Goal: Task Accomplishment & Management: Use online tool/utility

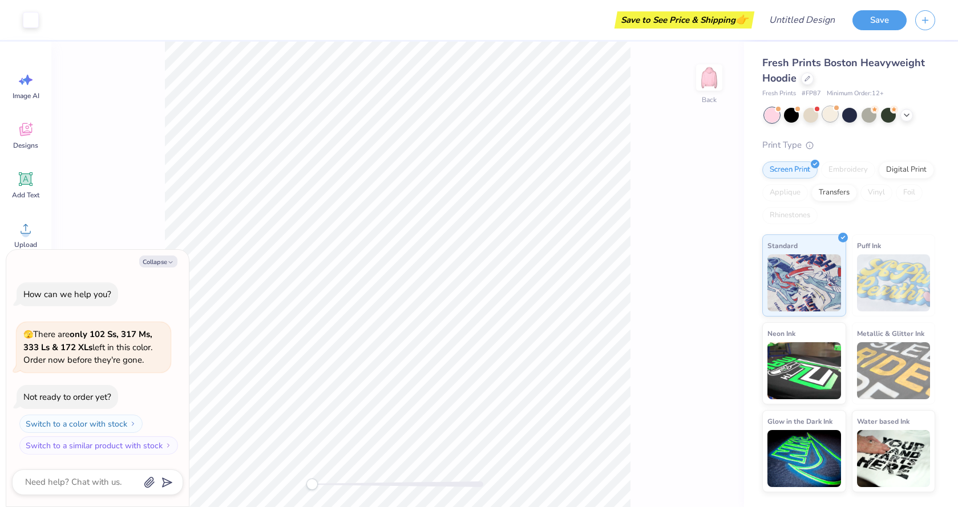
click at [832, 114] on div at bounding box center [830, 114] width 15 height 15
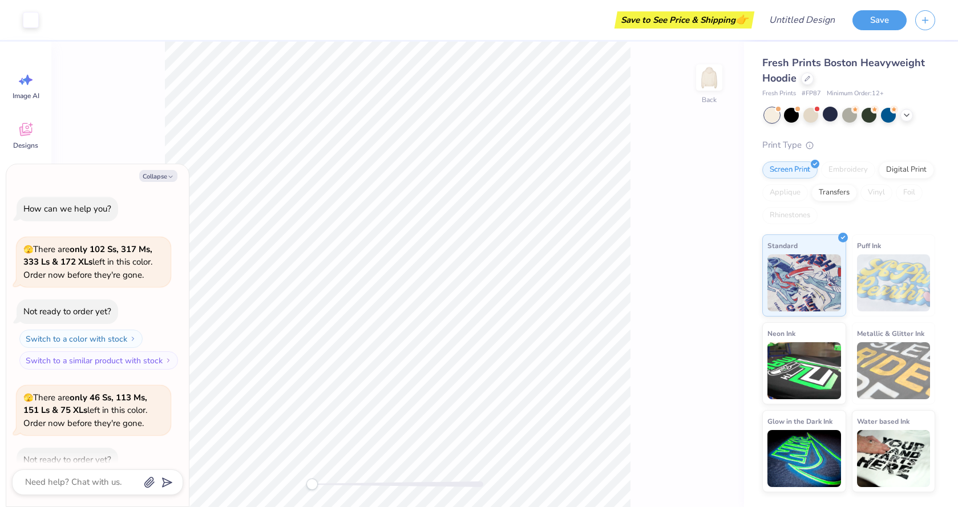
scroll to position [63, 0]
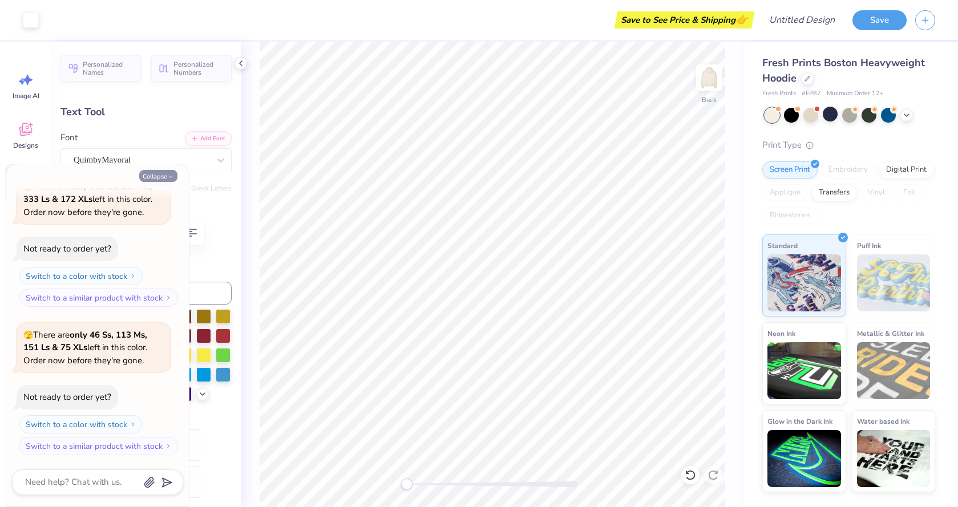
click at [171, 178] on icon "button" at bounding box center [170, 177] width 7 height 7
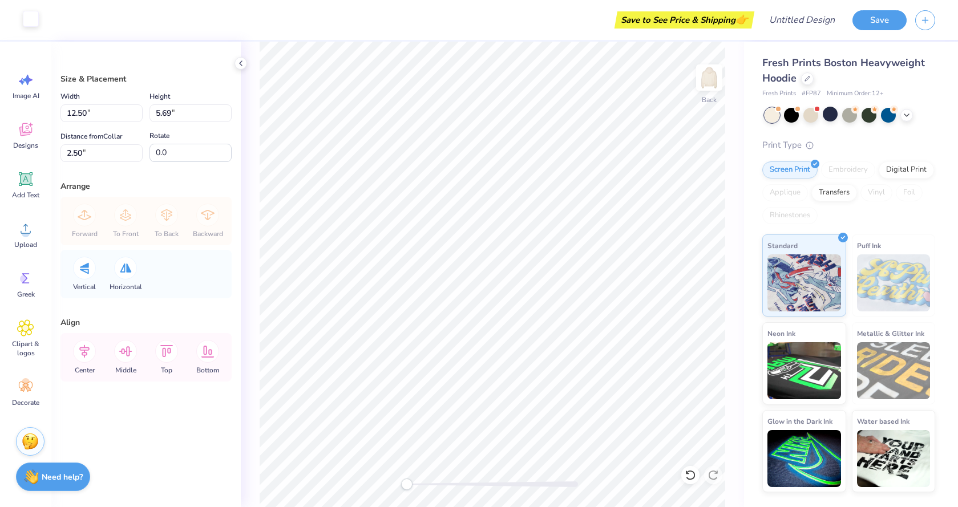
click at [26, 15] on div at bounding box center [31, 19] width 16 height 16
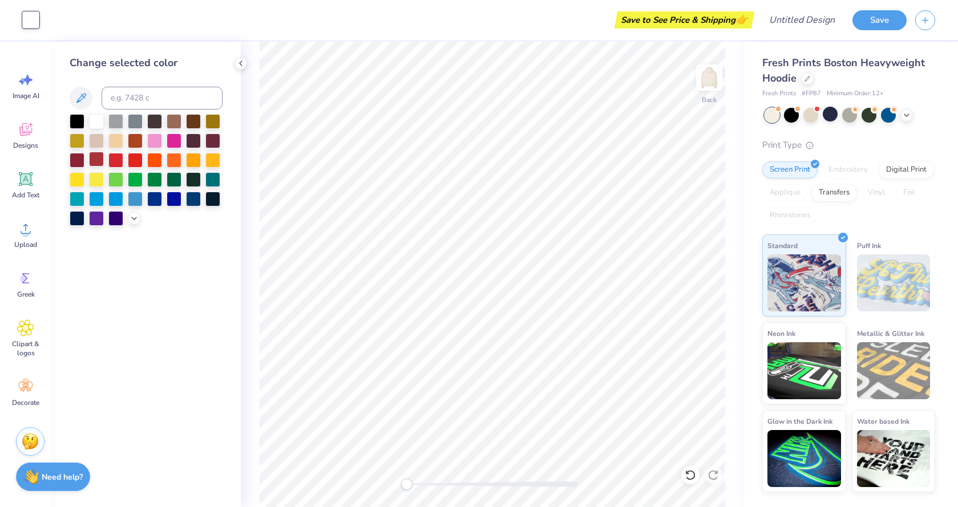
click at [96, 157] on div at bounding box center [96, 159] width 15 height 15
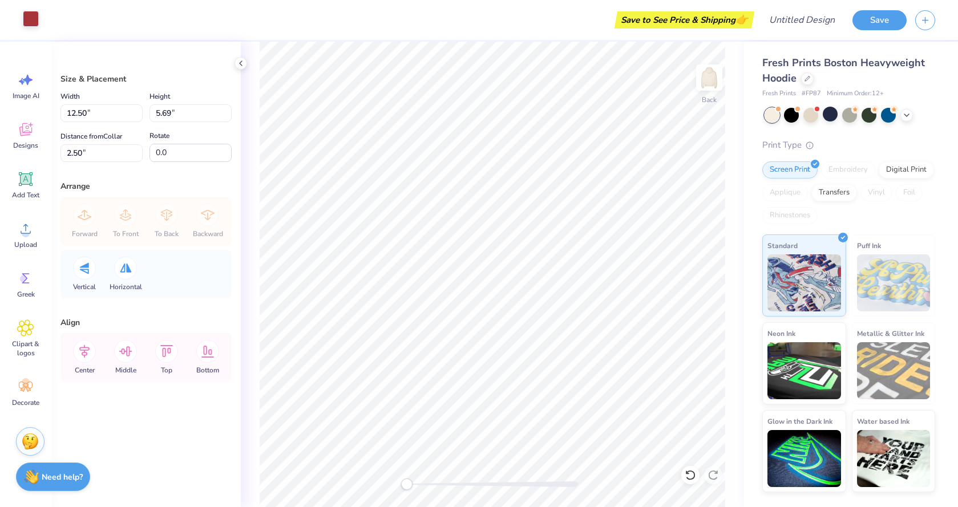
click at [34, 22] on div at bounding box center [31, 19] width 16 height 16
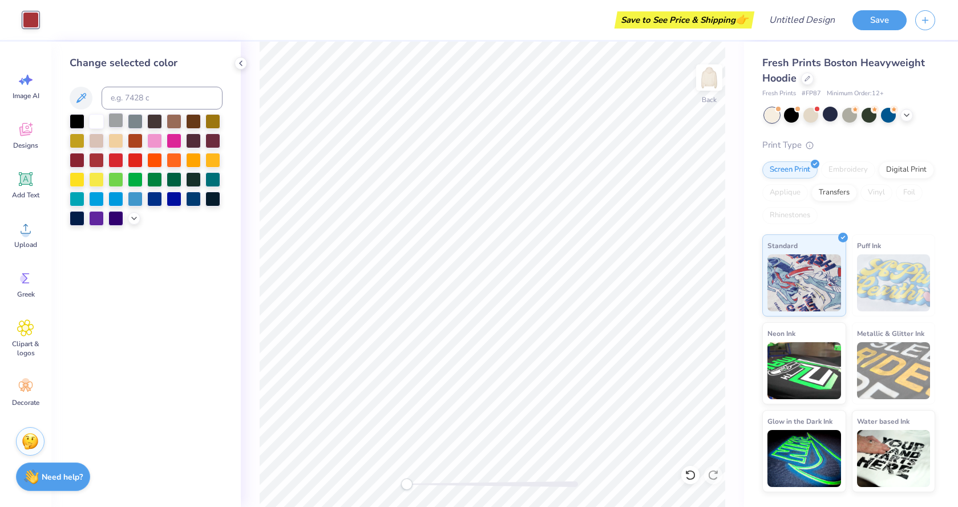
click at [119, 127] on div at bounding box center [115, 120] width 15 height 15
click at [189, 117] on div at bounding box center [193, 120] width 15 height 15
click at [95, 166] on div at bounding box center [96, 159] width 15 height 15
click at [99, 127] on div at bounding box center [96, 120] width 15 height 15
click at [830, 117] on div at bounding box center [830, 114] width 15 height 15
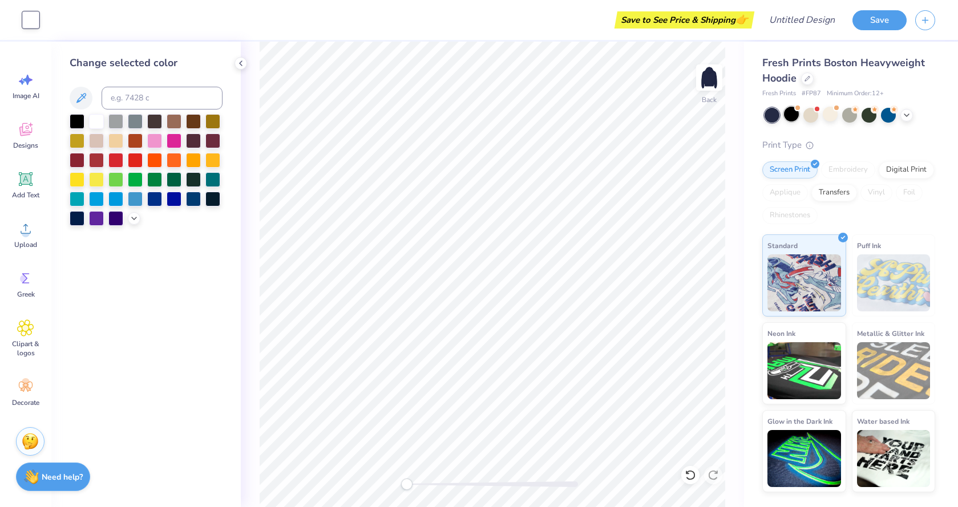
click at [787, 115] on div at bounding box center [791, 114] width 15 height 15
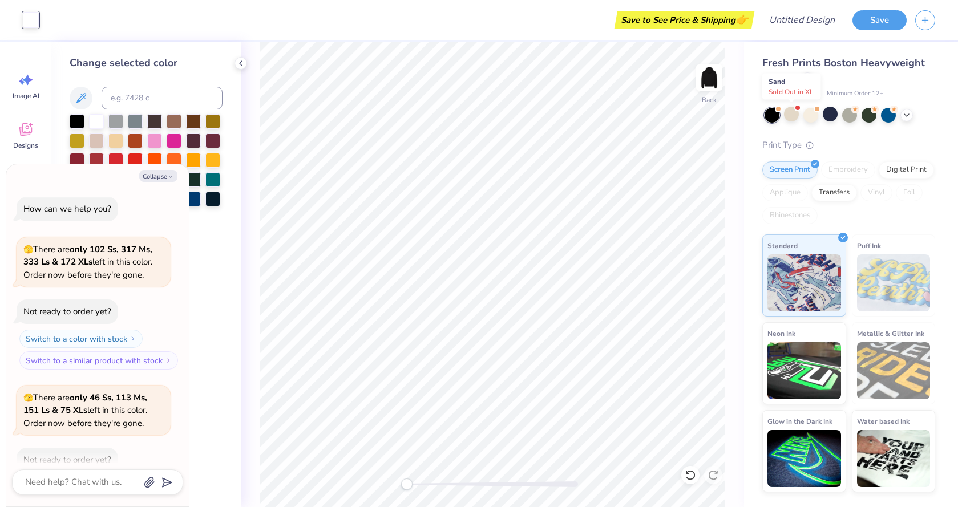
scroll to position [211, 0]
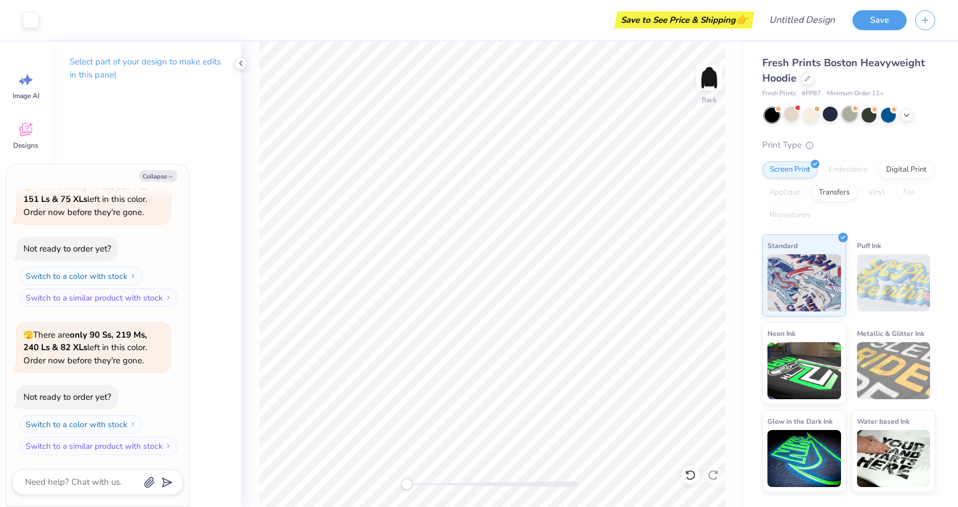
click at [844, 108] on div at bounding box center [849, 114] width 15 height 15
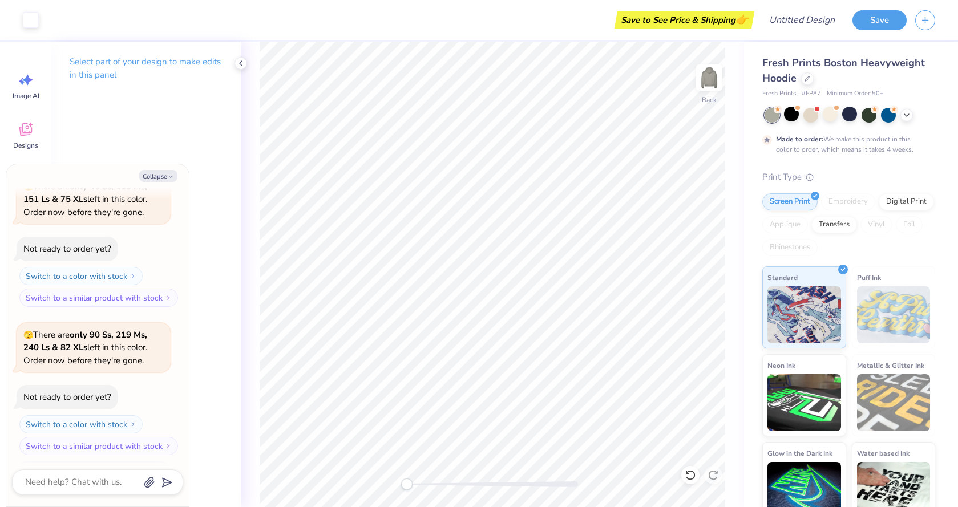
scroll to position [306, 0]
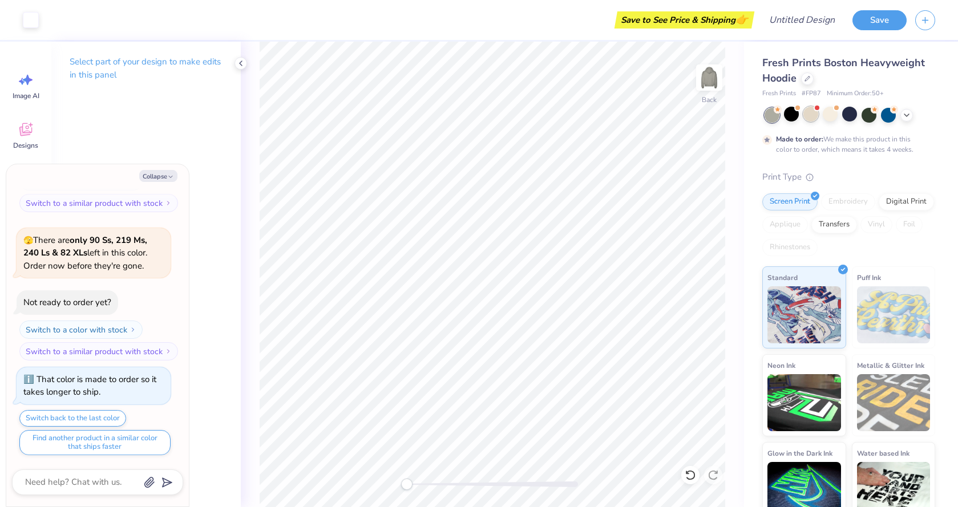
click at [810, 116] on div at bounding box center [811, 114] width 15 height 15
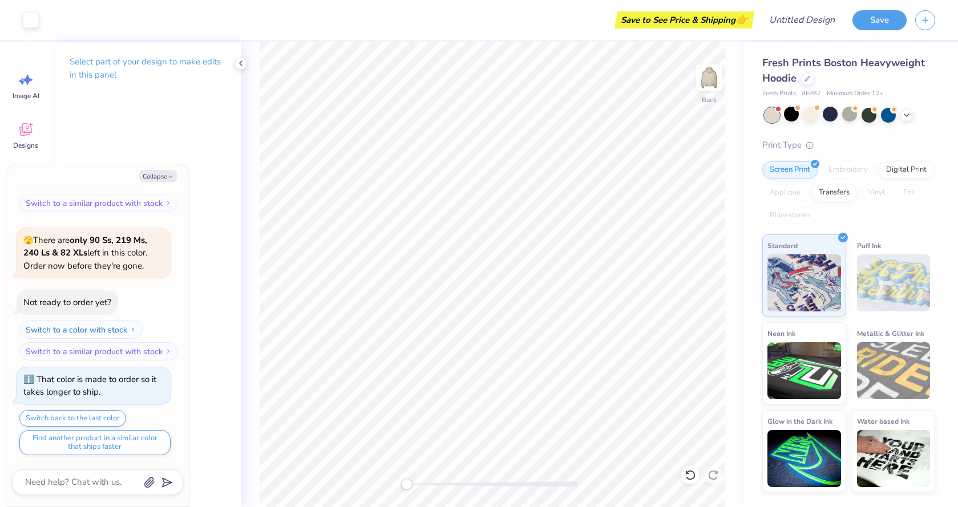
scroll to position [537, 0]
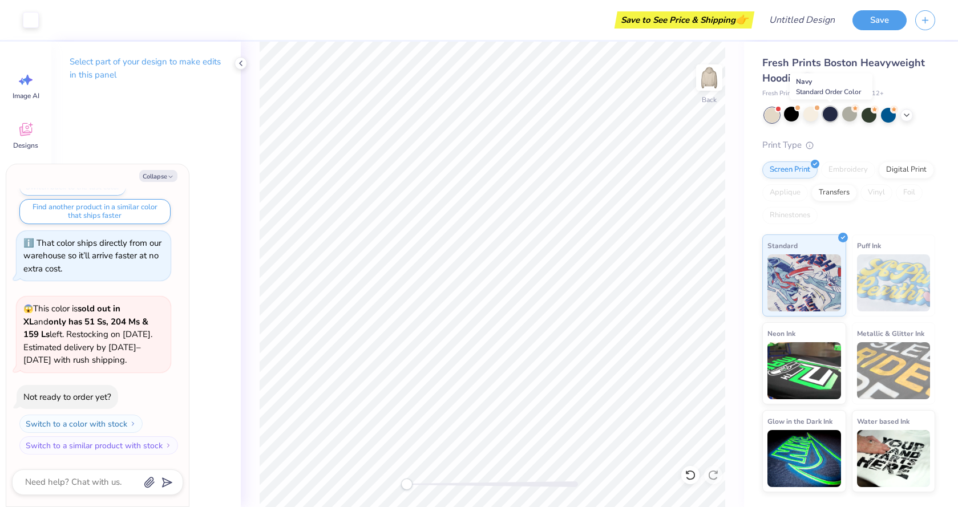
click at [832, 119] on div at bounding box center [830, 114] width 15 height 15
click at [904, 116] on icon at bounding box center [906, 114] width 9 height 9
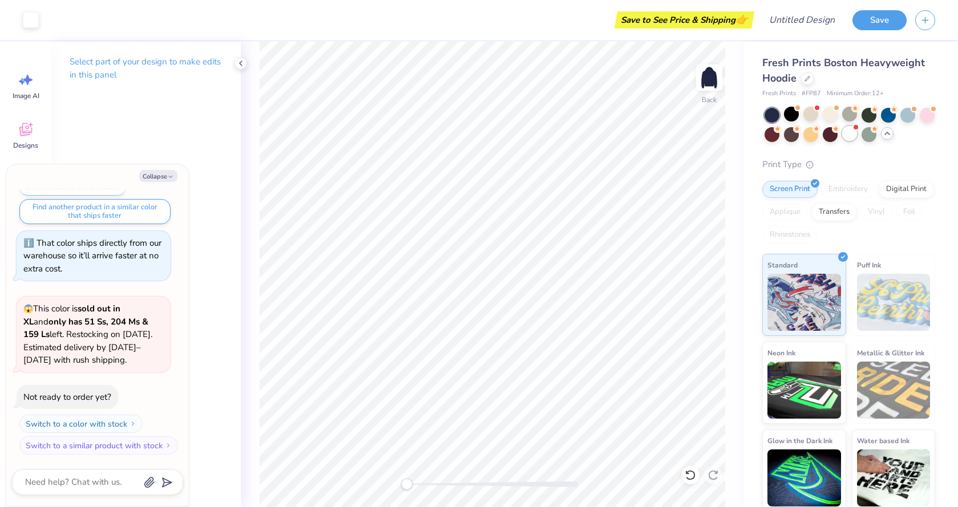
click at [852, 136] on div at bounding box center [849, 133] width 15 height 15
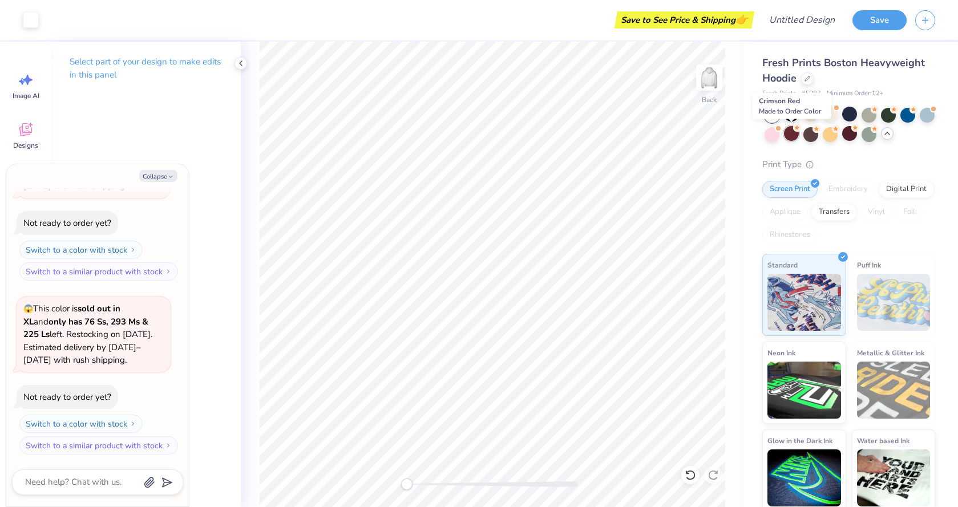
click at [789, 133] on div at bounding box center [791, 133] width 15 height 15
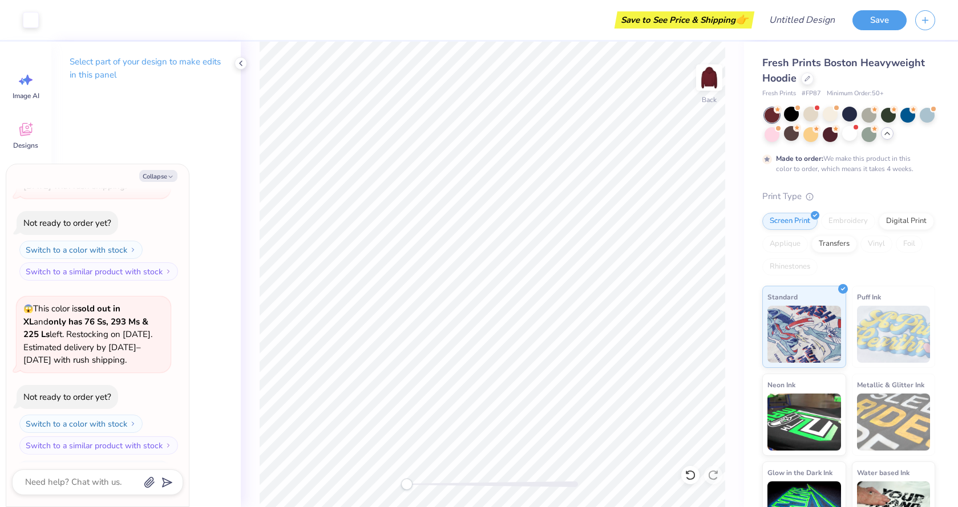
scroll to position [806, 0]
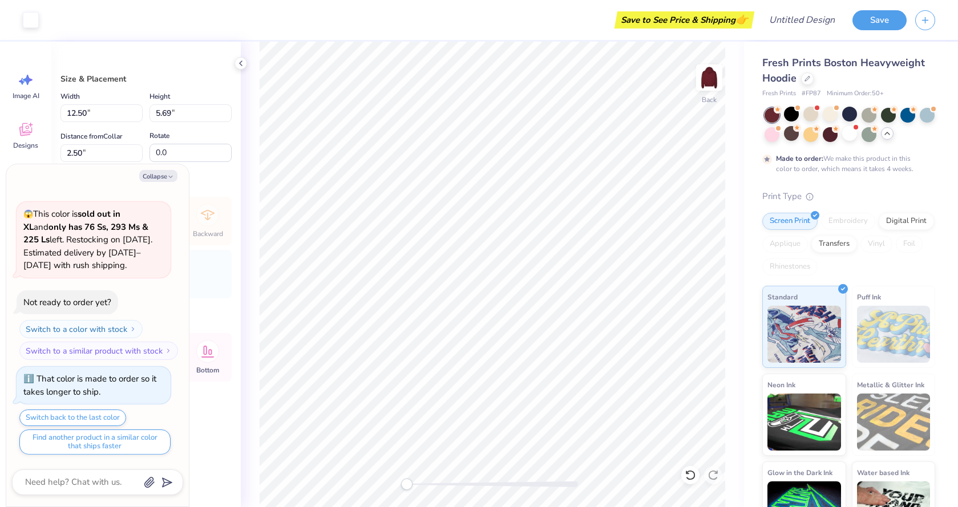
click at [733, 175] on div "Back" at bounding box center [492, 275] width 503 height 466
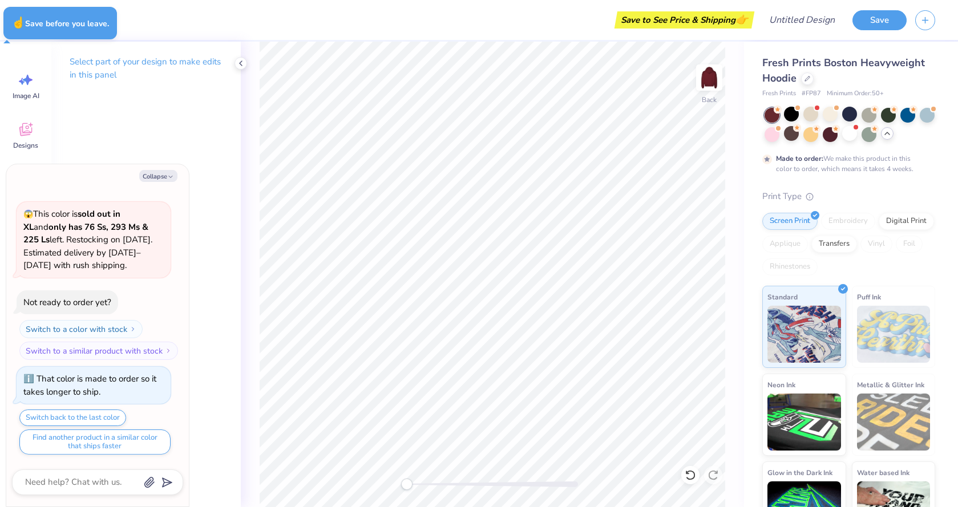
type textarea "x"
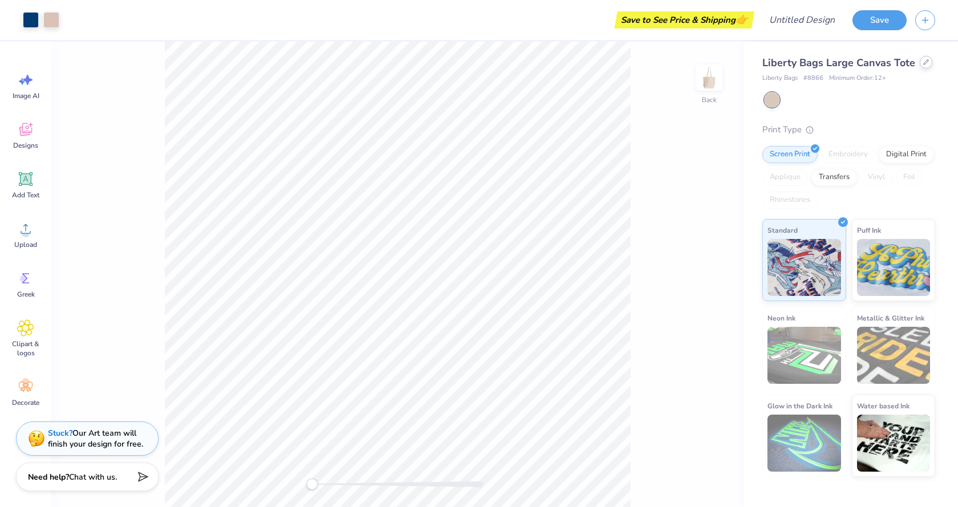
click at [924, 66] on div at bounding box center [926, 62] width 13 height 13
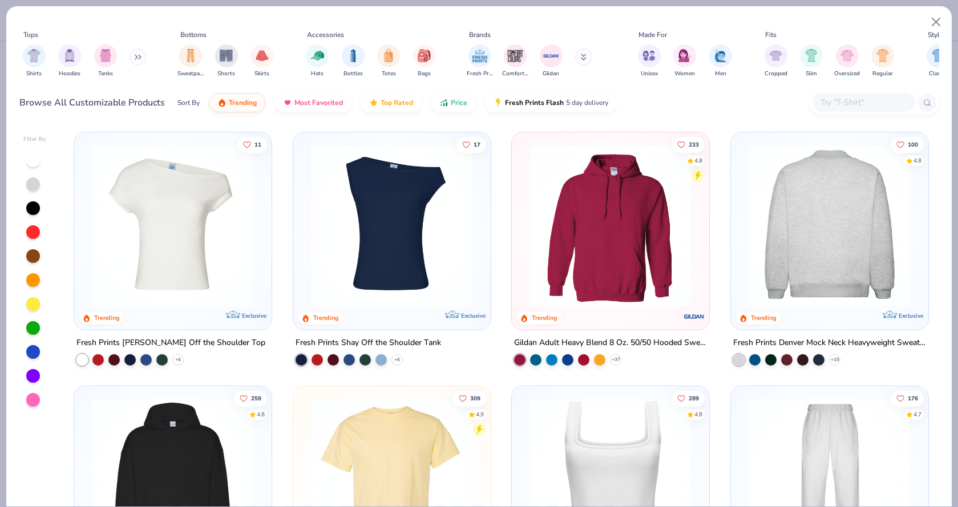
click at [792, 217] on img at bounding box center [830, 225] width 174 height 163
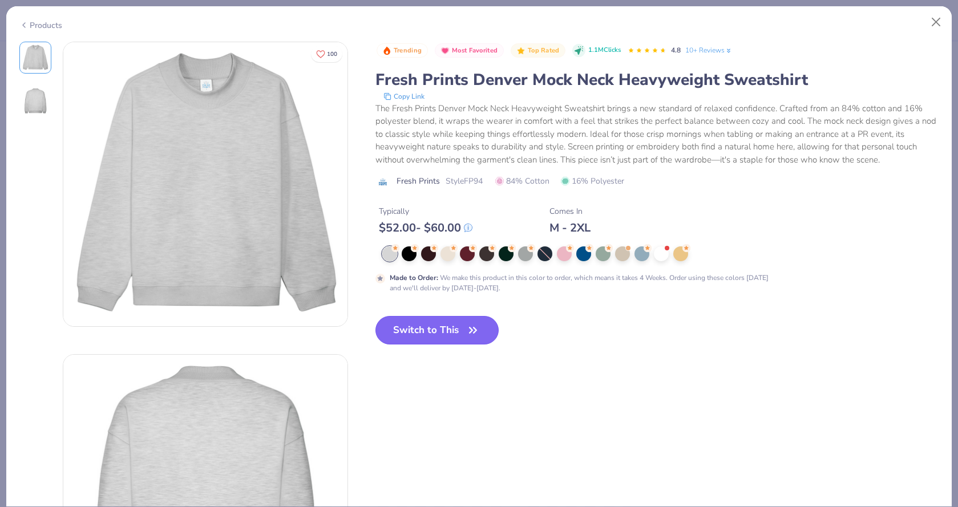
click at [440, 329] on button "Switch to This" at bounding box center [438, 330] width 124 height 29
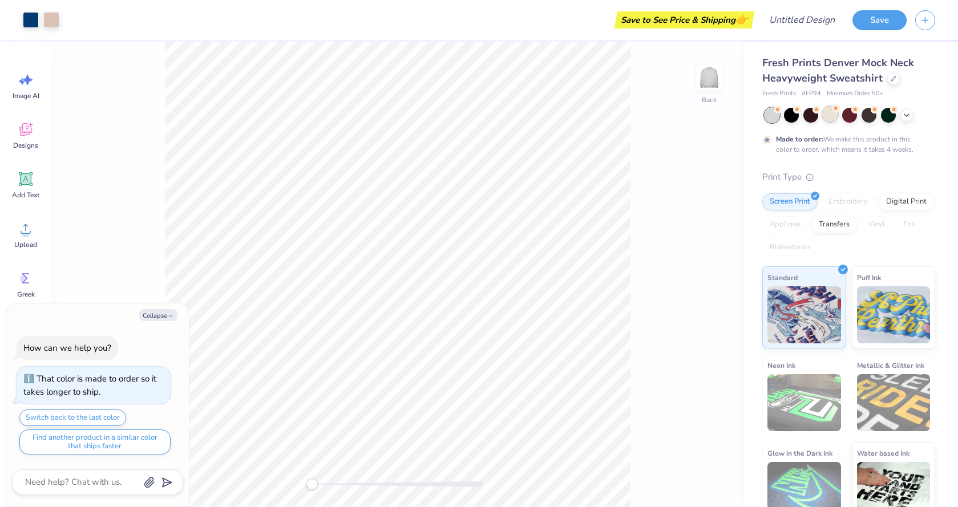
click at [833, 112] on div at bounding box center [830, 114] width 15 height 15
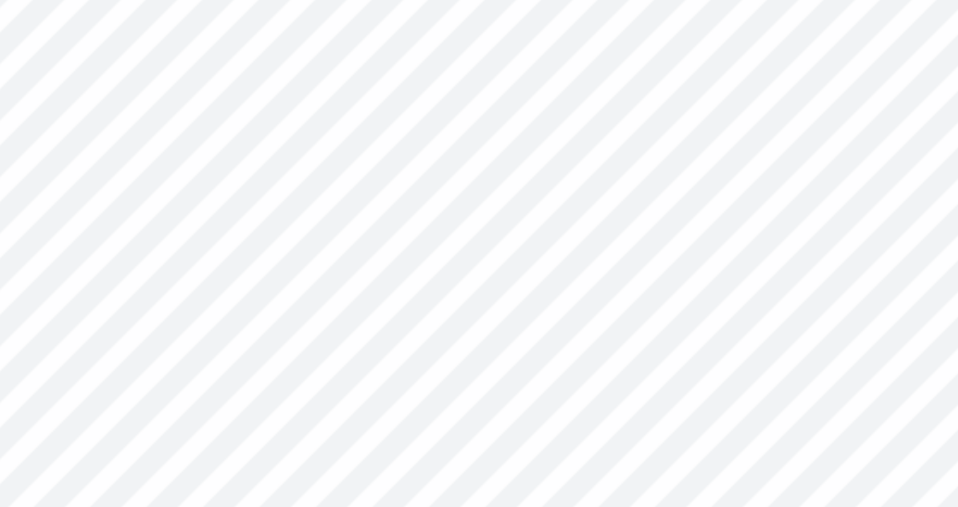
type textarea "x"
type input "0.93"
type textarea "x"
type input "0.95"
type textarea "x"
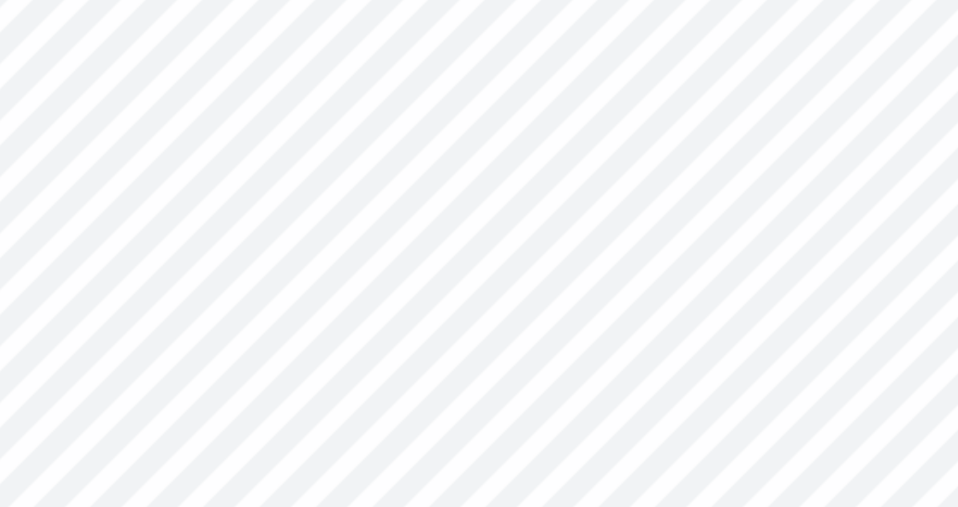
type input "0.40"
type input "0.90"
type textarea "x"
type input "0.43"
type input "0.93"
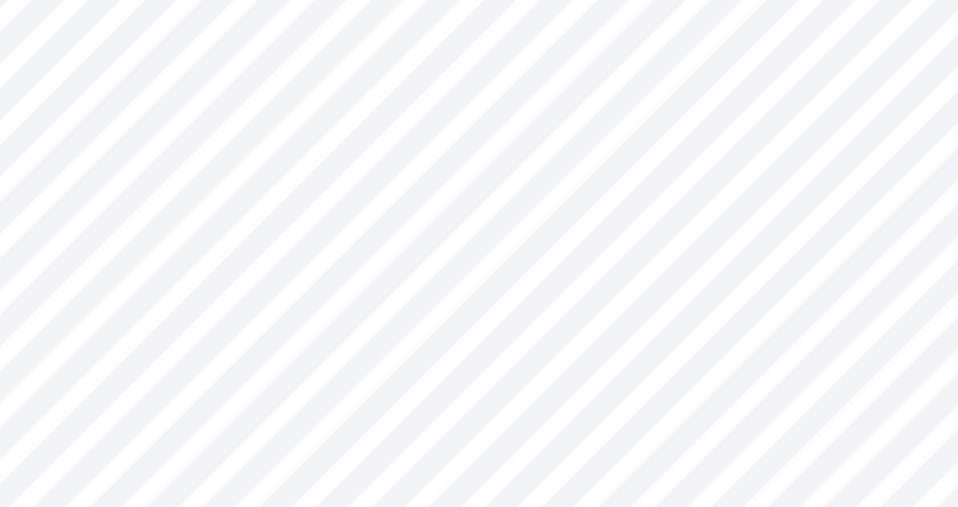
type textarea "x"
type input "0.88"
type input "0.85"
type input "6.28"
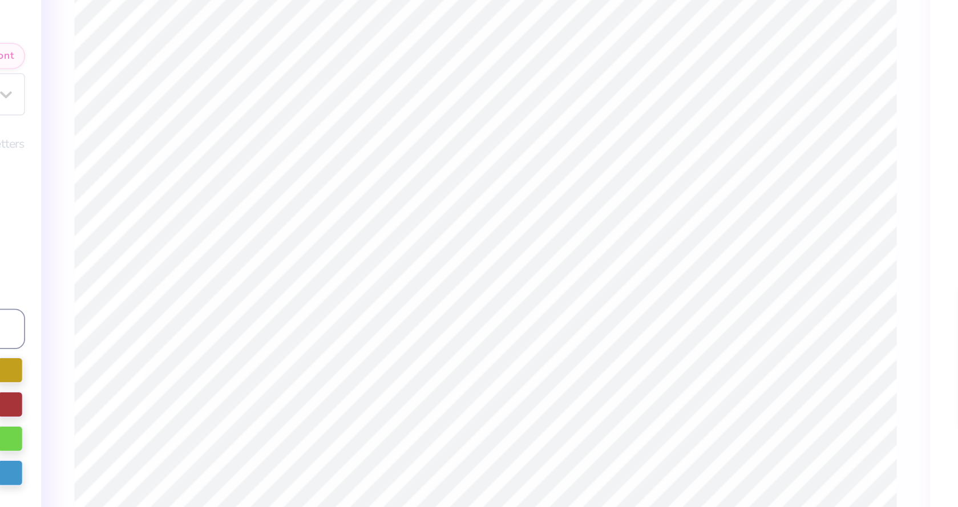
type textarea "x"
type textarea "PA"
type textarea "x"
type textarea "A"
type textarea "x"
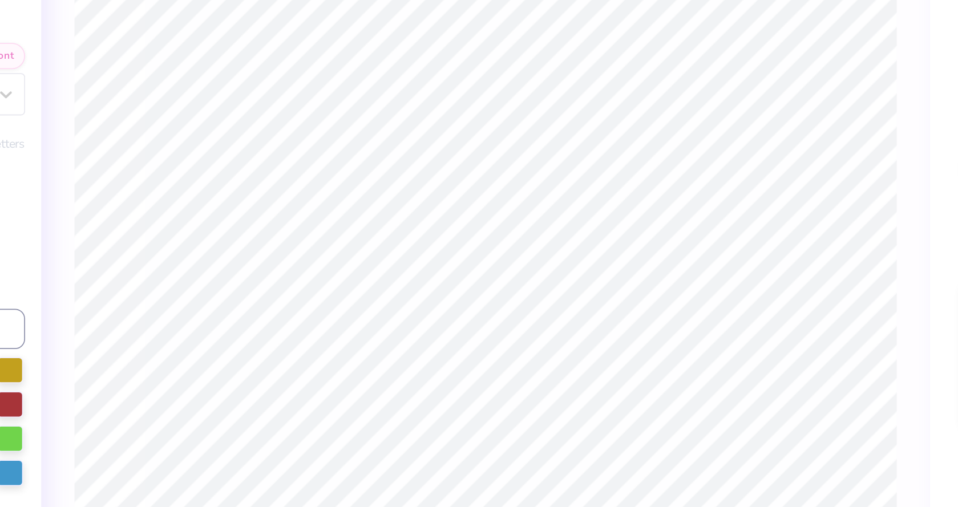
type input "0.70"
type input "6.34"
type textarea "x"
type input "0.93"
type input "6.24"
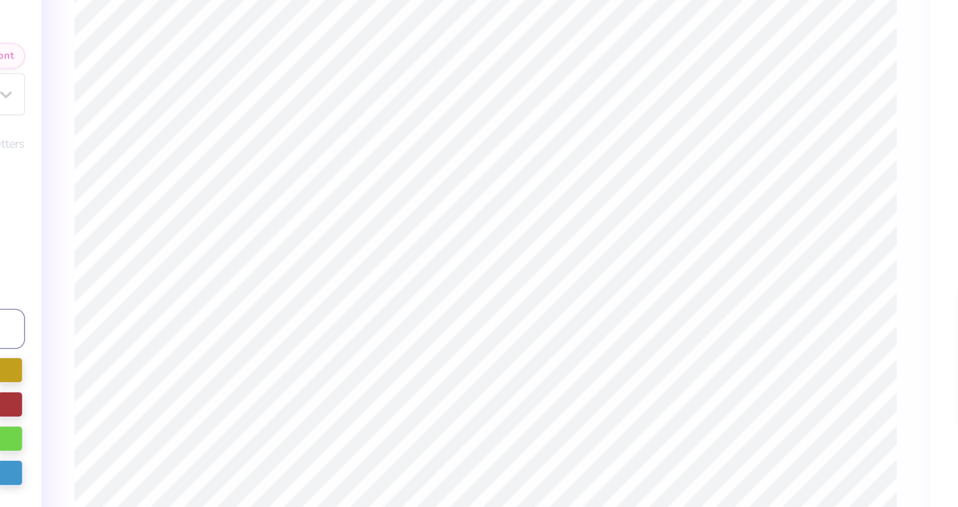
type textarea "x"
type input "0.95"
type textarea "x"
type input "0.40"
type input "0.90"
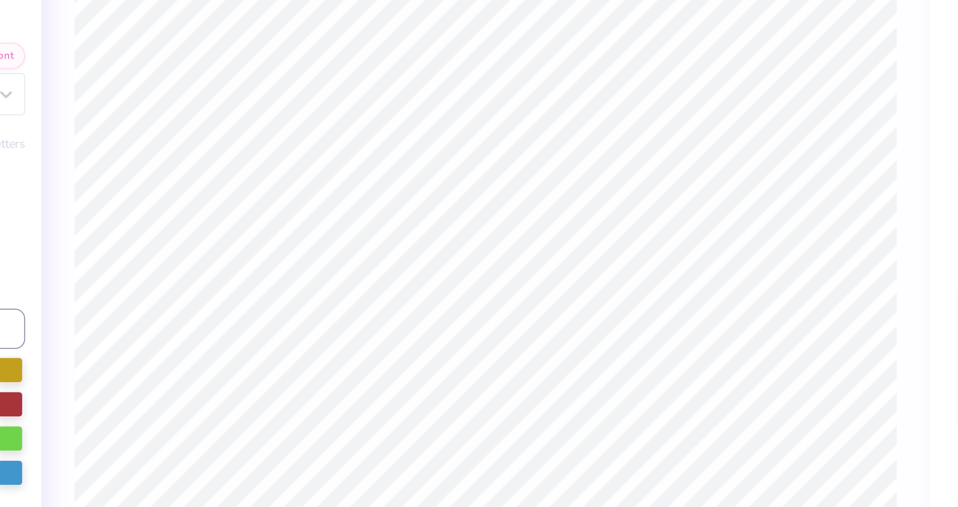
type textarea "x"
type textarea "1p"
type textarea "x"
type textarea "18p"
type textarea "x"
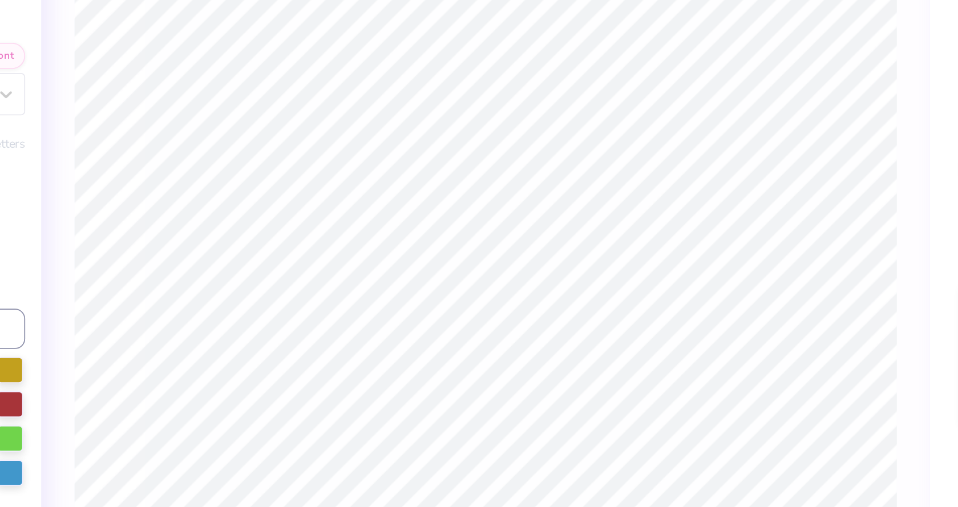
type textarea "1872p"
type textarea "x"
type input "0.32"
type input "0.72"
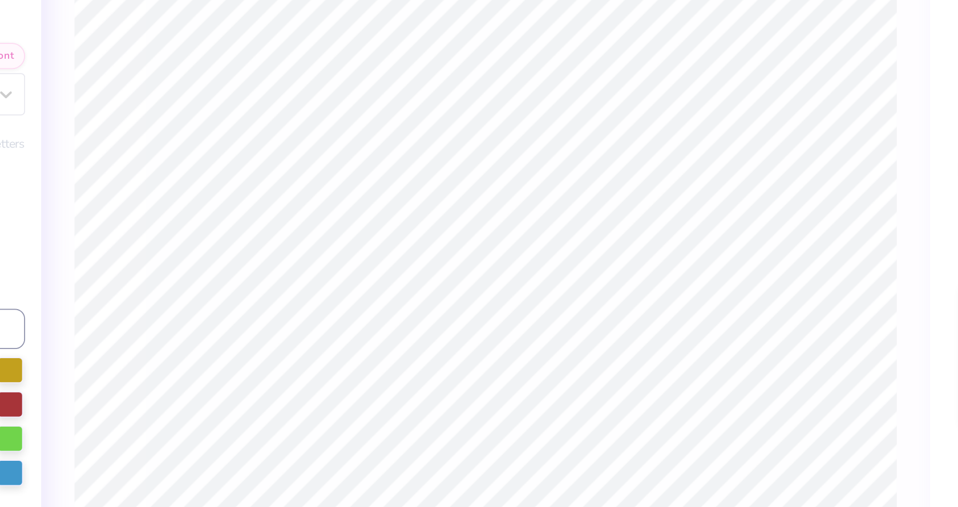
type textarea "x"
type input "0.47"
type input "1.06"
type input "5.90"
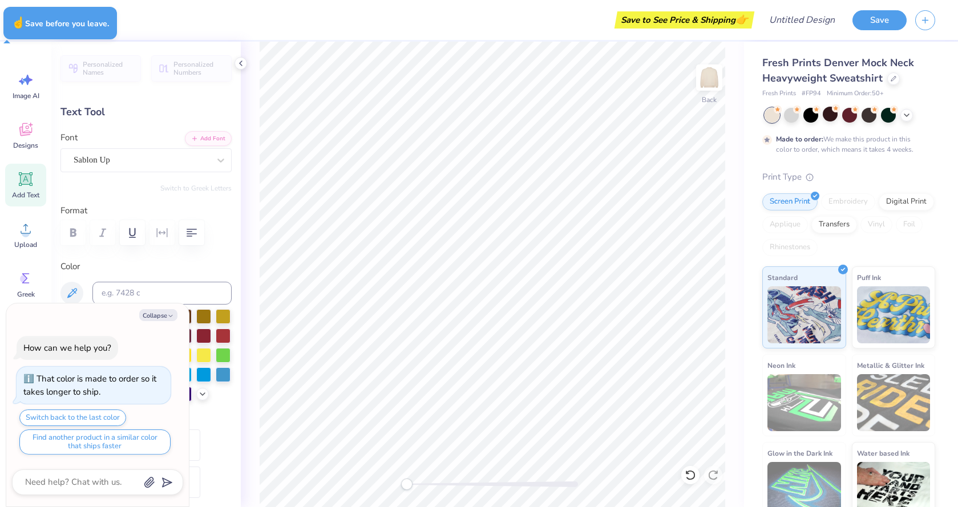
type textarea "x"
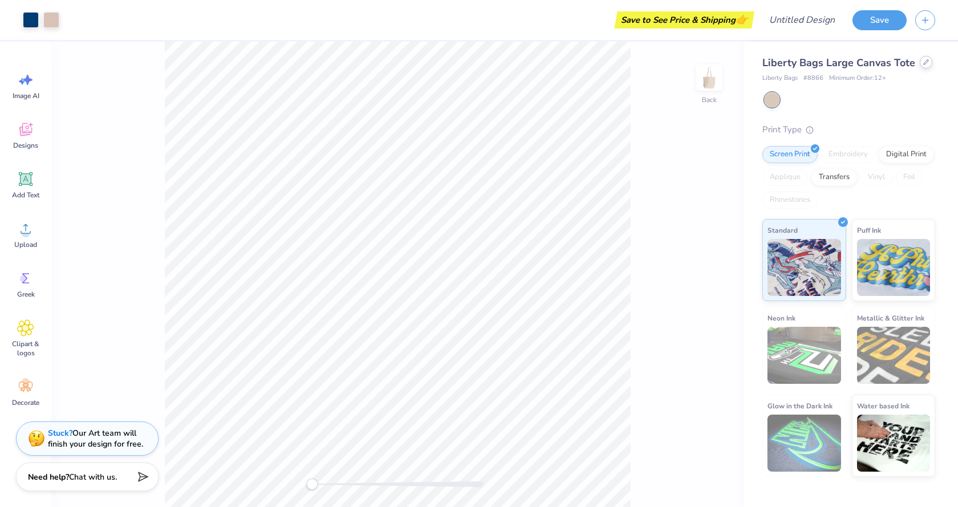
click at [924, 68] on div at bounding box center [926, 62] width 13 height 13
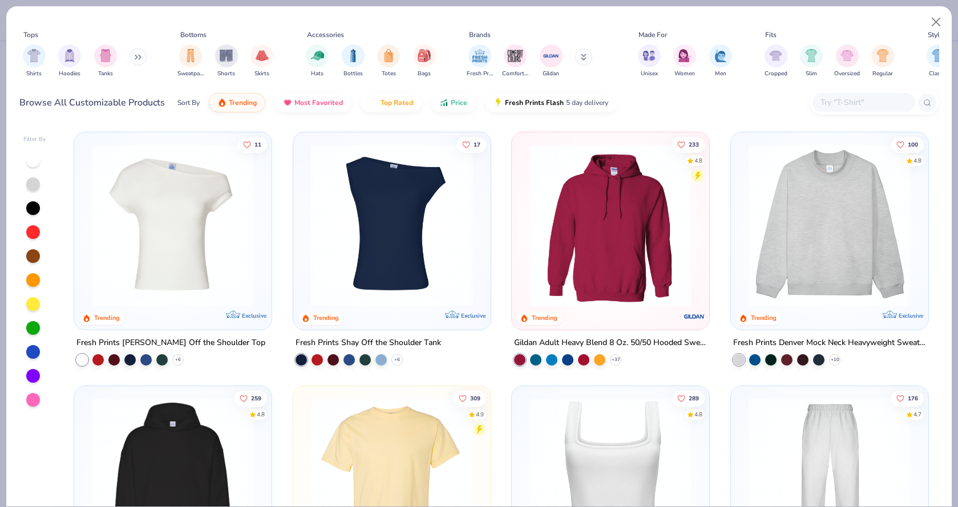
click at [836, 217] on img at bounding box center [830, 225] width 174 height 163
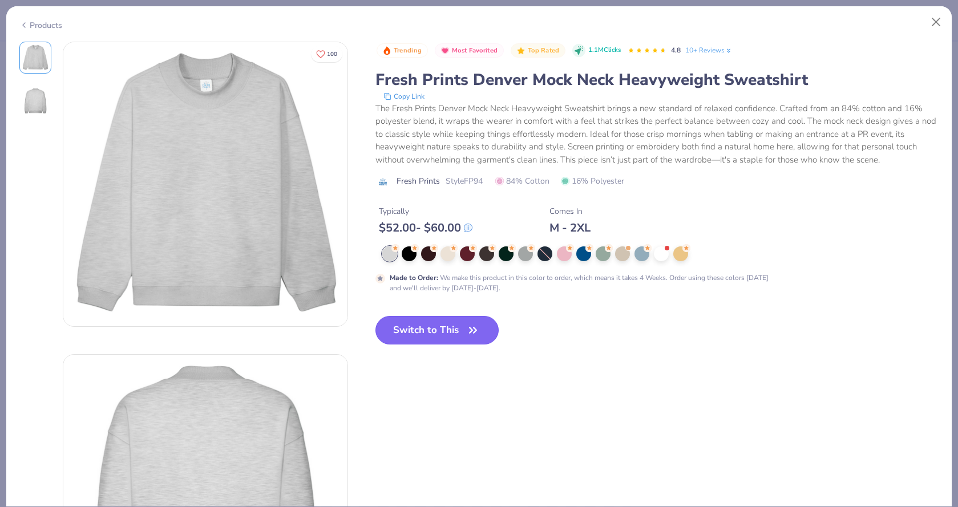
click at [420, 329] on button "Switch to This" at bounding box center [438, 330] width 124 height 29
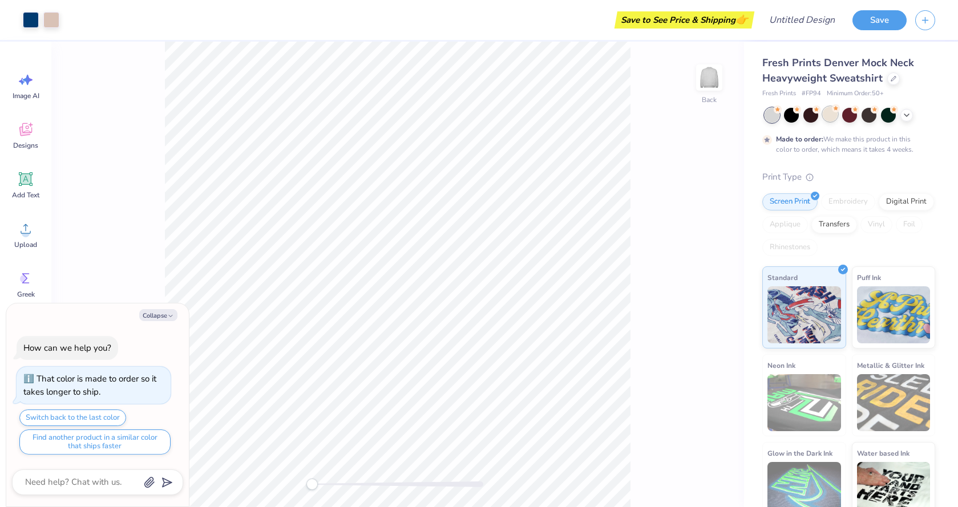
click at [832, 119] on div at bounding box center [830, 114] width 15 height 15
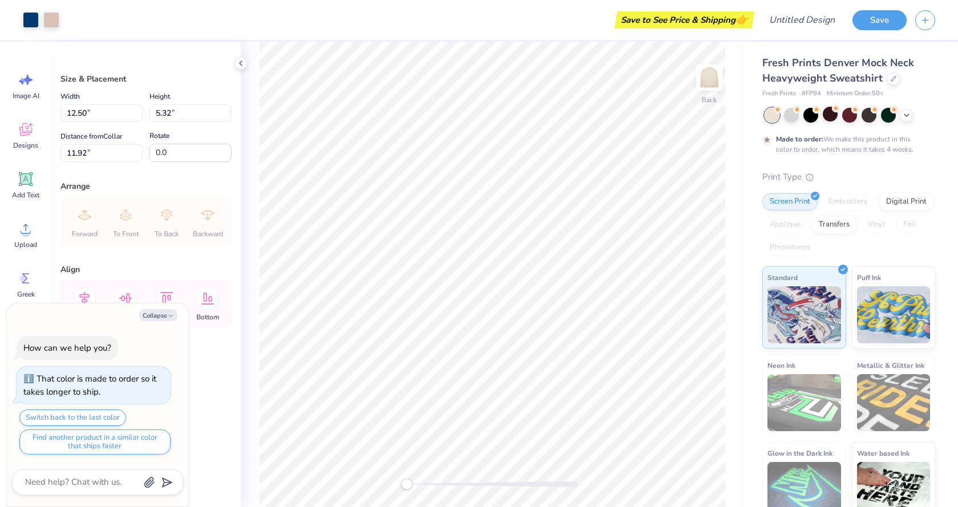
type textarea "x"
type input "13.88"
type input "5.90"
type input "11.33"
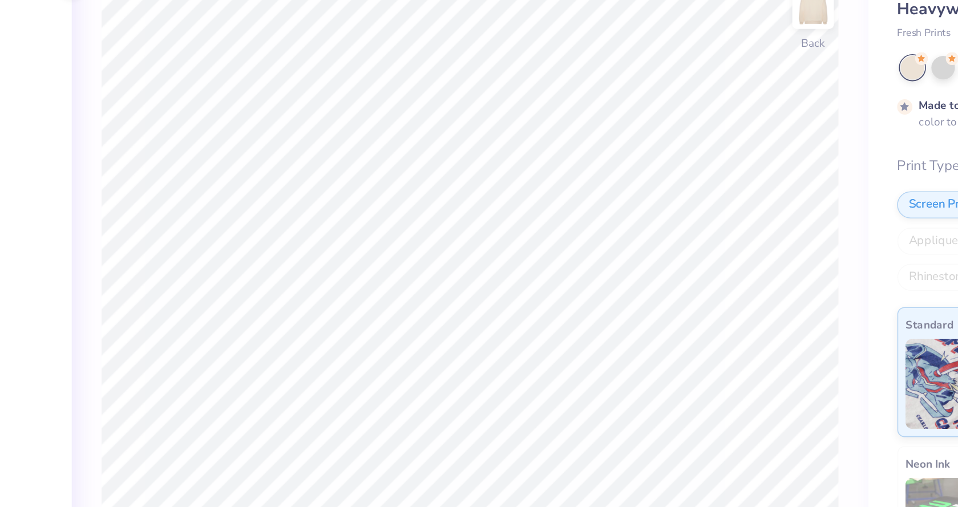
type textarea "x"
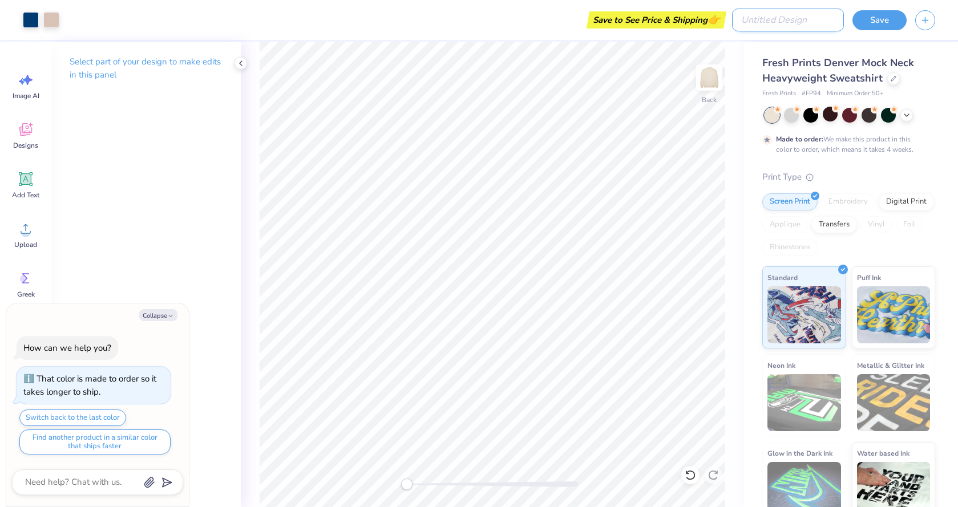
click at [796, 16] on input "Design Title" at bounding box center [788, 20] width 112 height 23
type input "i"
type textarea "x"
type input "id"
type textarea "x"
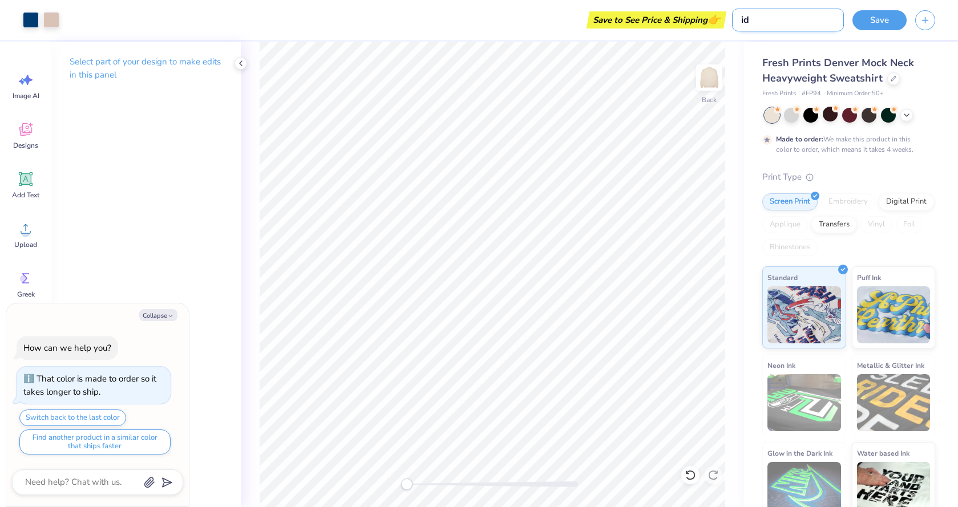
type input "ide"
type textarea "x"
type input "idea"
type textarea "x"
type input "idea"
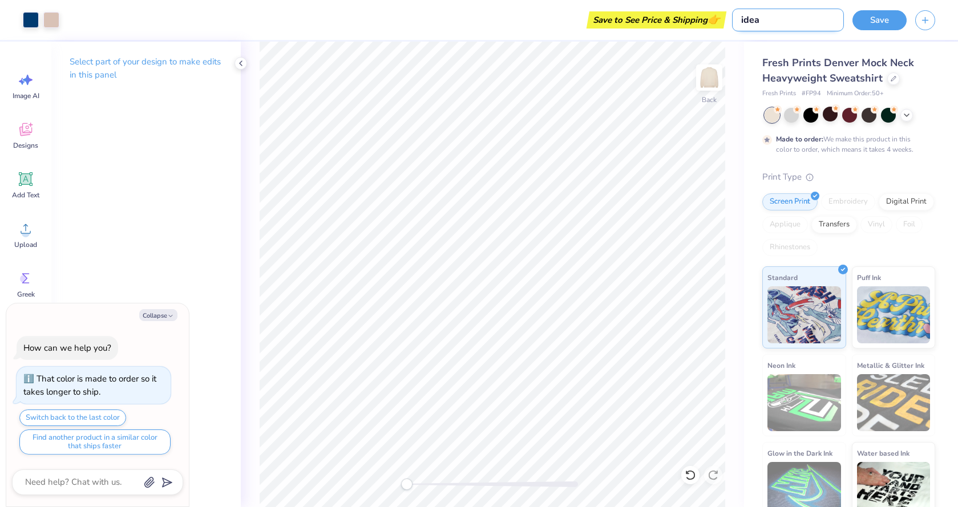
type textarea "x"
type input "idea 1"
type textarea "x"
type input "idea 1"
click at [877, 28] on button "Save" at bounding box center [880, 19] width 54 height 20
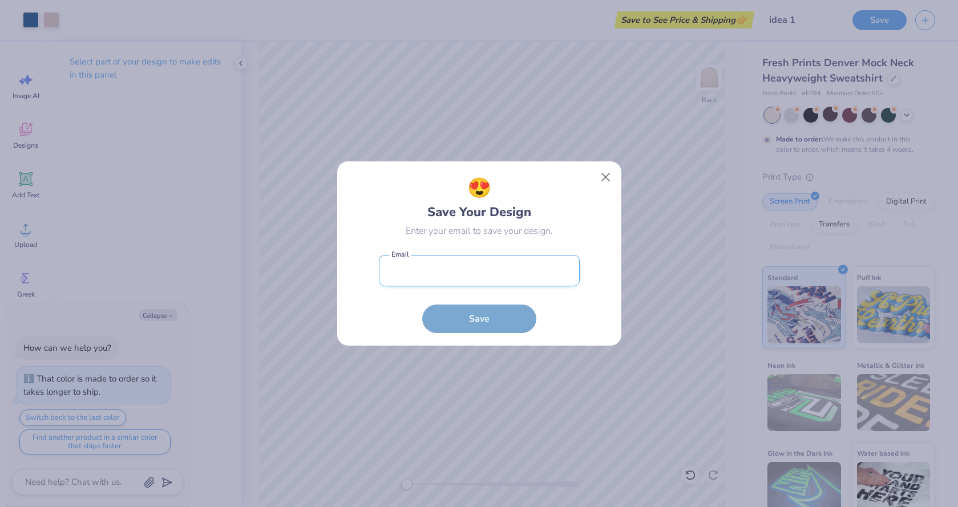
click at [434, 267] on input "email" at bounding box center [479, 270] width 201 height 31
type input "Kaylaremiger@icloud.com"
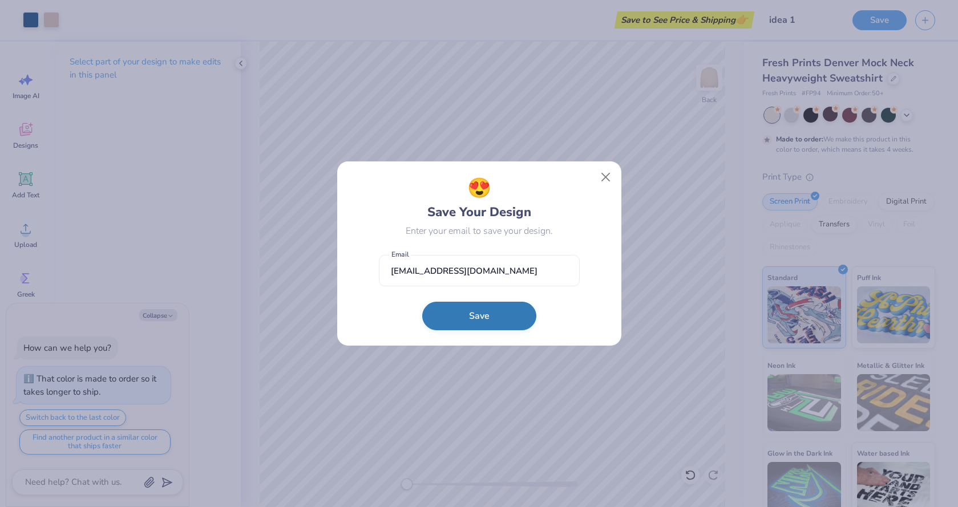
click at [494, 306] on button "Save" at bounding box center [479, 316] width 114 height 29
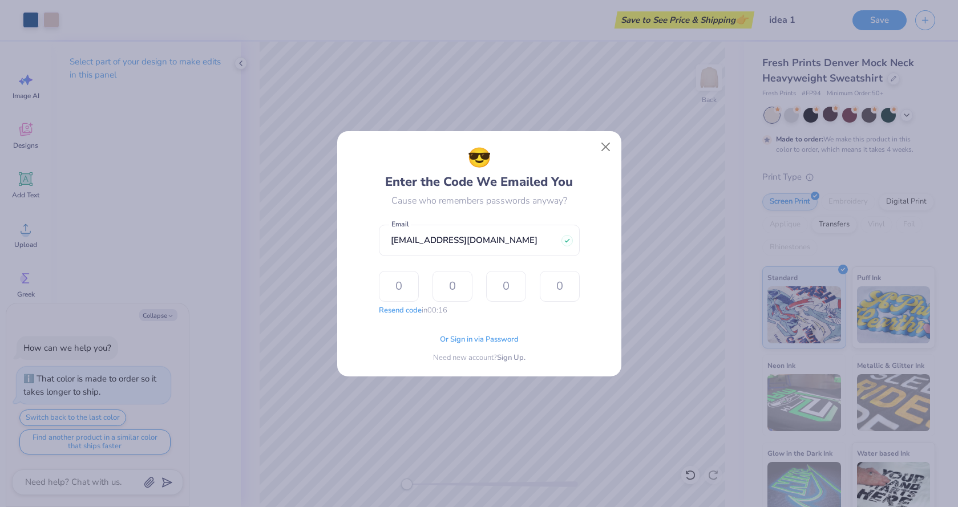
type input "6"
type input "3"
type input "5"
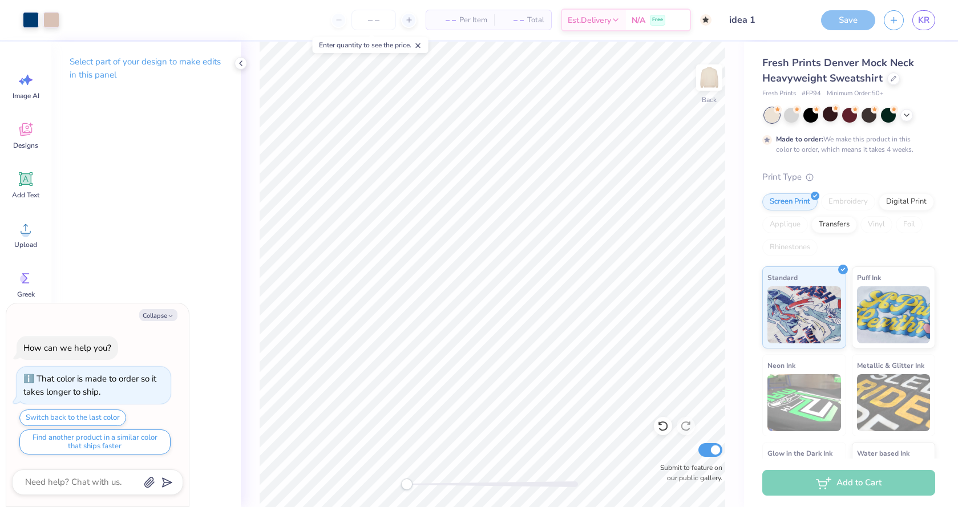
click at [837, 21] on div "Save" at bounding box center [848, 20] width 54 height 20
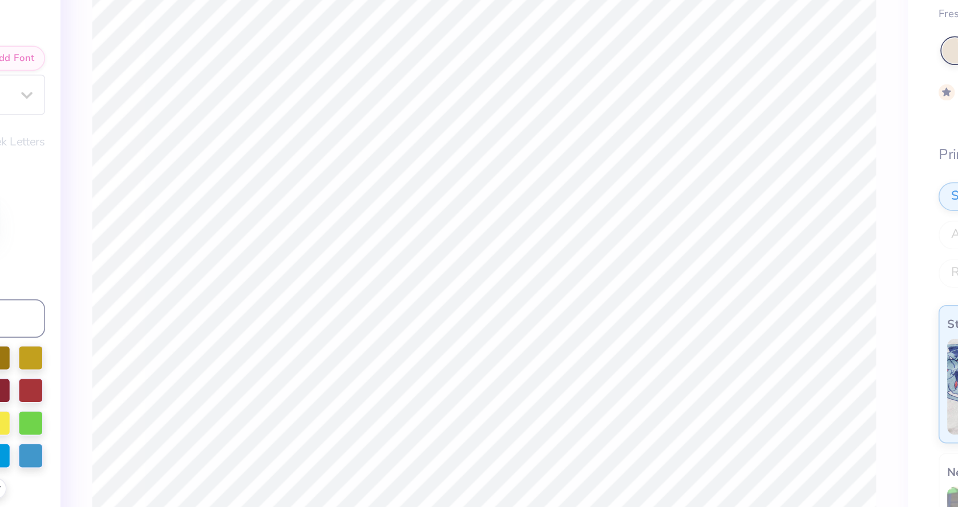
type textarea "x"
type input "0.47"
type input "0.78"
type input "6.63"
type textarea "x"
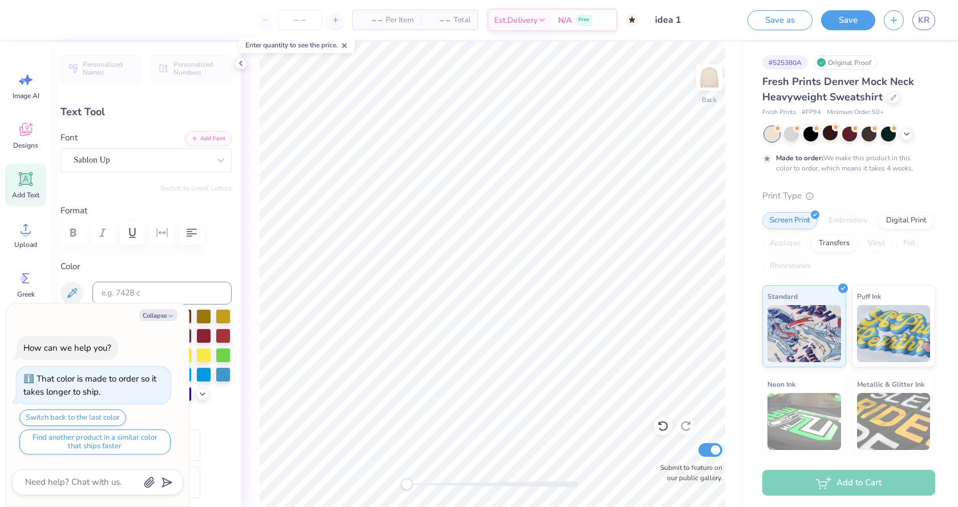
type textarea "x"
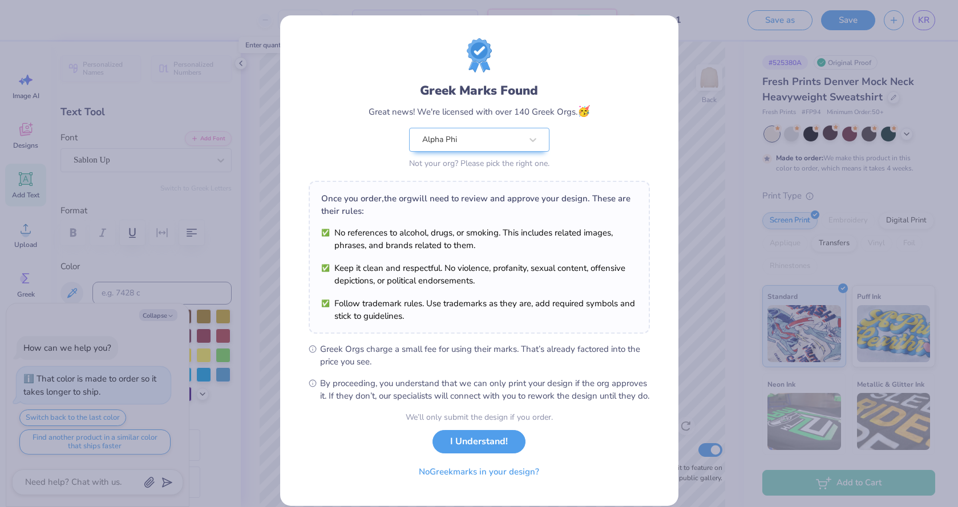
click at [865, 19] on body "– – Per Item – – Total Est. Delivery N/A Free Design Title idea 1 Save as Save …" at bounding box center [479, 253] width 958 height 507
click at [470, 451] on button "I Understand!" at bounding box center [479, 438] width 93 height 23
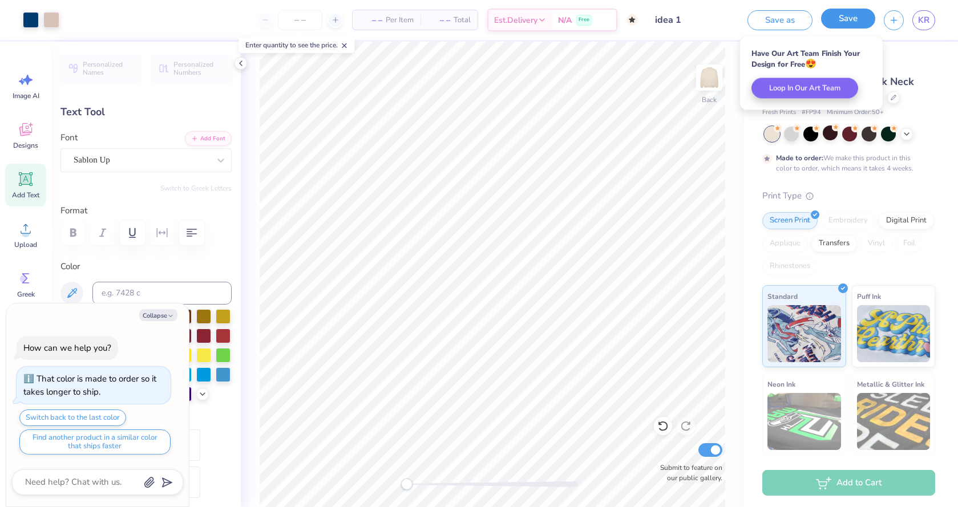
click at [846, 22] on button "Save" at bounding box center [848, 19] width 54 height 20
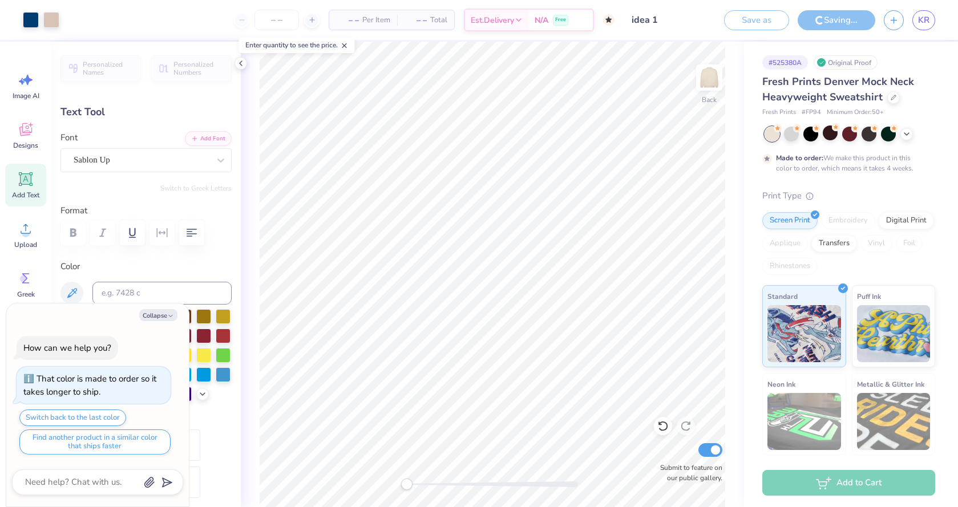
type textarea "x"
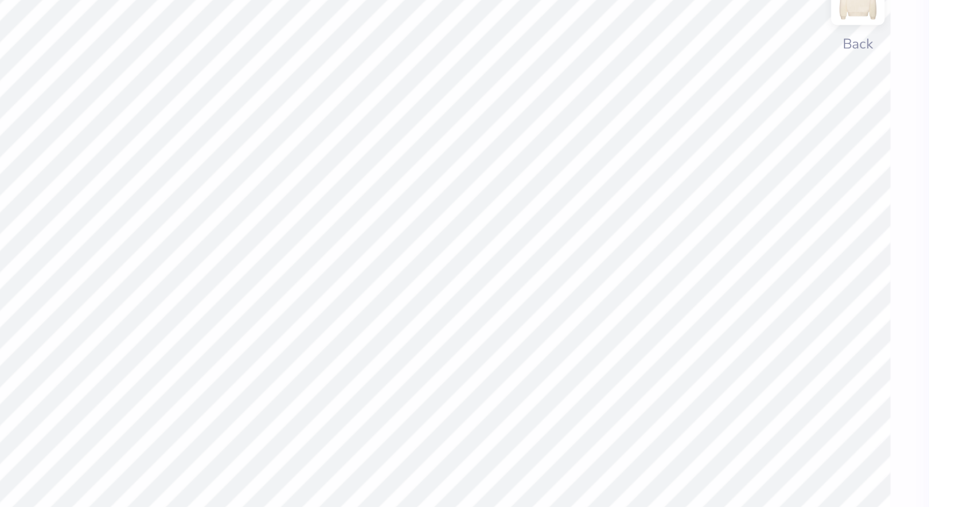
type textarea "x"
type textarea "A"
type textarea "x"
type textarea "AL"
type textarea "x"
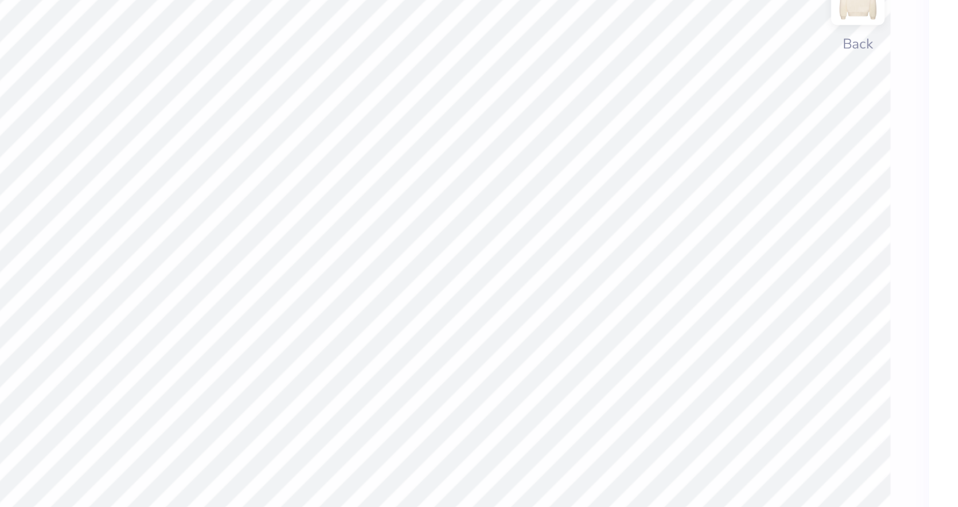
type textarea "ALp"
type textarea "x"
type textarea "ALph"
type textarea "x"
type textarea "ALpha"
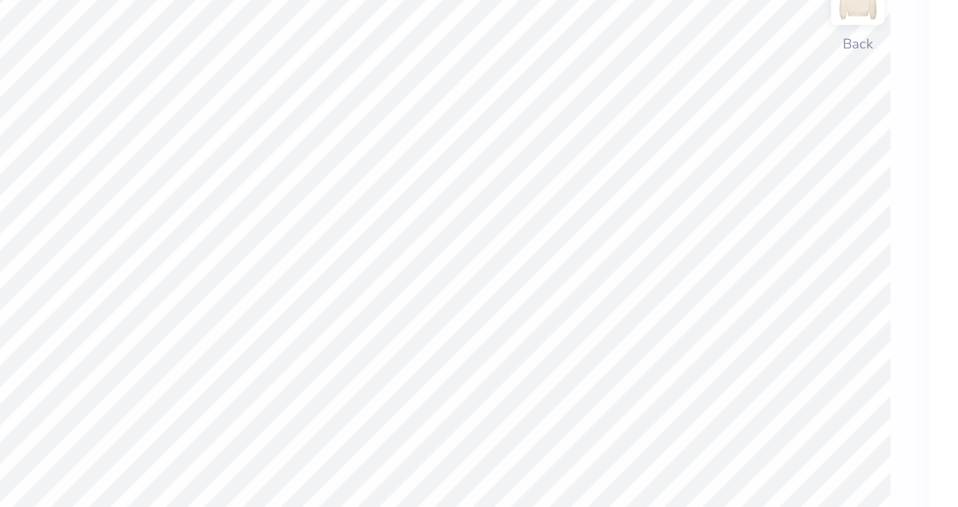
scroll to position [0, 1]
type textarea "x"
type textarea "ALpha"
type textarea "x"
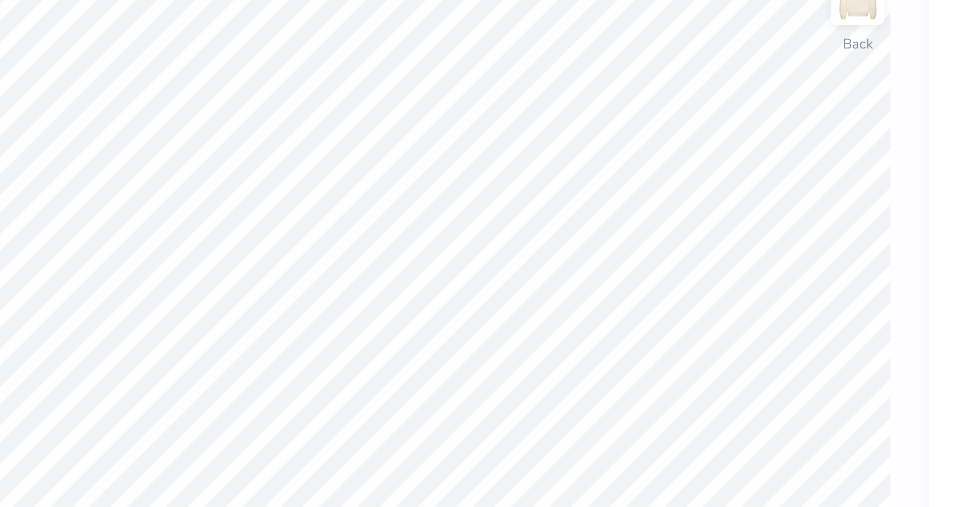
type textarea "ALpha P"
type textarea "x"
type textarea "ALpha Ph"
type textarea "x"
type textarea "ALpha Phi"
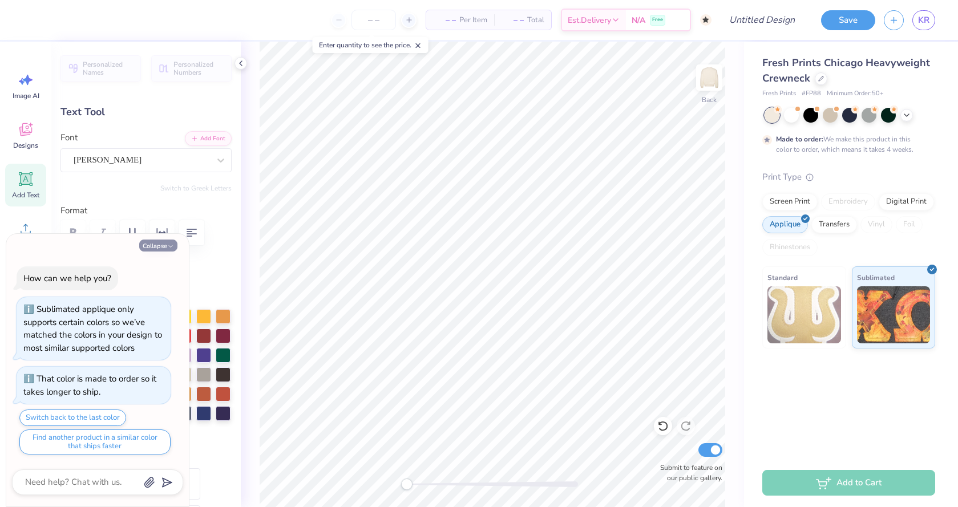
click at [166, 245] on button "Collapse" at bounding box center [158, 246] width 38 height 12
type textarea "x"
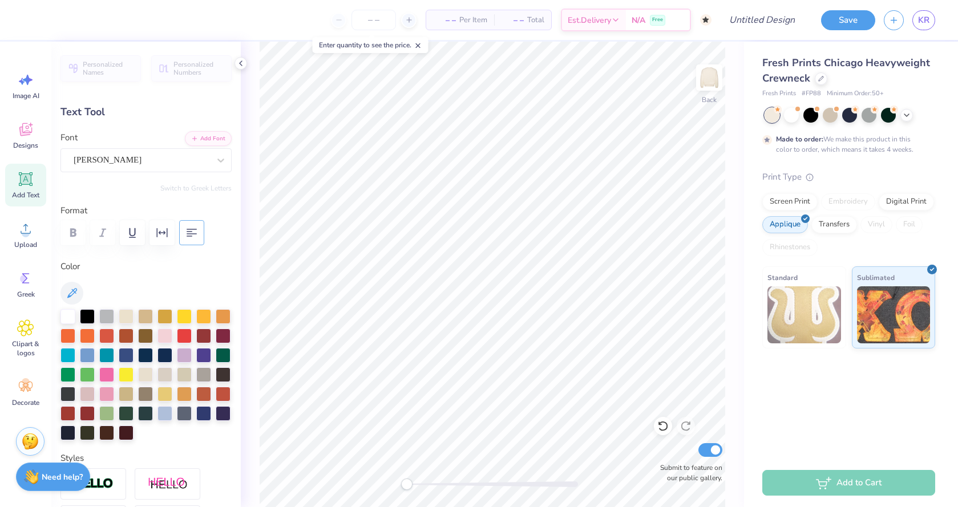
click at [188, 235] on icon "button" at bounding box center [192, 233] width 14 height 14
type input "1.19"
type input "0.43"
type input "6.16"
type input "0.0"
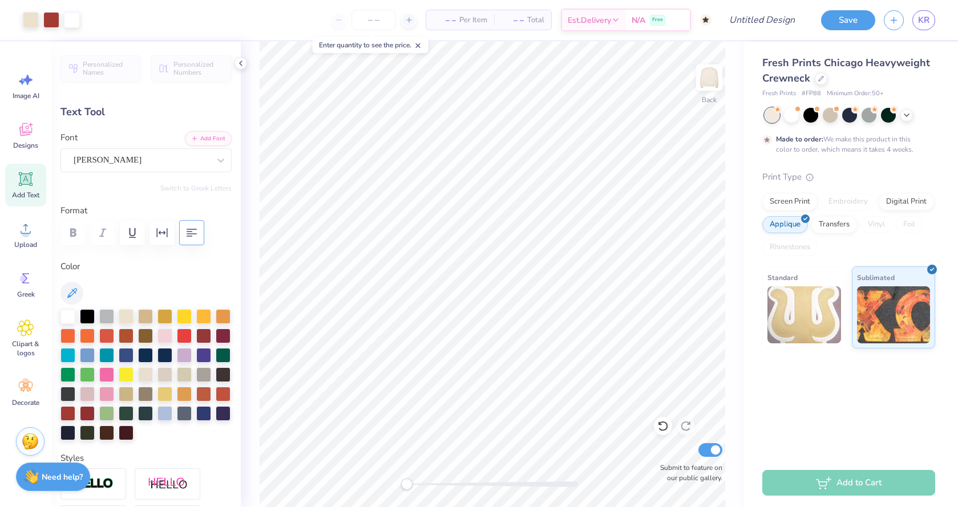
type input "2.39"
type input "0.55"
type input "7.58"
type input "0.0"
type input "2.54"
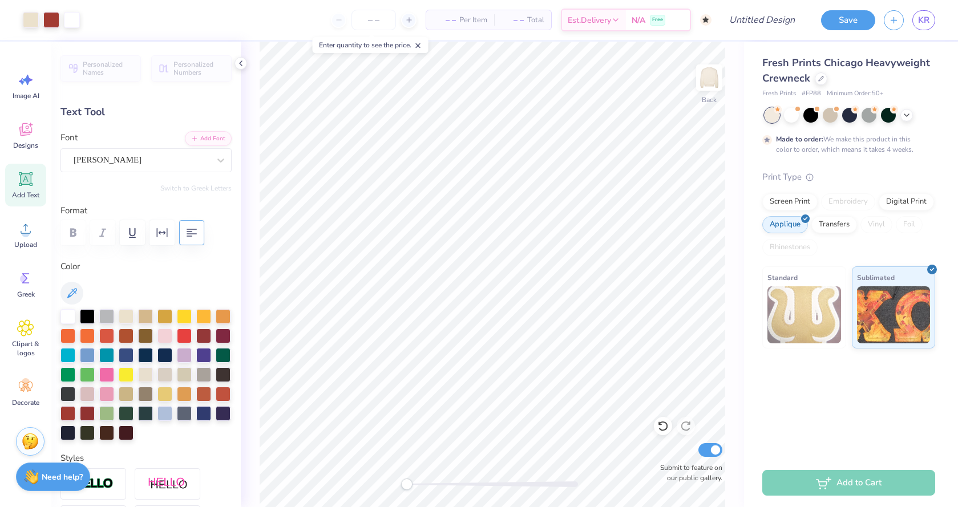
type input "0.52"
type input "8.01"
type input "0.0"
type input "3.39"
type input "2.76"
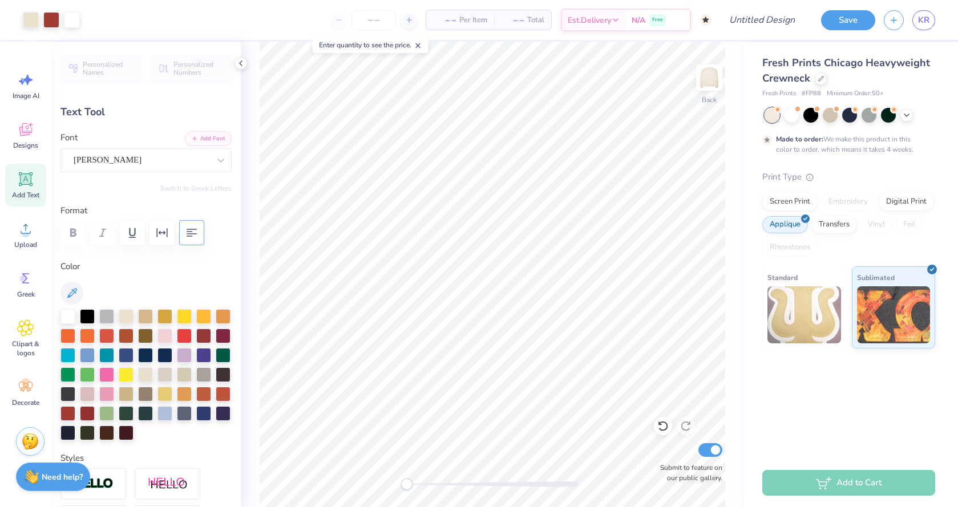
type input "10.14"
type input "-3.2"
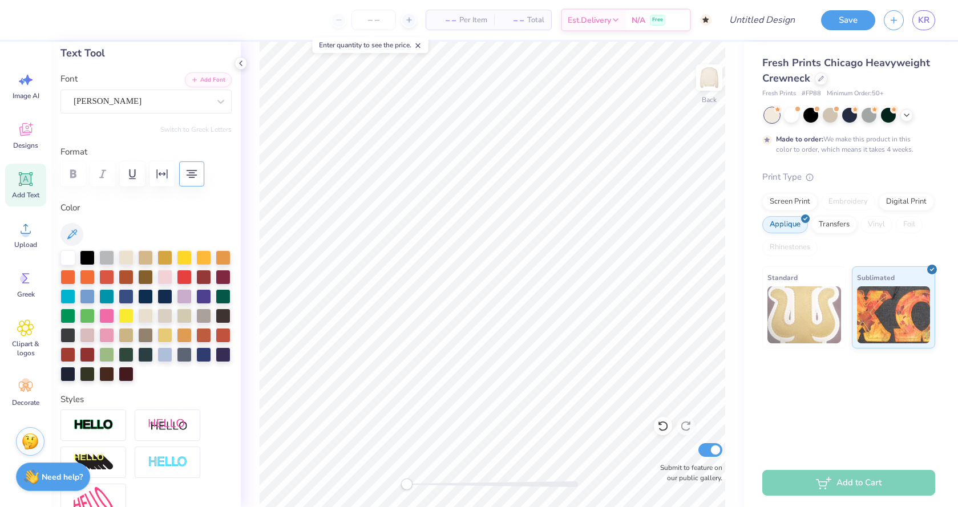
scroll to position [0, 0]
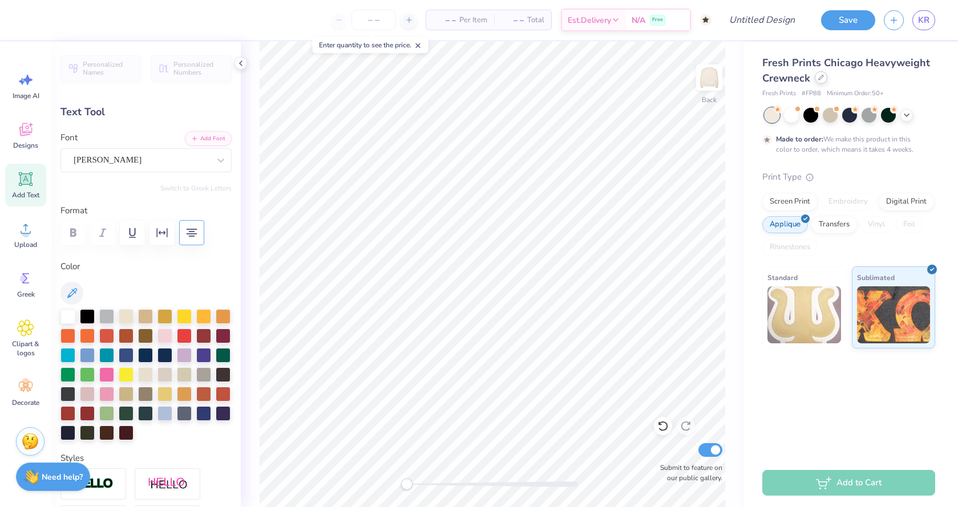
click at [820, 81] on div at bounding box center [821, 77] width 13 height 13
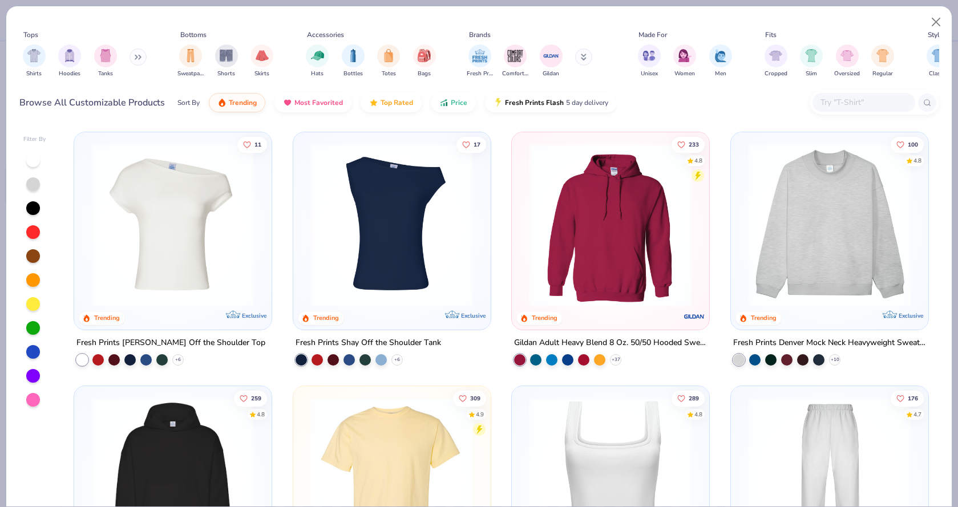
click at [814, 171] on img at bounding box center [830, 225] width 174 height 163
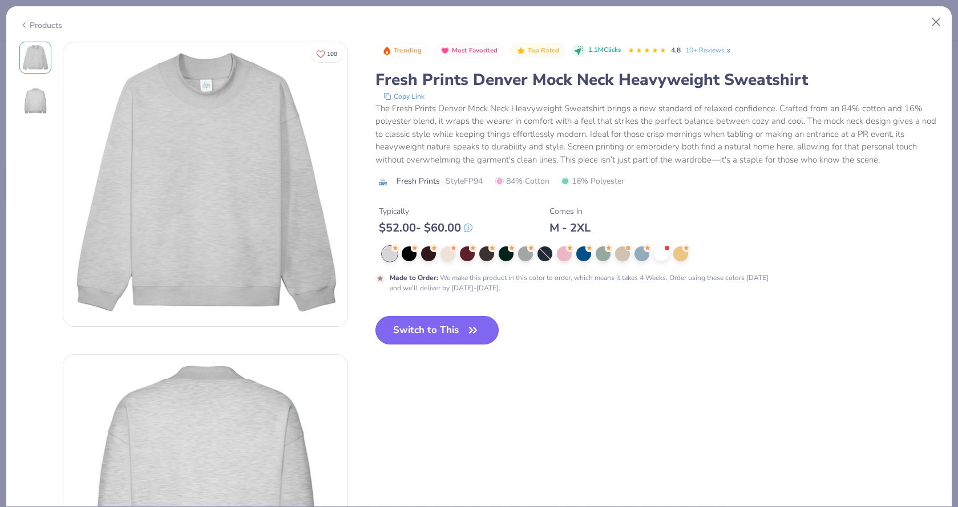
click at [421, 325] on button "Switch to This" at bounding box center [438, 330] width 124 height 29
type input "6.66"
type input "0.0"
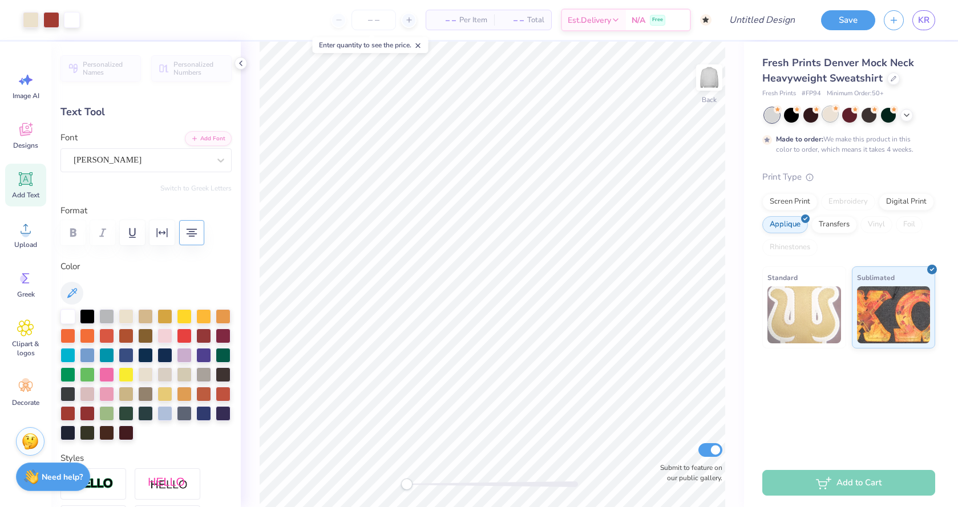
click at [828, 114] on div at bounding box center [830, 114] width 15 height 15
click at [908, 116] on icon at bounding box center [906, 114] width 9 height 9
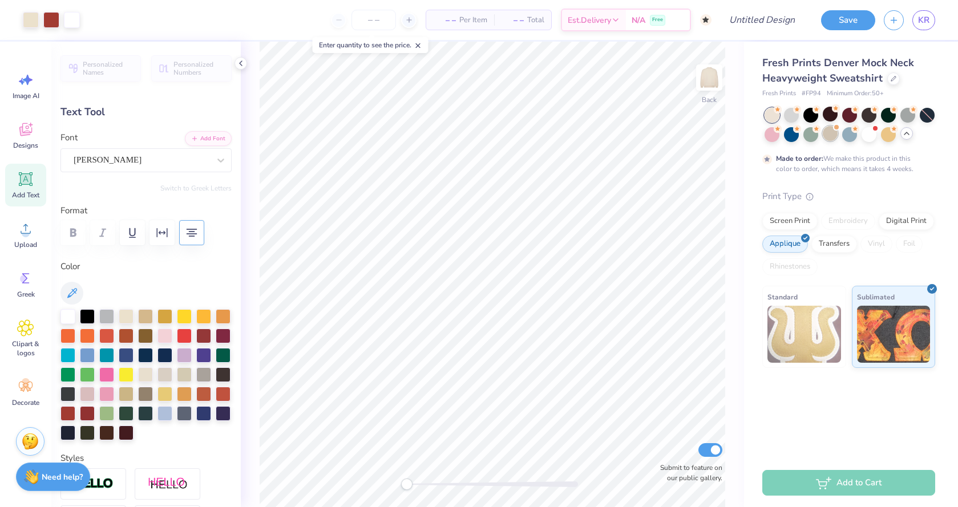
click at [832, 136] on div at bounding box center [830, 133] width 15 height 15
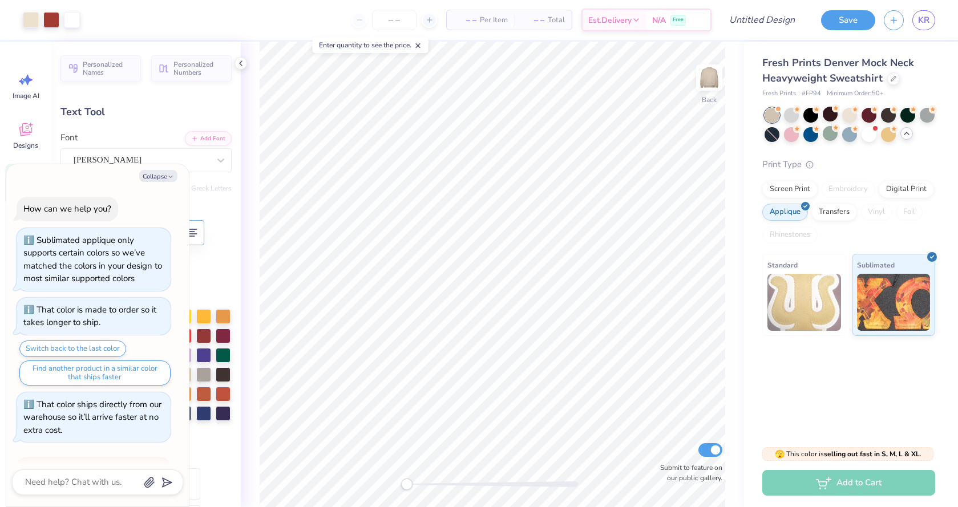
scroll to position [136, 0]
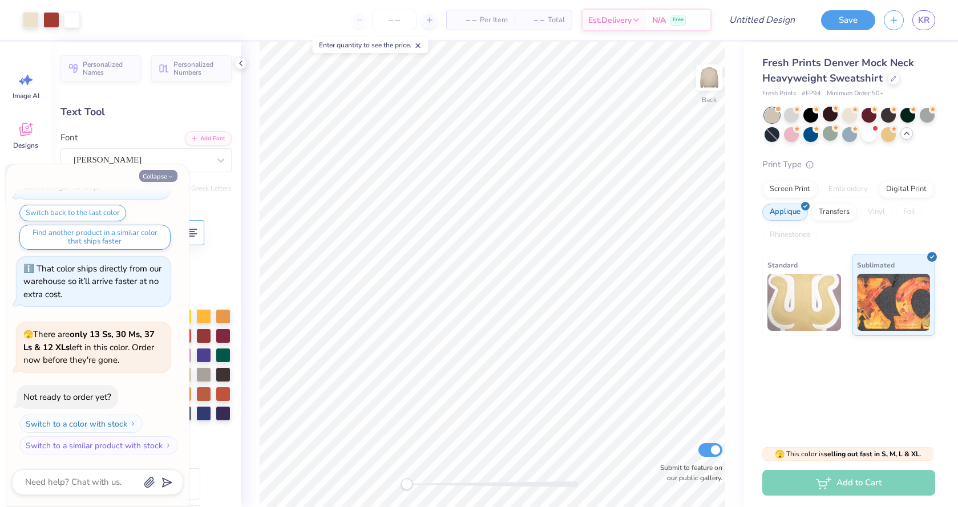
click at [154, 180] on button "Collapse" at bounding box center [158, 176] width 38 height 12
type textarea "x"
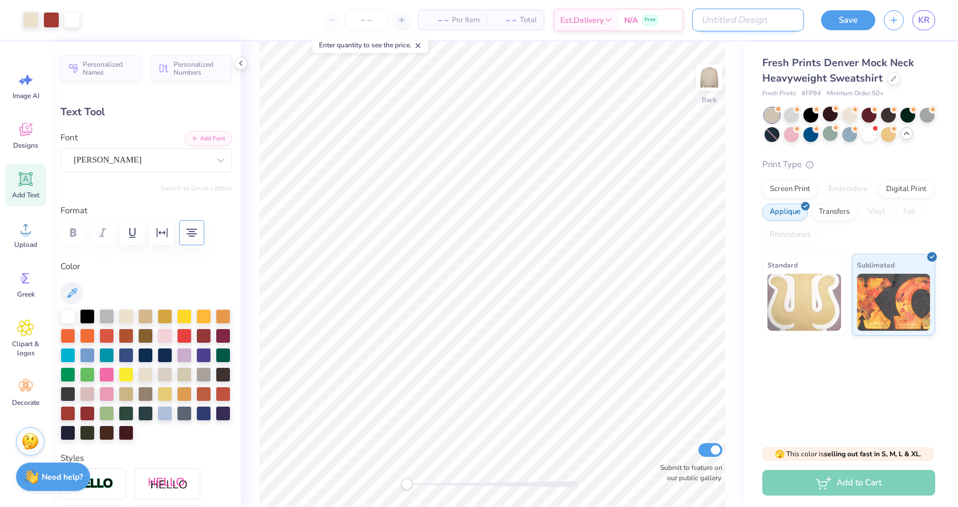
click at [772, 14] on input "Design Title" at bounding box center [748, 20] width 112 height 23
type input "idea 2"
click at [850, 19] on button "Save" at bounding box center [848, 19] width 54 height 20
click at [791, 134] on div at bounding box center [791, 133] width 15 height 15
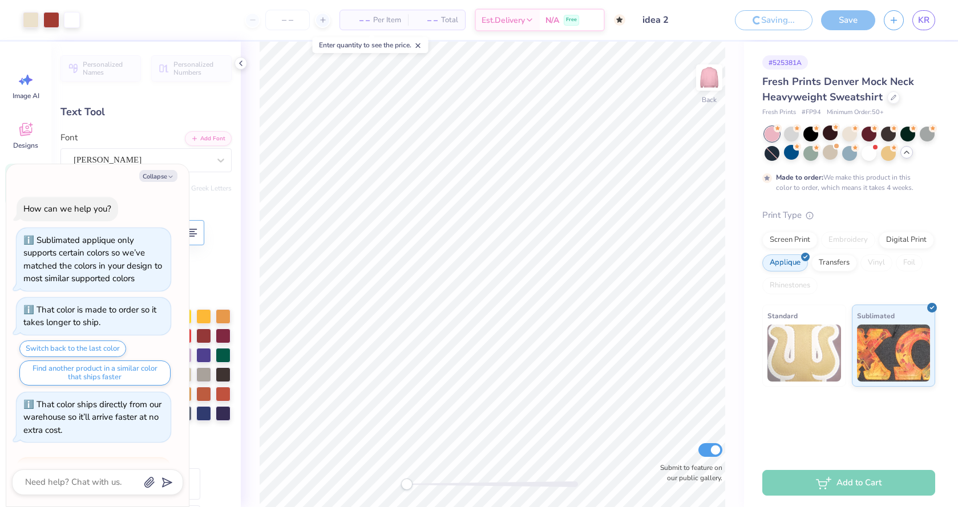
scroll to position [231, 0]
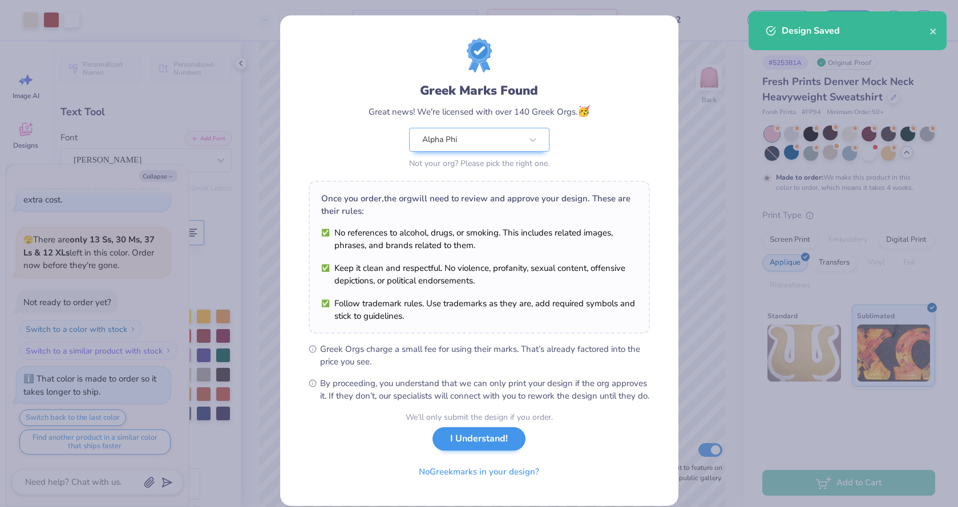
click at [494, 463] on div "We’ll only submit the design if you order. I Understand! No Greek marks in your…" at bounding box center [479, 448] width 147 height 72
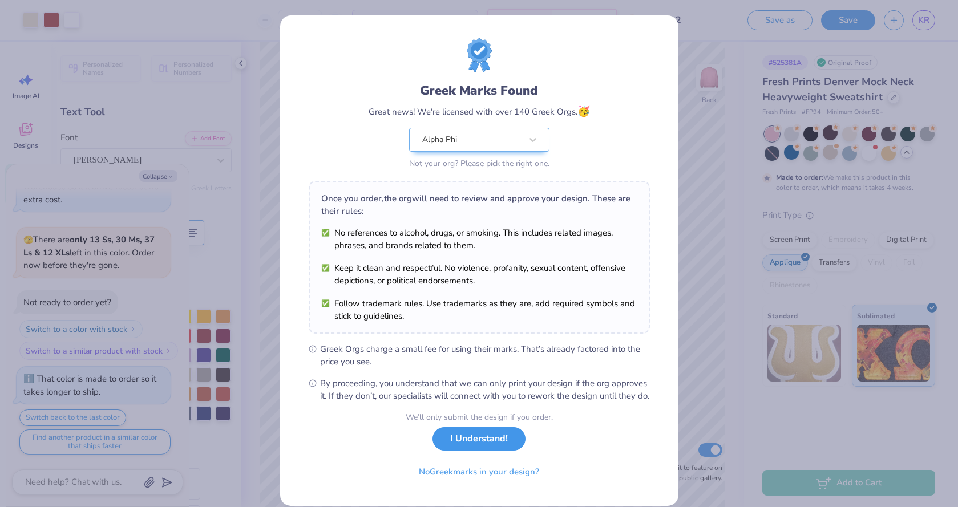
click at [486, 451] on button "I Understand!" at bounding box center [479, 438] width 93 height 23
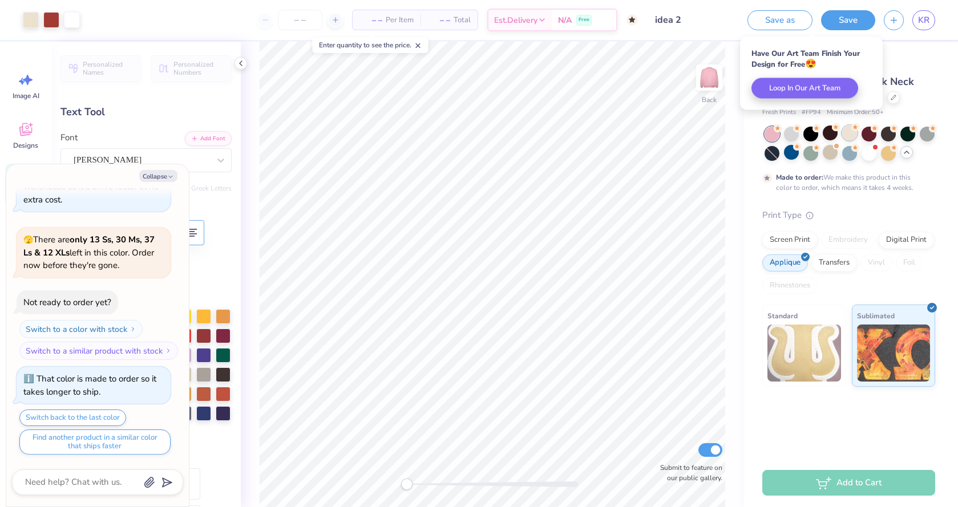
click at [846, 126] on div at bounding box center [849, 133] width 15 height 15
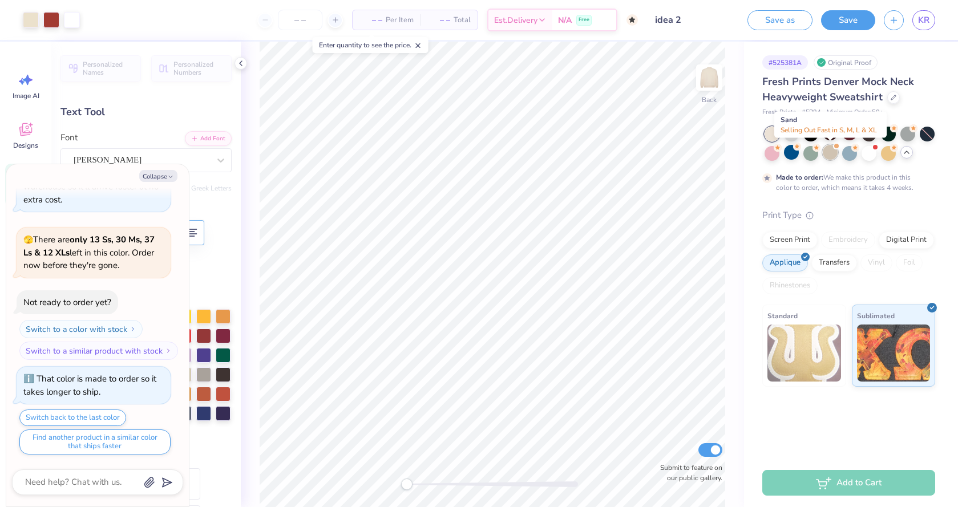
click at [826, 154] on div at bounding box center [830, 152] width 15 height 15
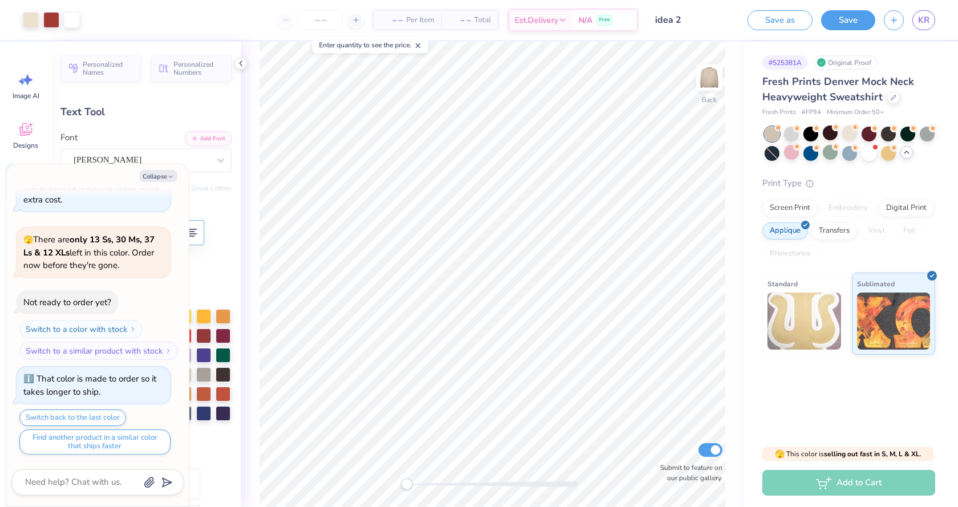
scroll to position [435, 0]
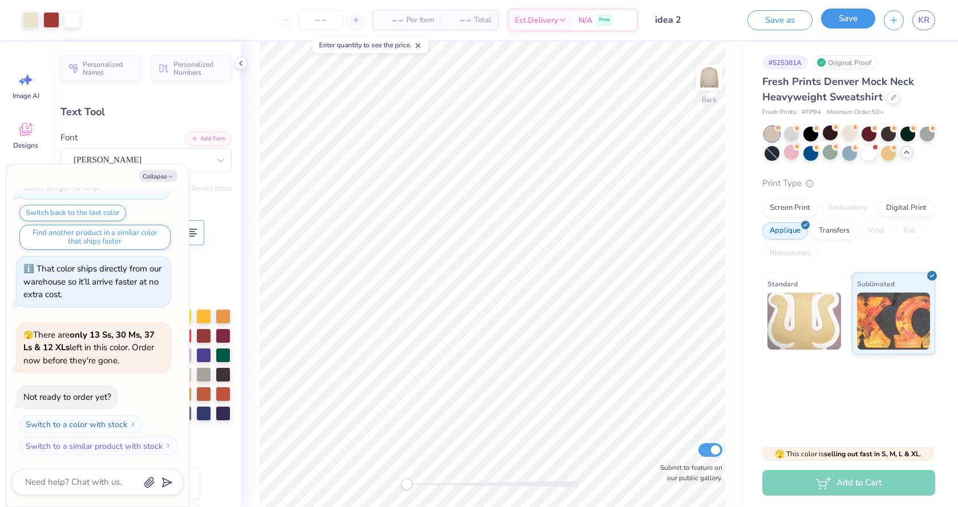
click at [849, 26] on button "Save" at bounding box center [848, 19] width 54 height 20
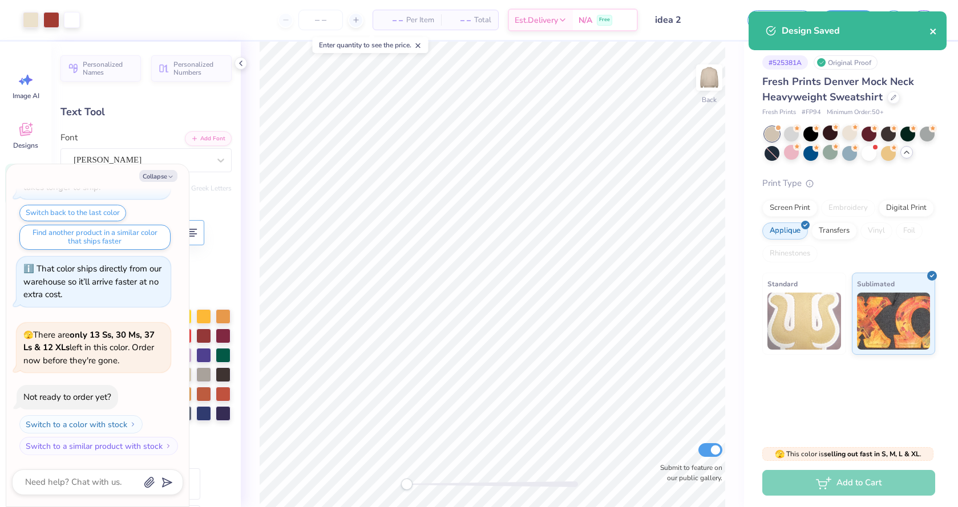
click at [931, 34] on icon "close" at bounding box center [934, 31] width 8 height 9
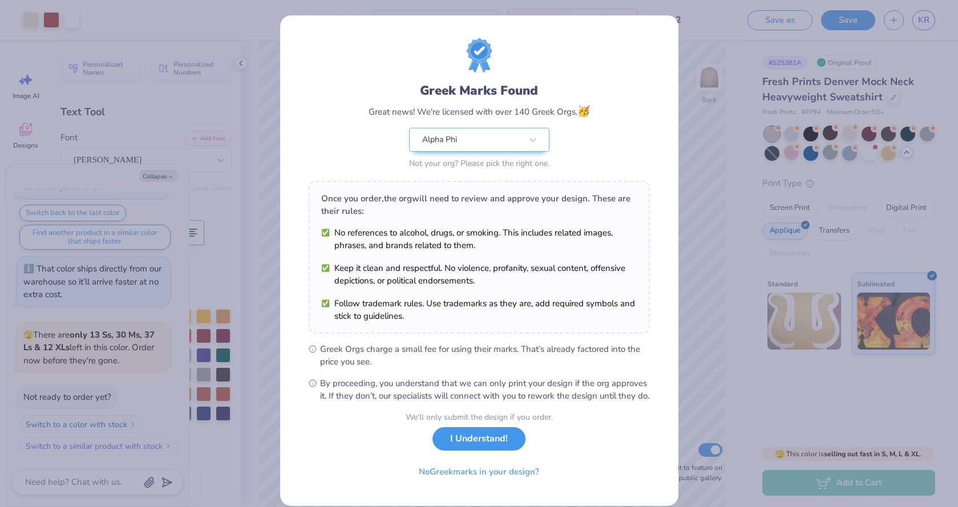
click at [465, 451] on button "I Understand!" at bounding box center [479, 438] width 93 height 23
type textarea "x"
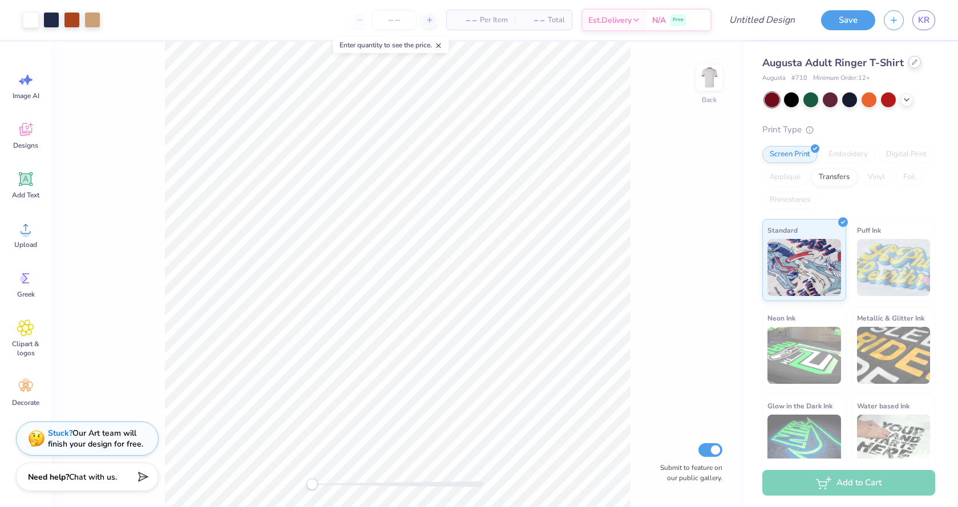
click at [913, 58] on div at bounding box center [915, 62] width 13 height 13
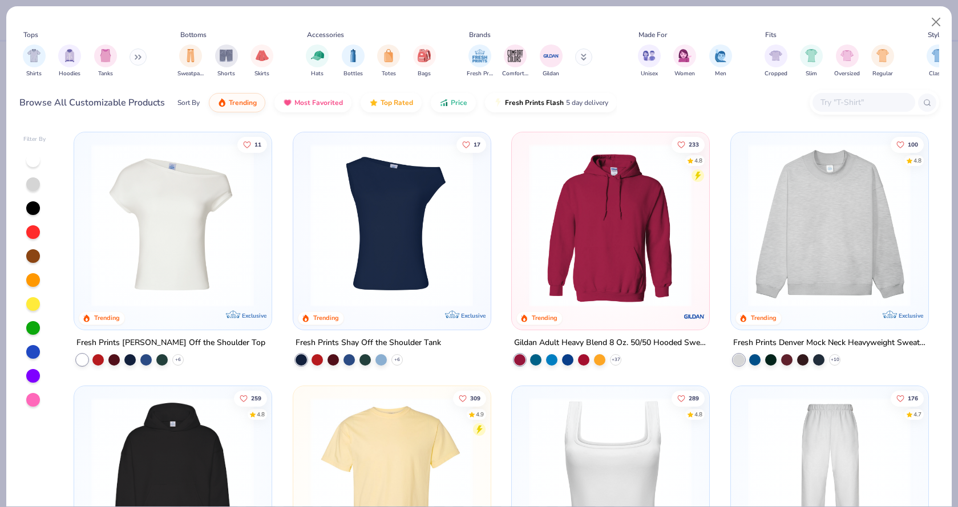
click at [872, 180] on img at bounding box center [830, 225] width 174 height 163
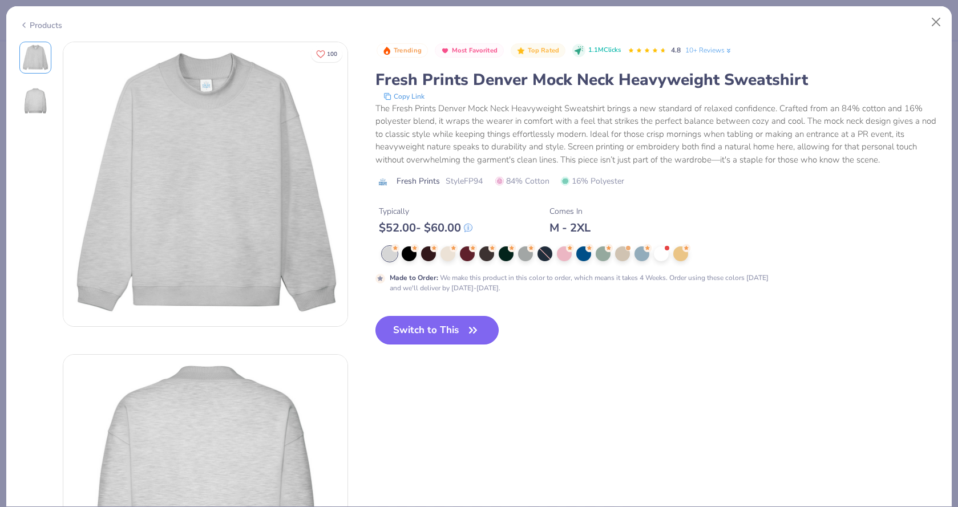
click at [435, 341] on button "Switch to This" at bounding box center [438, 330] width 124 height 29
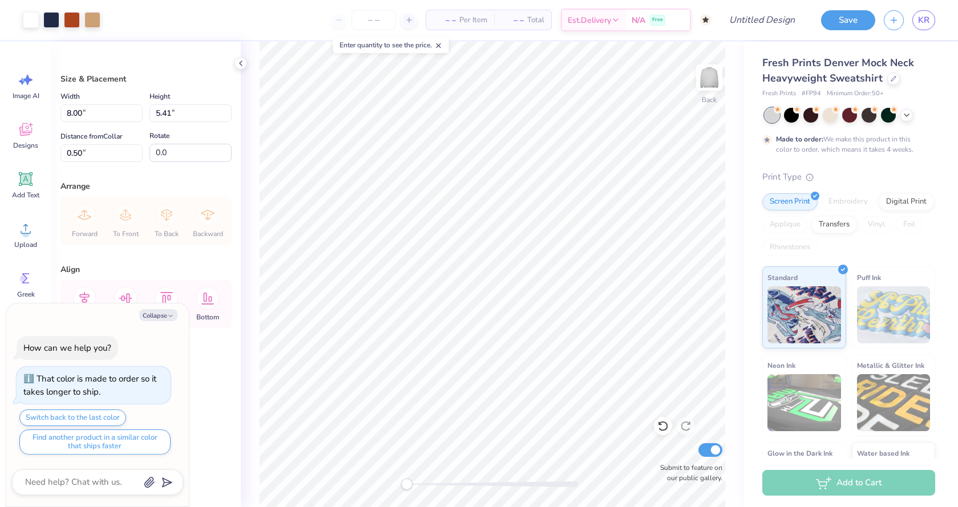
type textarea "x"
type input "8.69"
type input "5.88"
type input "2.29"
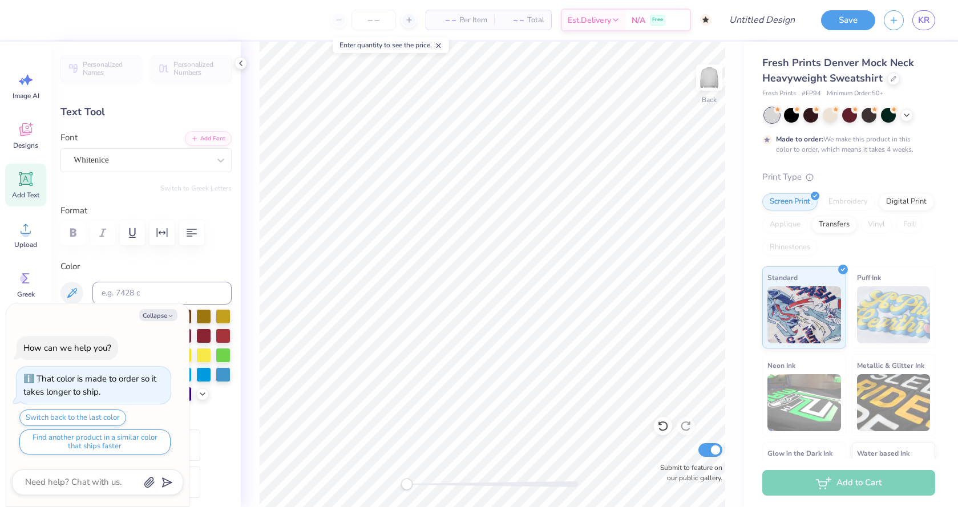
type textarea "x"
type textarea "A"
type textarea "x"
type textarea "Al"
type textarea "x"
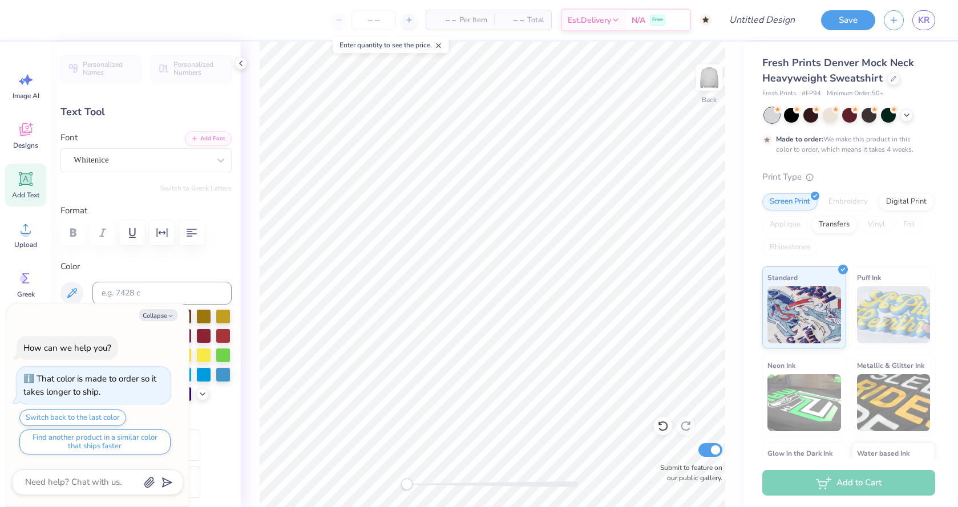
type textarea "Alp"
type textarea "x"
type textarea "Alph"
type textarea "x"
type textarea "Alpha"
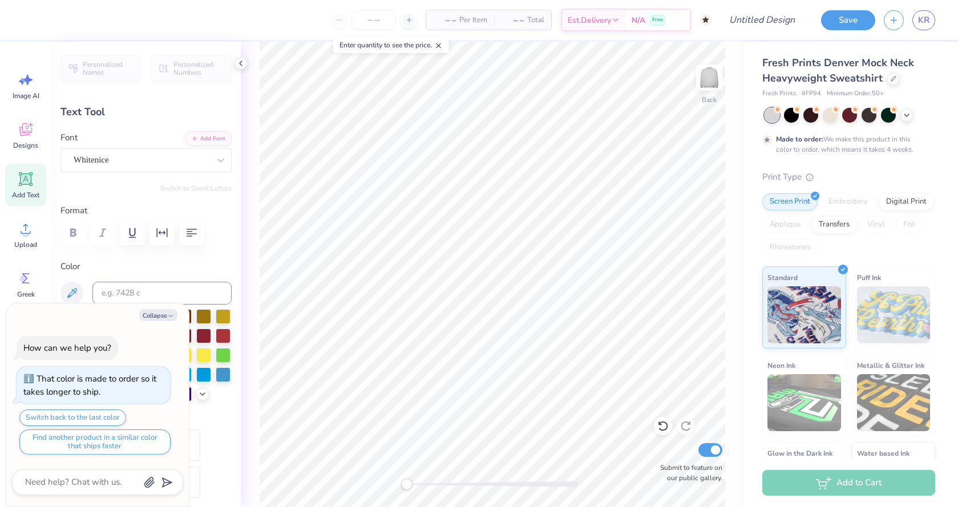
type textarea "x"
type textarea "Alpha"
type textarea "x"
type textarea "Alpha P"
type textarea "x"
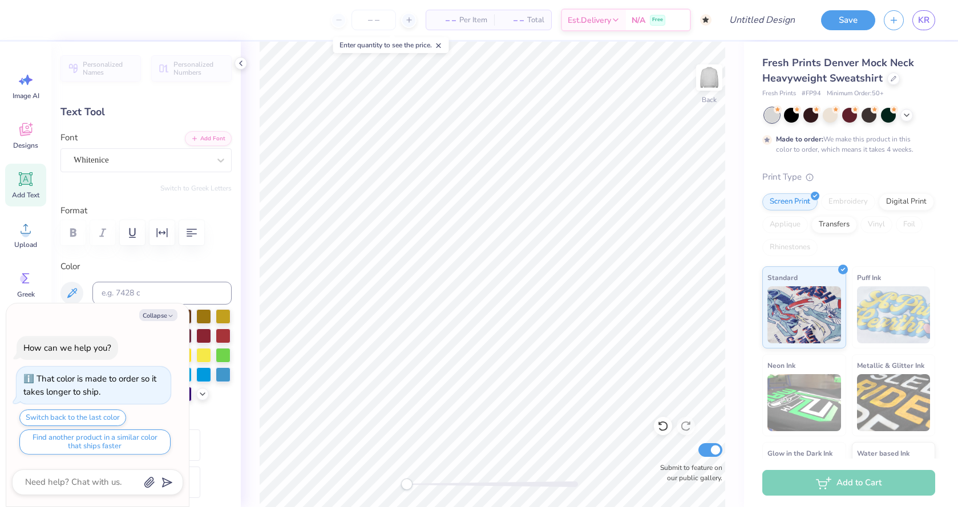
type textarea "Alpha Ph"
type textarea "x"
type textarea "Alpha Phi"
type textarea "x"
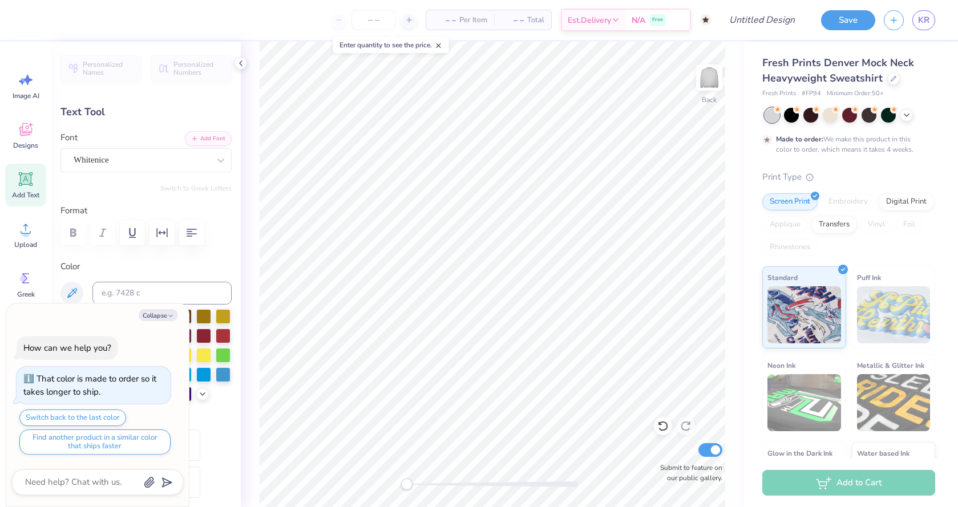
type input "4.89"
type input "0.31"
type input "7.73"
type textarea "x"
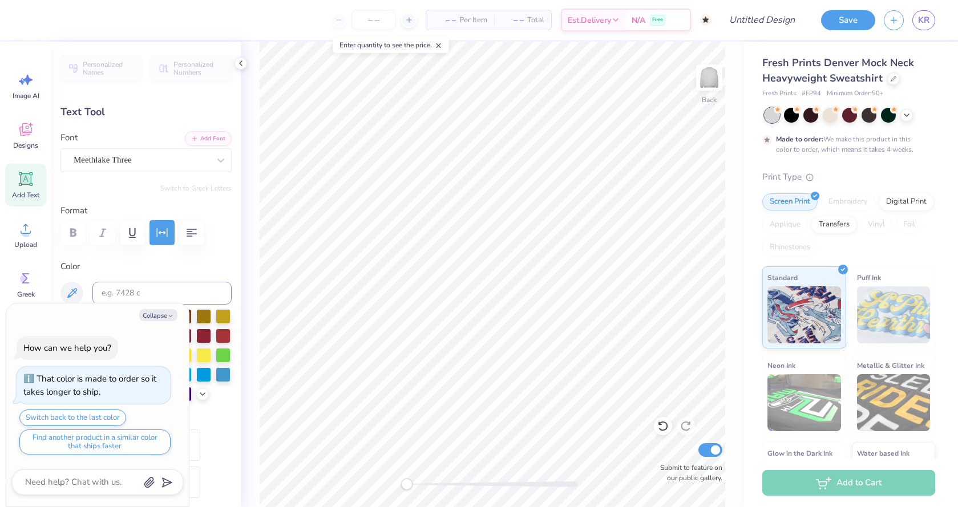
type textarea "SEMI FORMAL"
type textarea "x"
type textarea "SEMI FORMAL"
type textarea "x"
type textarea "SEMI FORMA"
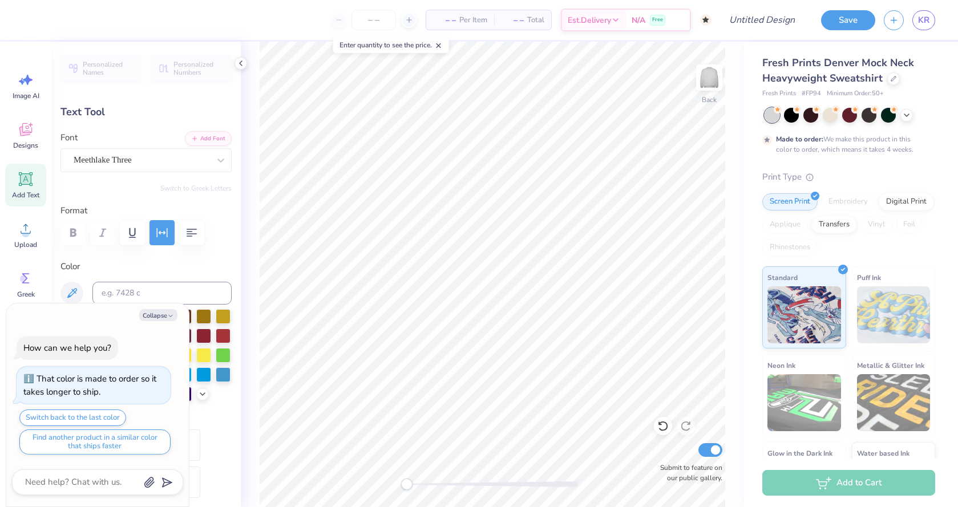
type textarea "x"
type textarea "SEMI FORM"
type textarea "x"
type textarea "S"
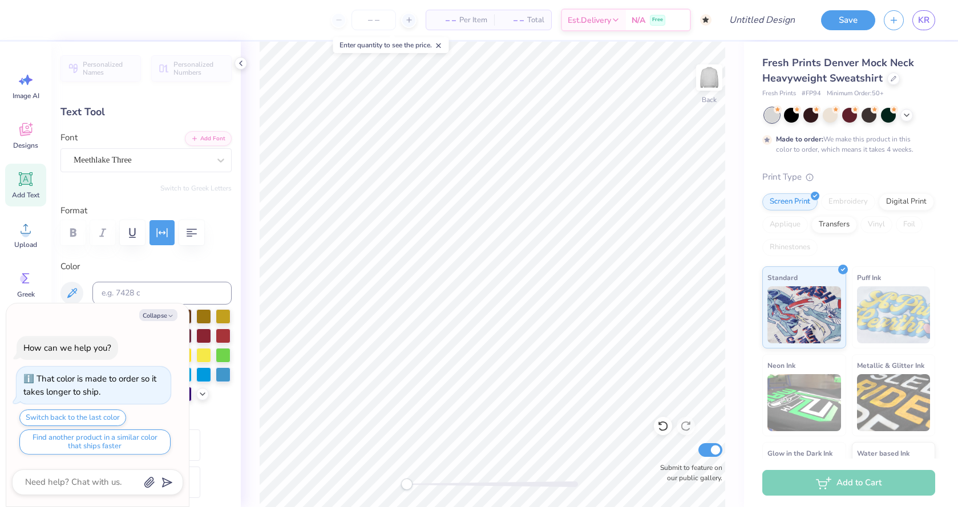
type textarea "x"
type textarea "K"
type textarea "x"
type textarea "Ka"
type textarea "x"
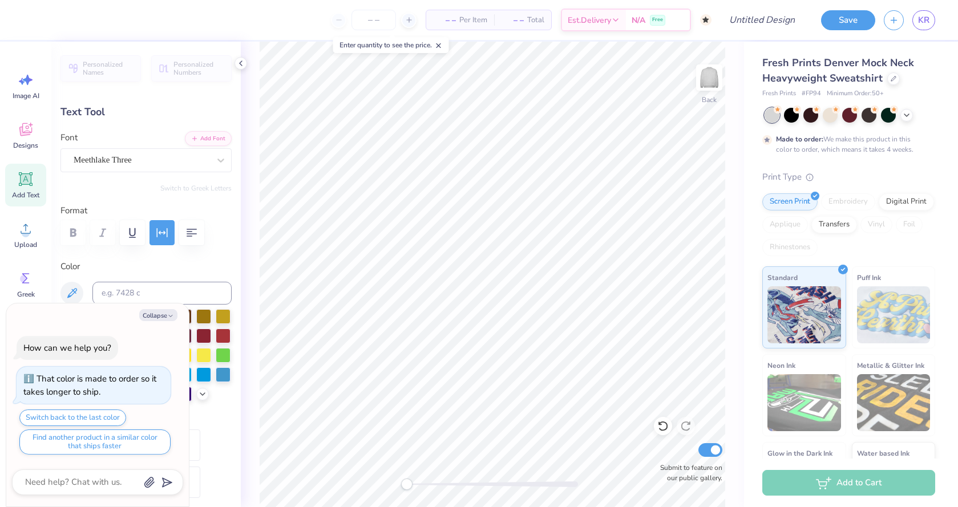
type textarea "Kap"
type textarea "x"
type textarea "Kapp"
type textarea "x"
type textarea "Kappa"
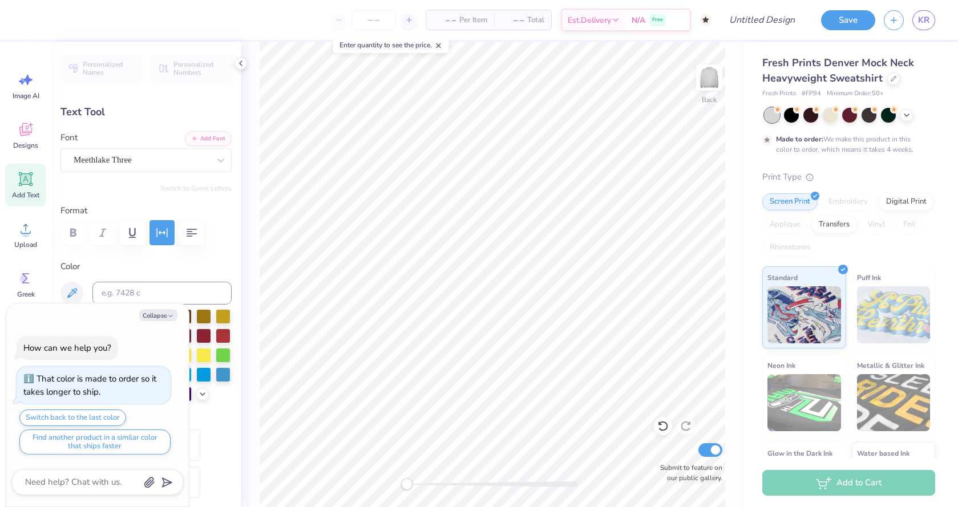
type textarea "x"
type textarea "Kappa"
type textarea "x"
type textarea "Kappa I"
type textarea "x"
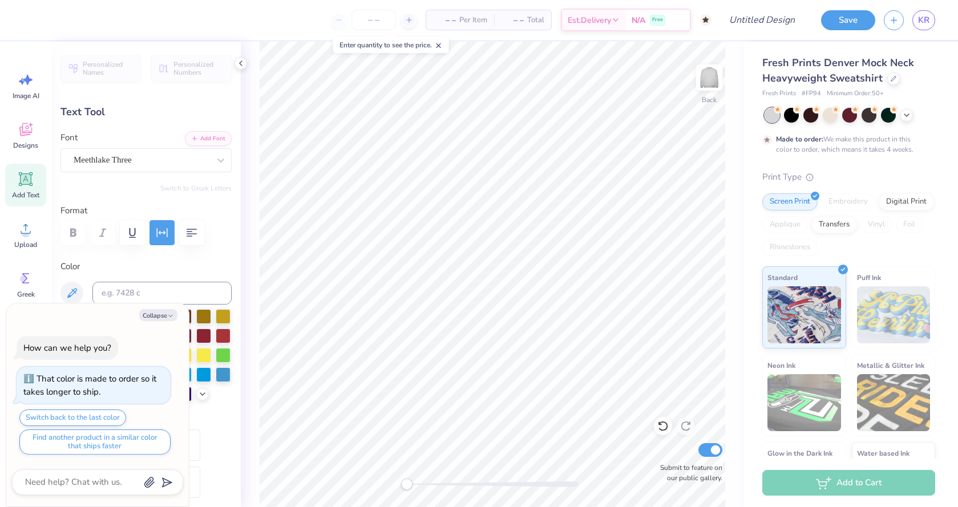
type textarea "Kappa Io"
type textarea "x"
type textarea "Kappa Iot"
type textarea "x"
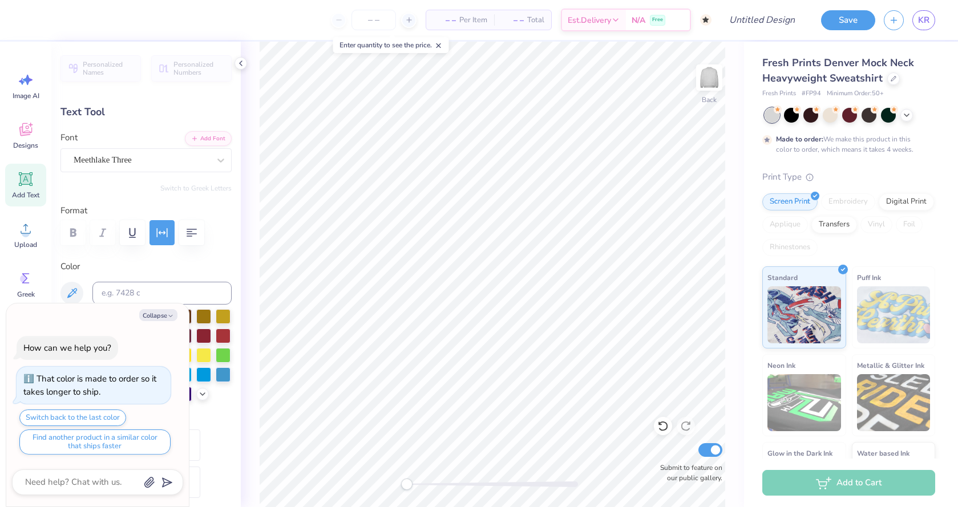
type textarea "Kappa Iota"
click at [834, 119] on div at bounding box center [830, 114] width 15 height 15
click at [909, 115] on icon at bounding box center [906, 114] width 9 height 9
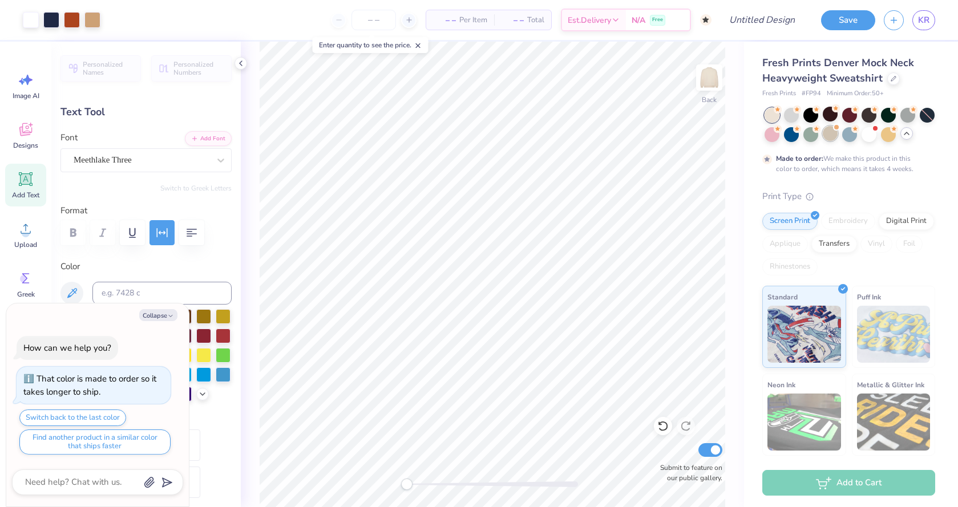
click at [829, 135] on div at bounding box center [830, 133] width 15 height 15
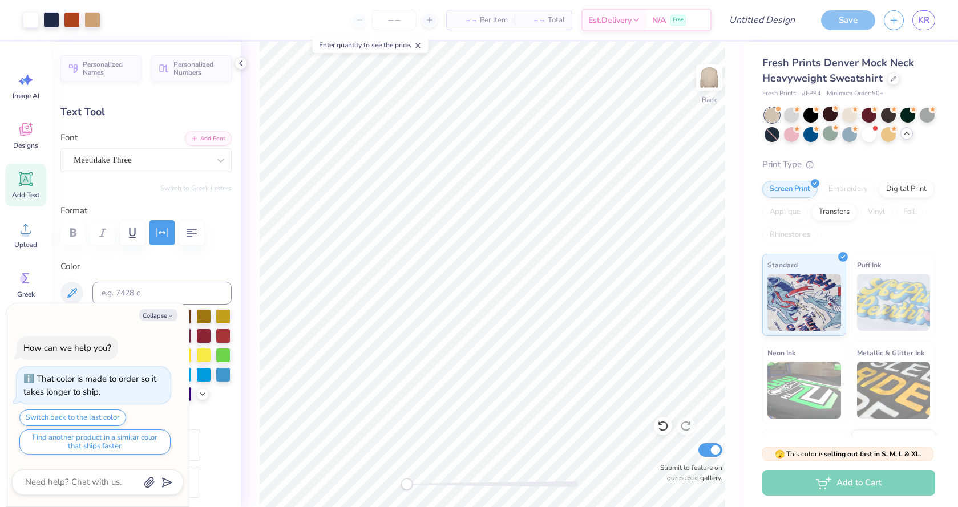
scroll to position [66, 0]
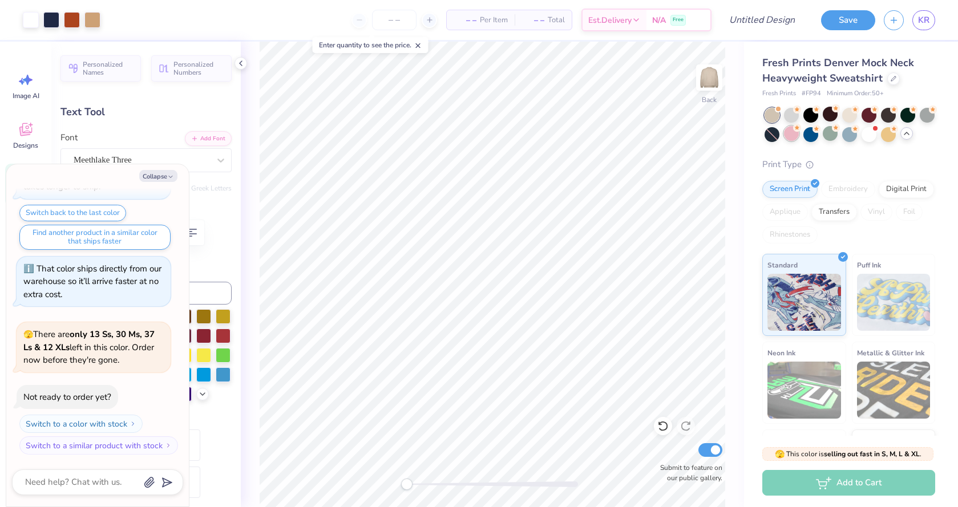
click at [793, 132] on div at bounding box center [791, 133] width 15 height 15
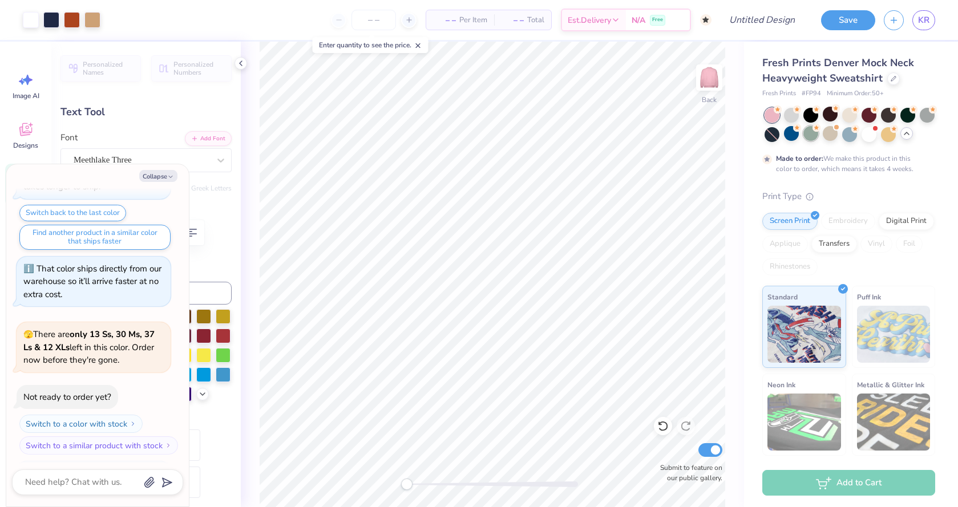
scroll to position [161, 0]
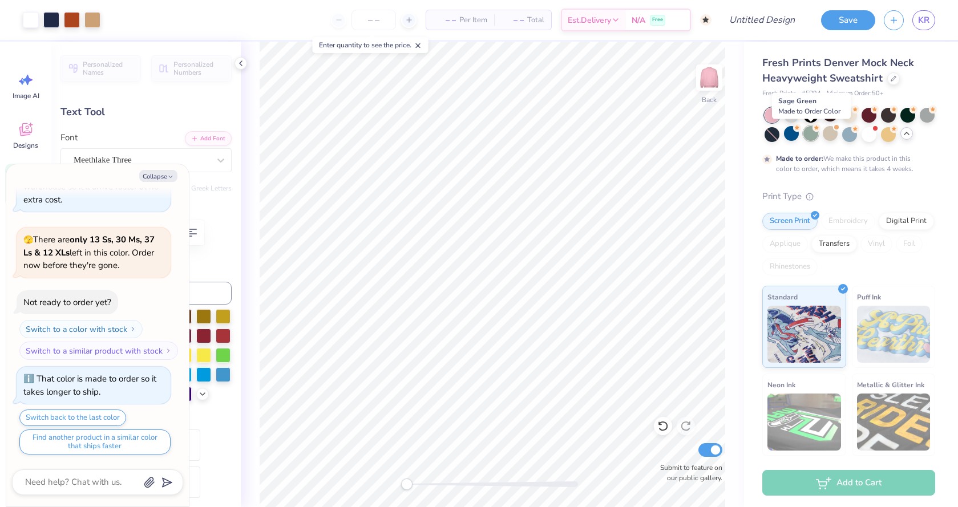
click at [816, 131] on icon at bounding box center [817, 128] width 8 height 8
click at [814, 135] on div at bounding box center [811, 133] width 15 height 15
type textarea "x"
type input "5.81"
type input "1.50"
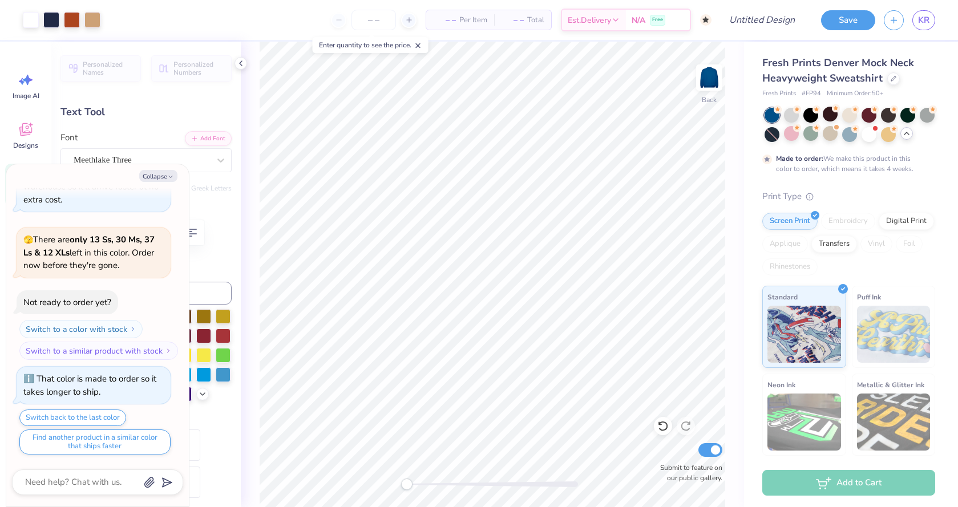
type input "6.29"
click at [813, 139] on div at bounding box center [811, 133] width 15 height 15
type textarea "x"
type input "6.27"
click at [922, 119] on div at bounding box center [927, 114] width 15 height 15
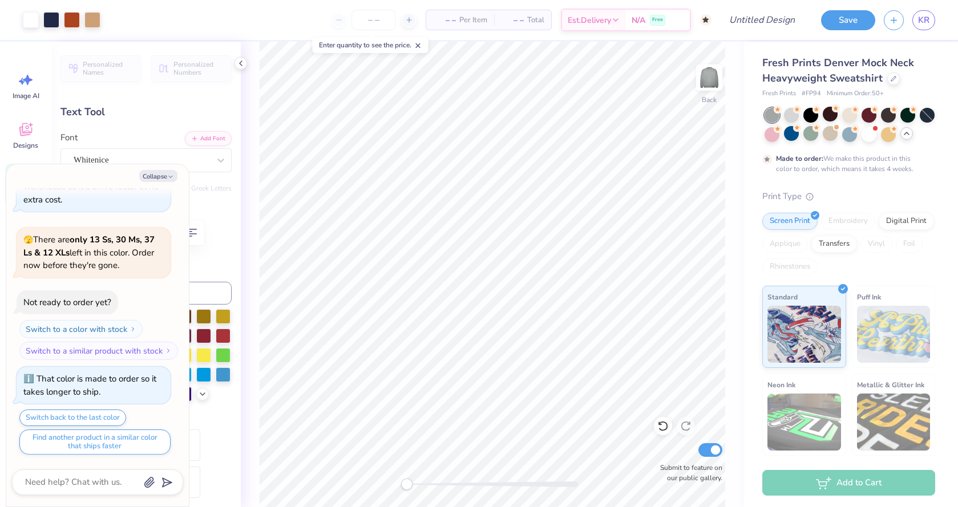
click at [904, 136] on icon at bounding box center [906, 133] width 9 height 9
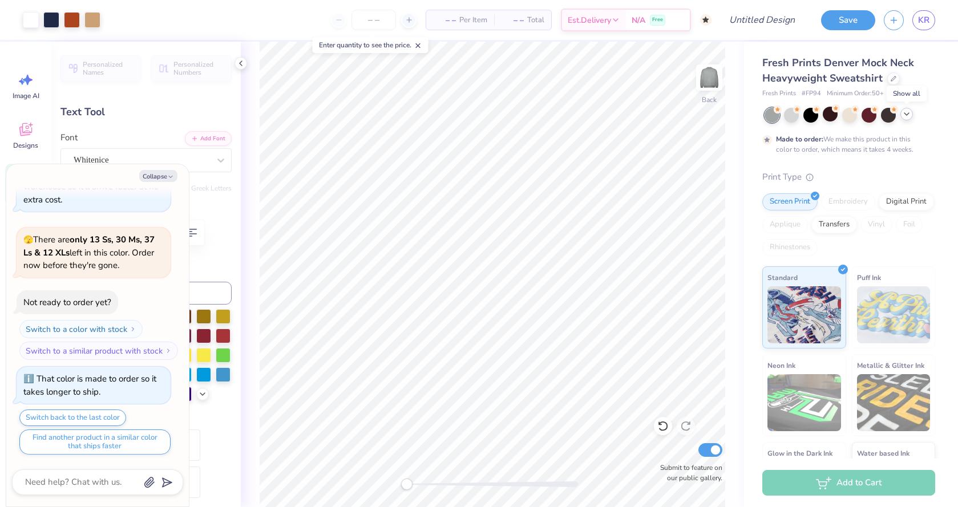
click at [908, 121] on div at bounding box center [850, 115] width 171 height 15
click at [908, 119] on div at bounding box center [907, 114] width 13 height 13
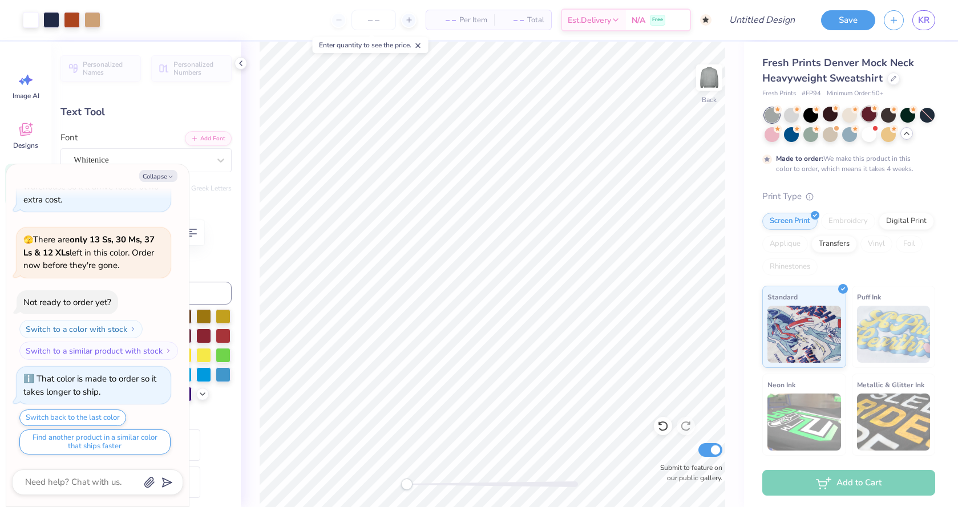
click at [869, 112] on div at bounding box center [869, 114] width 15 height 15
click at [158, 178] on button "Collapse" at bounding box center [158, 176] width 38 height 12
type textarea "x"
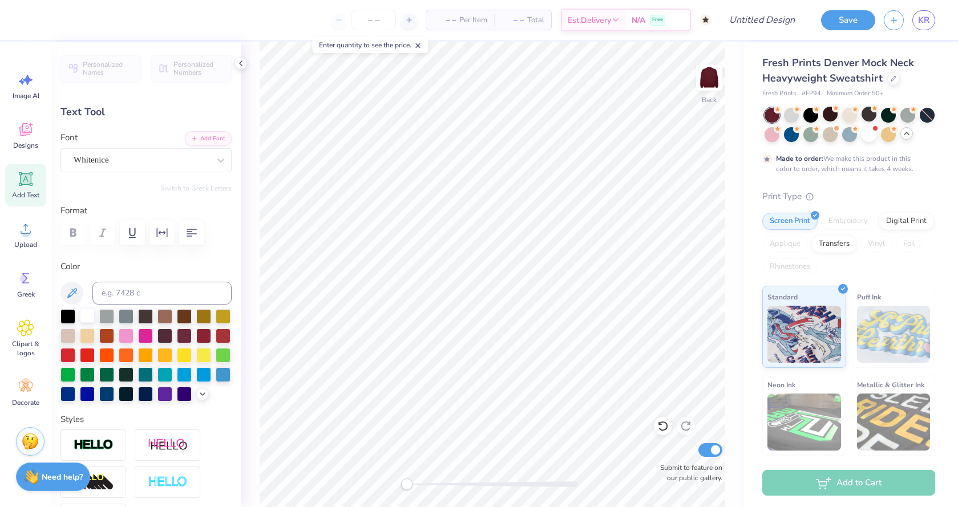
click at [87, 318] on div at bounding box center [87, 315] width 15 height 15
type input "3.00"
type input "0.29"
type input "7.78"
click at [82, 317] on div at bounding box center [87, 315] width 15 height 15
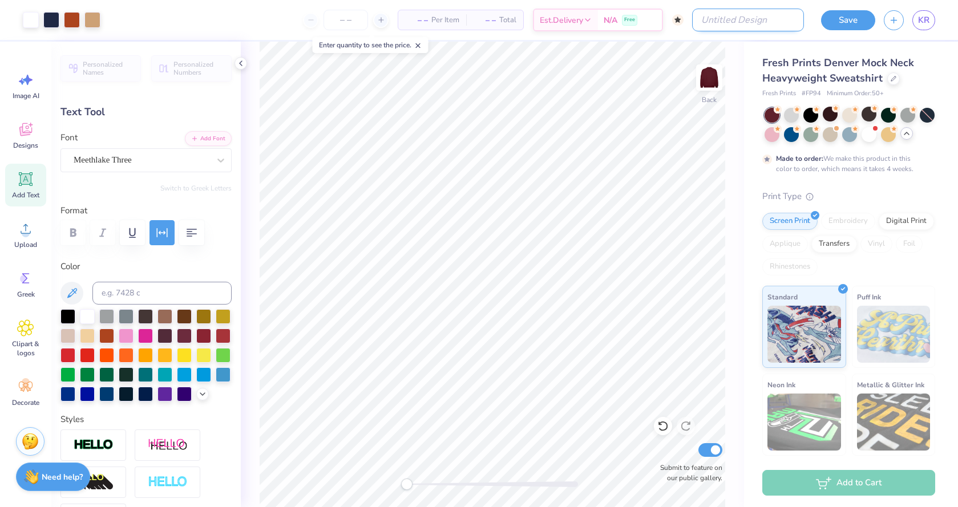
click at [783, 24] on input "Design Title" at bounding box center [748, 20] width 112 height 23
type input "idea 3"
click at [857, 14] on button "Save" at bounding box center [848, 19] width 54 height 20
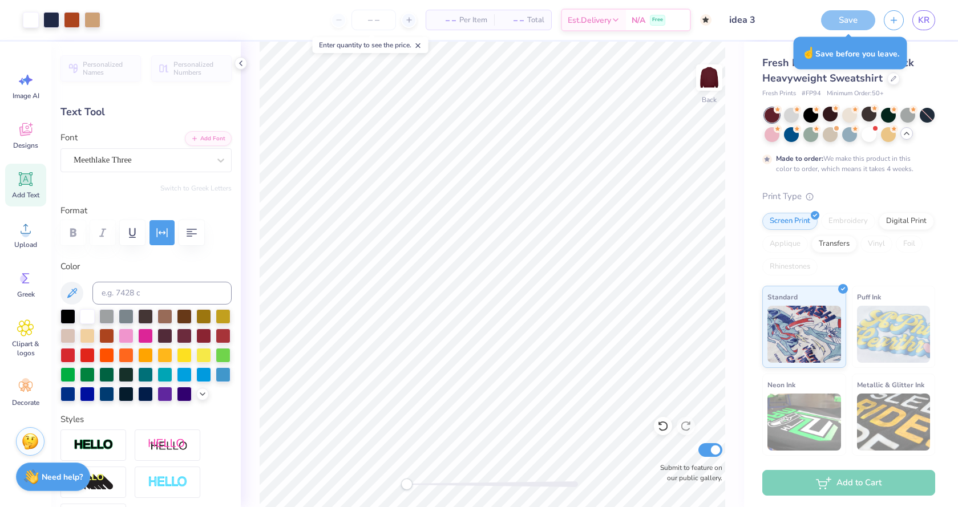
click at [857, 26] on div "Save" at bounding box center [848, 20] width 54 height 20
click at [860, 62] on div "☝️ Save before you leave." at bounding box center [851, 53] width 114 height 33
type input "5.81"
type input "1.50"
type input "6.27"
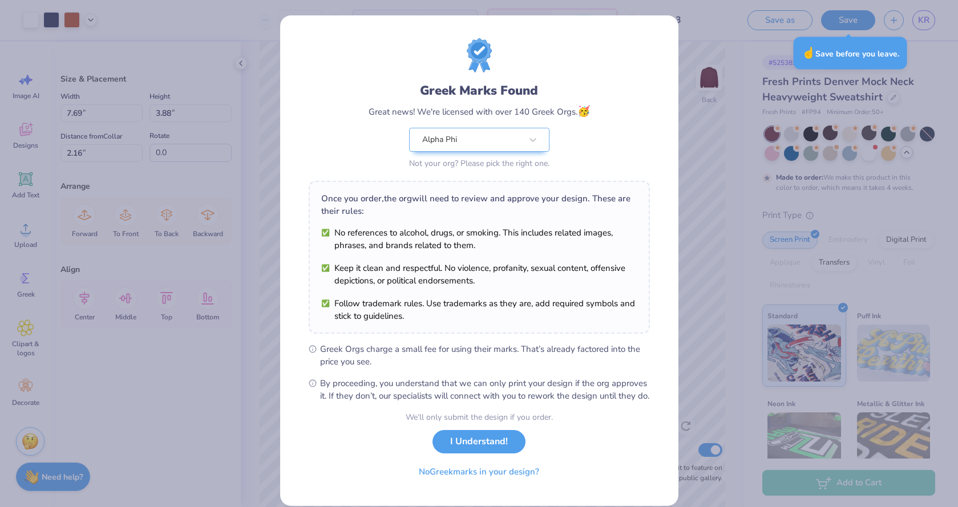
click at [418, 261] on body "Art colors – – Per Item – – Total Est. Delivery N/A Free Design Title idea 3 Sa…" at bounding box center [479, 253] width 958 height 507
type input "9.53"
type input "4.81"
click at [481, 451] on button "I Understand!" at bounding box center [479, 438] width 93 height 23
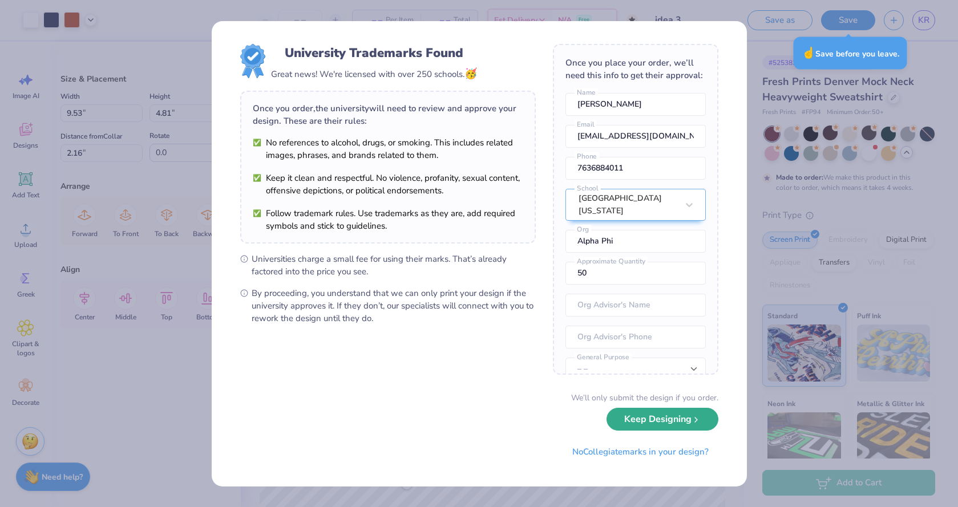
click at [675, 419] on button "Keep Designing" at bounding box center [663, 419] width 112 height 23
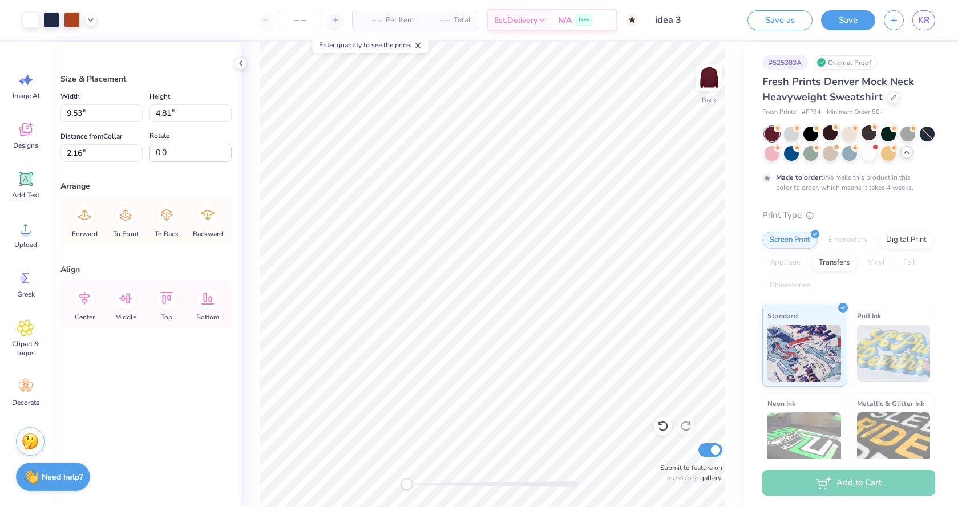
type input "1.00"
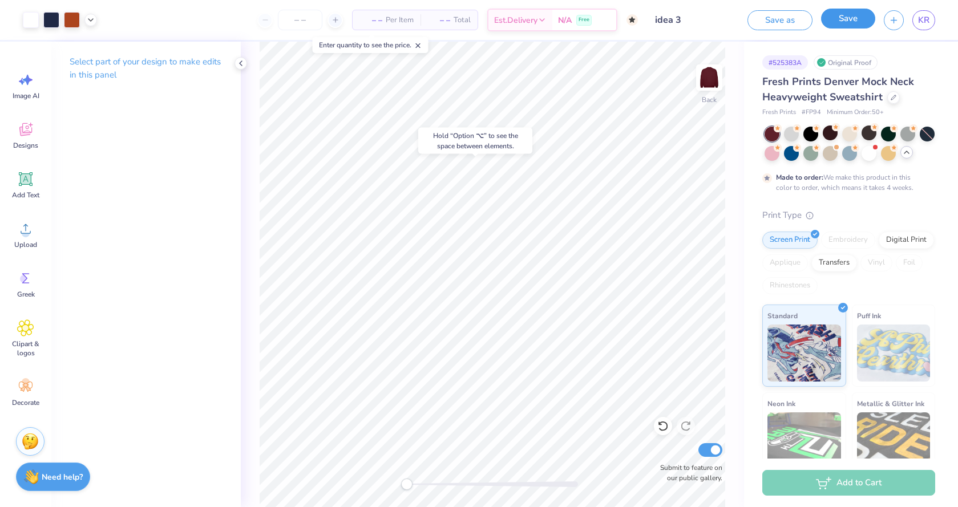
click at [860, 16] on button "Save" at bounding box center [848, 19] width 54 height 20
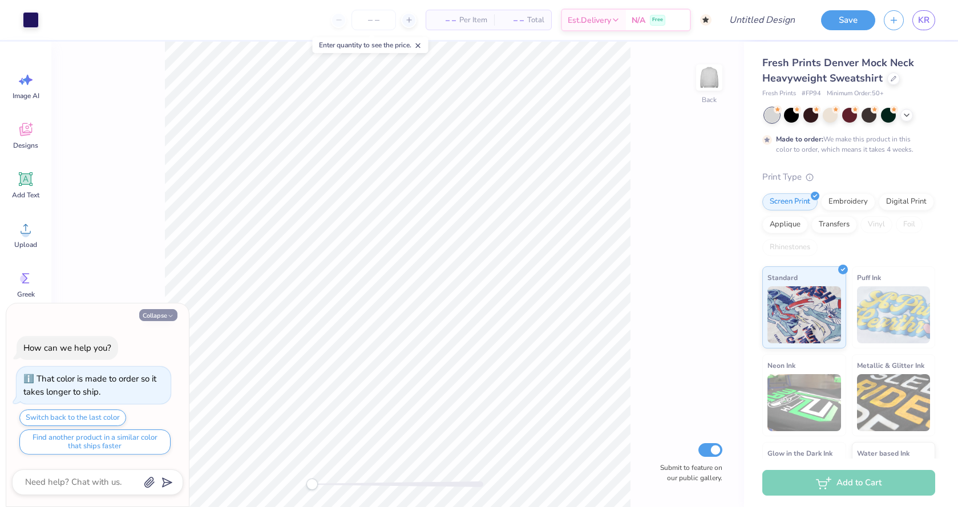
click at [164, 314] on button "Collapse" at bounding box center [158, 315] width 38 height 12
type textarea "x"
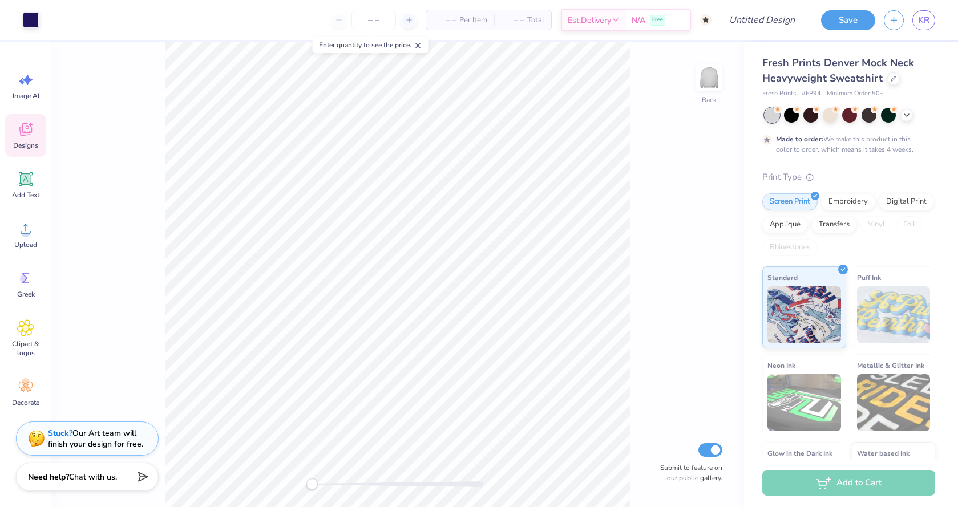
click at [19, 124] on icon at bounding box center [25, 129] width 17 height 17
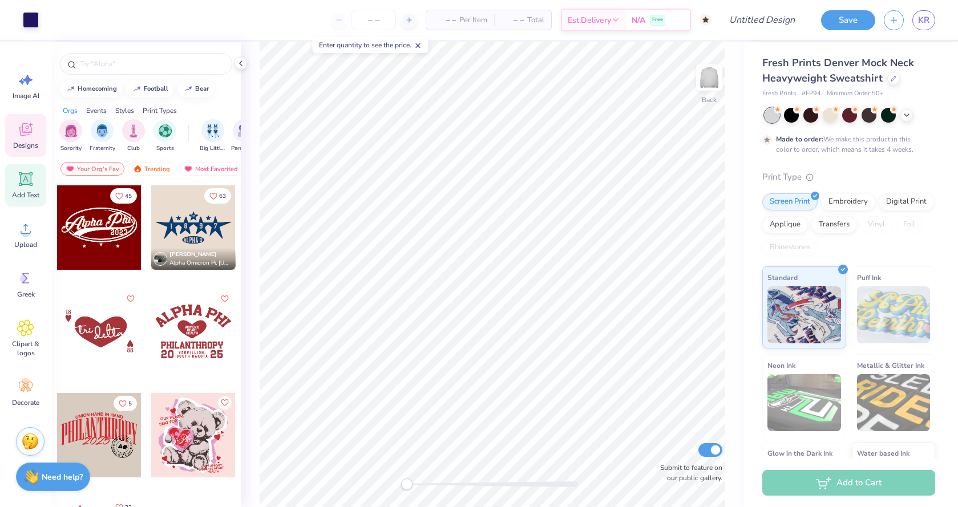
click at [27, 189] on div "Add Text" at bounding box center [25, 185] width 41 height 43
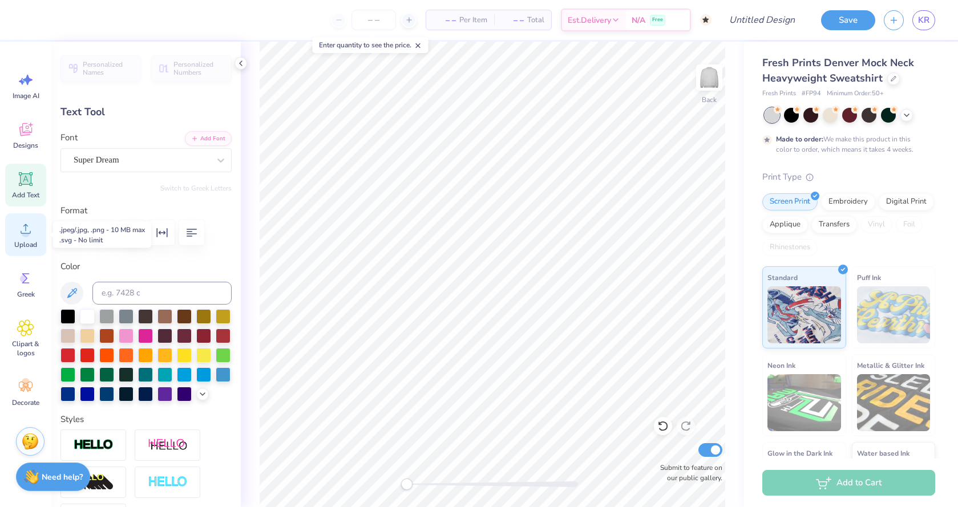
click at [31, 235] on icon at bounding box center [25, 228] width 17 height 17
click at [30, 271] on icon at bounding box center [25, 278] width 17 height 17
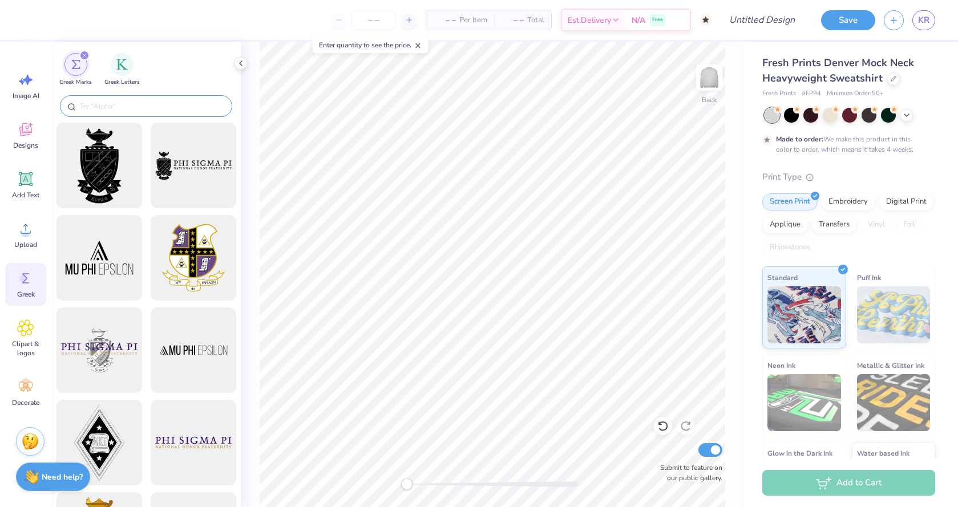
click at [149, 99] on div at bounding box center [146, 106] width 172 height 22
click at [150, 111] on input "text" at bounding box center [152, 105] width 146 height 11
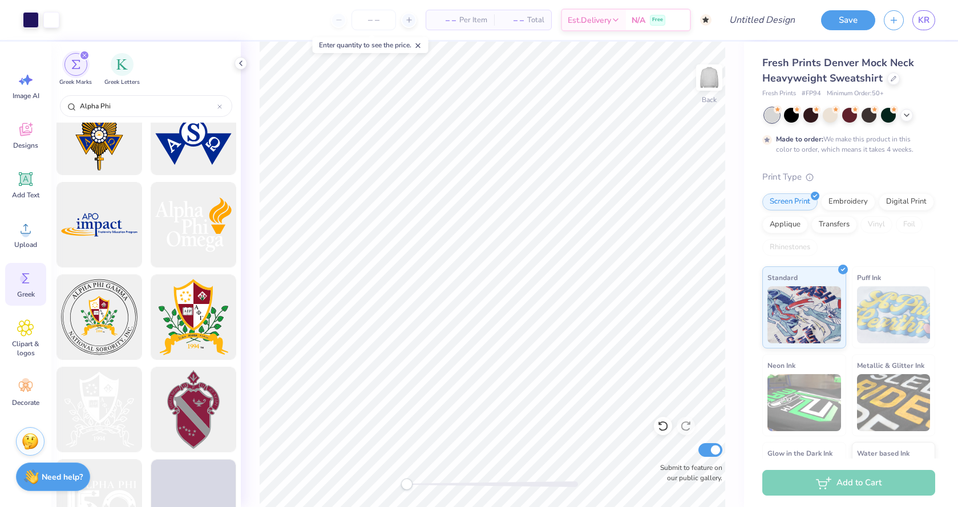
scroll to position [498, 0]
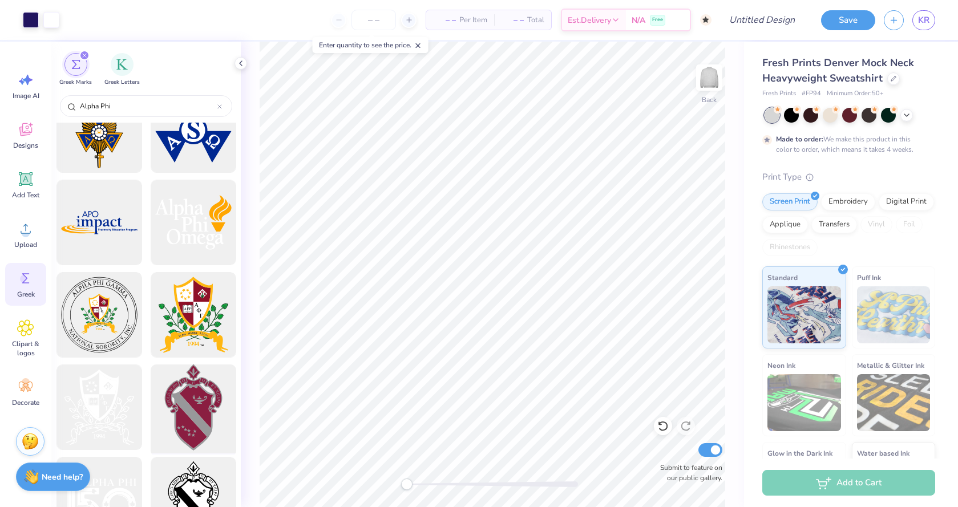
type input "Alpha Phi"
click at [199, 396] on div at bounding box center [193, 408] width 94 height 94
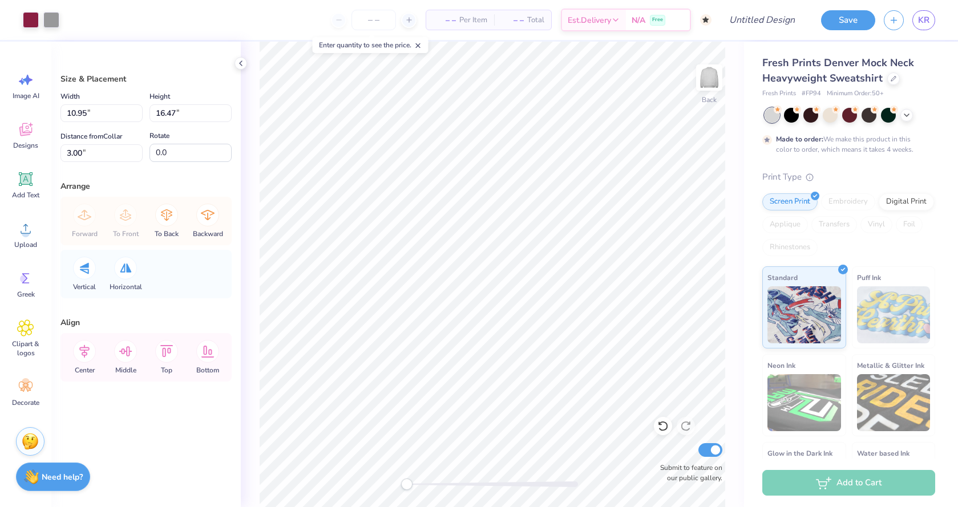
type input "4.39"
type input "6.60"
type input "2.61"
type input "3.92"
type input "3.97"
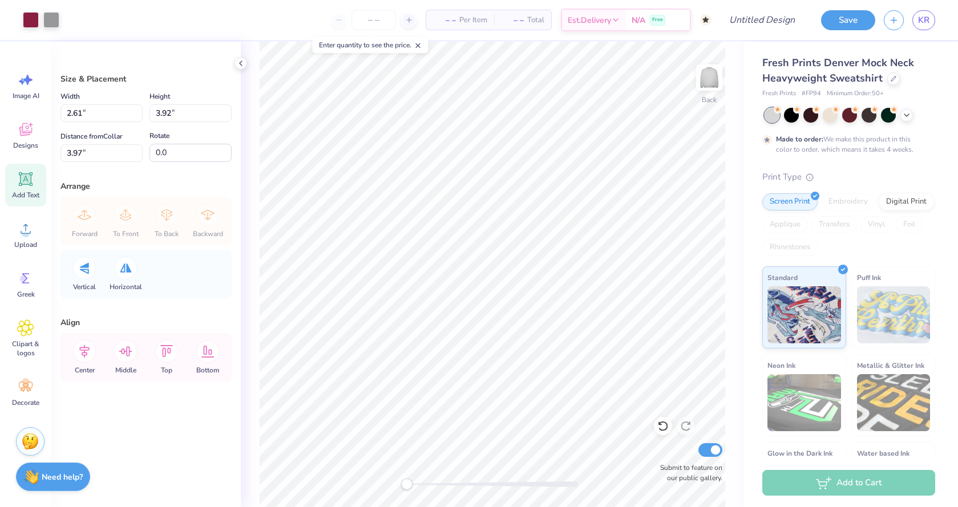
click at [27, 196] on span "Add Text" at bounding box center [25, 195] width 27 height 9
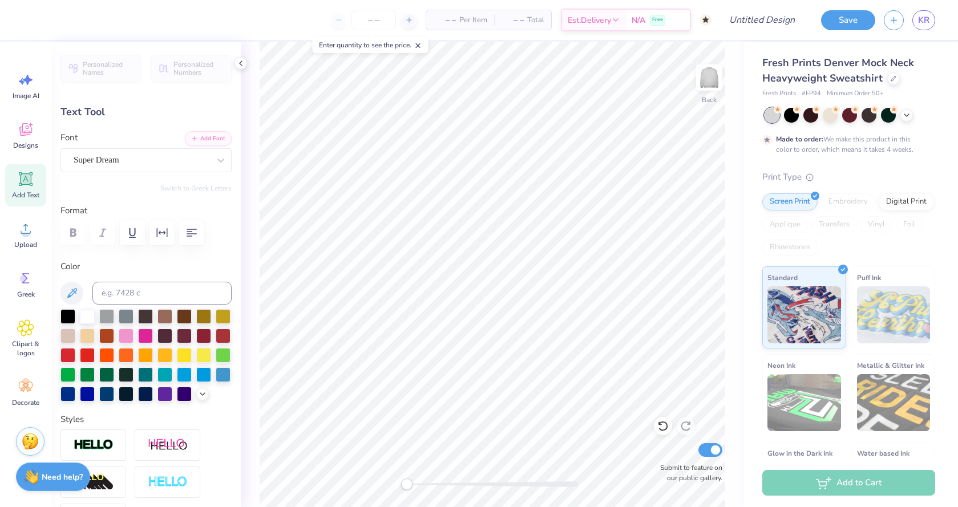
scroll to position [0, 1]
type textarea "Alpha Phi"
click at [225, 162] on icon at bounding box center [220, 160] width 11 height 11
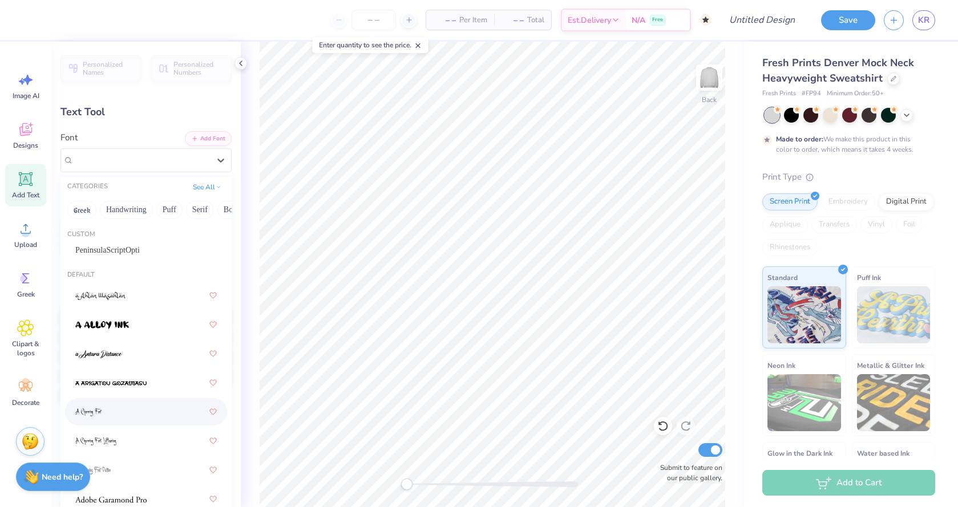
click at [167, 423] on div at bounding box center [146, 411] width 162 height 27
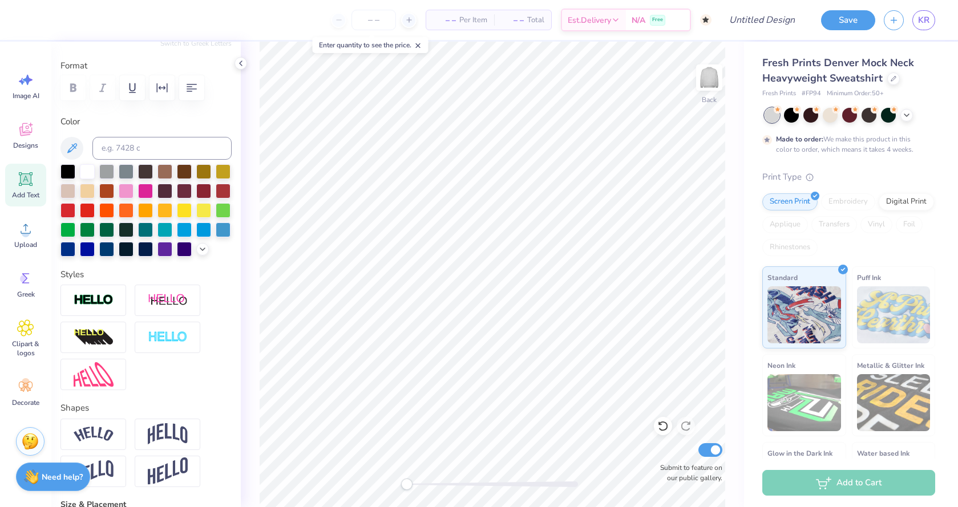
scroll to position [0, 0]
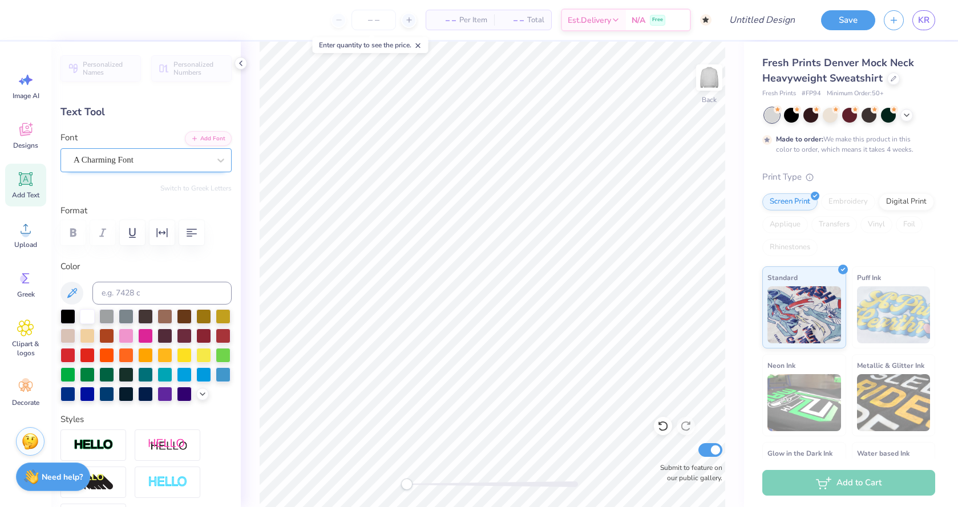
click at [180, 159] on div "A Charming Font" at bounding box center [141, 160] width 138 height 18
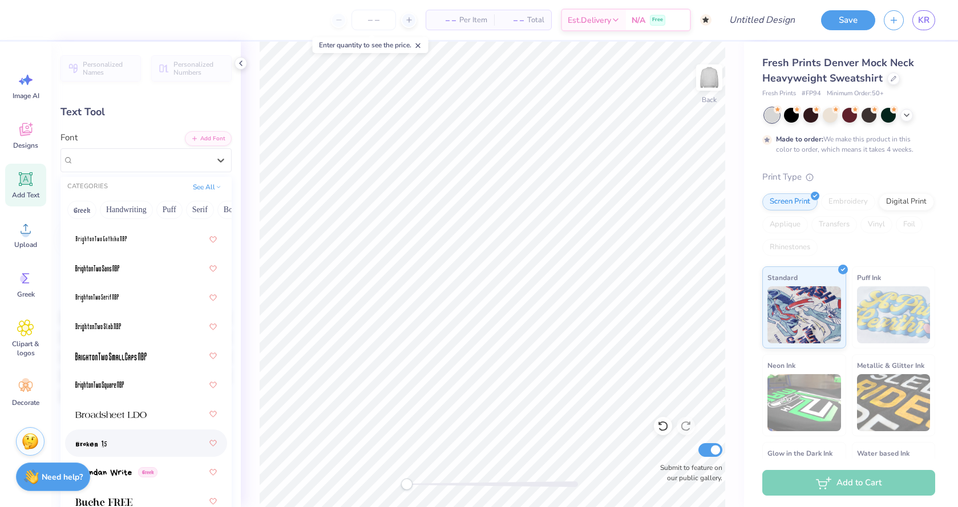
scroll to position [1293, 0]
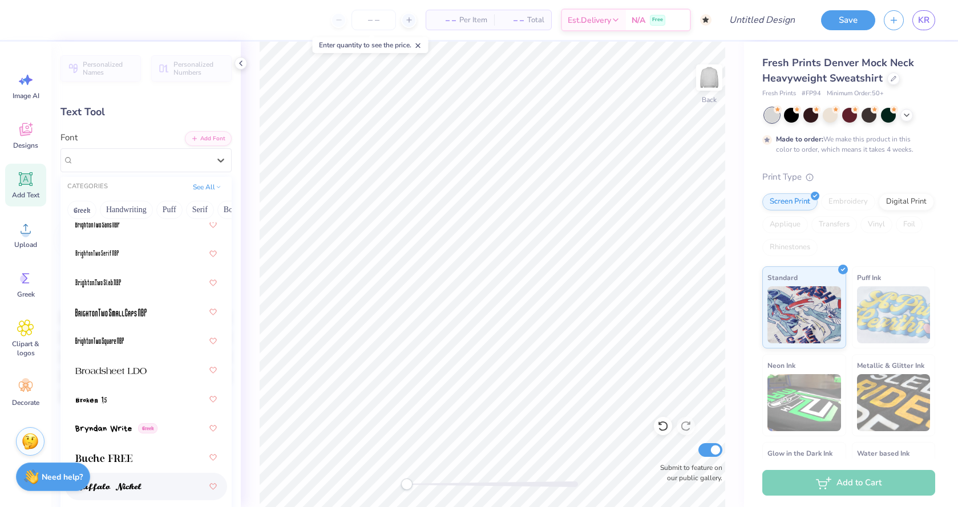
click at [153, 474] on div at bounding box center [146, 486] width 162 height 27
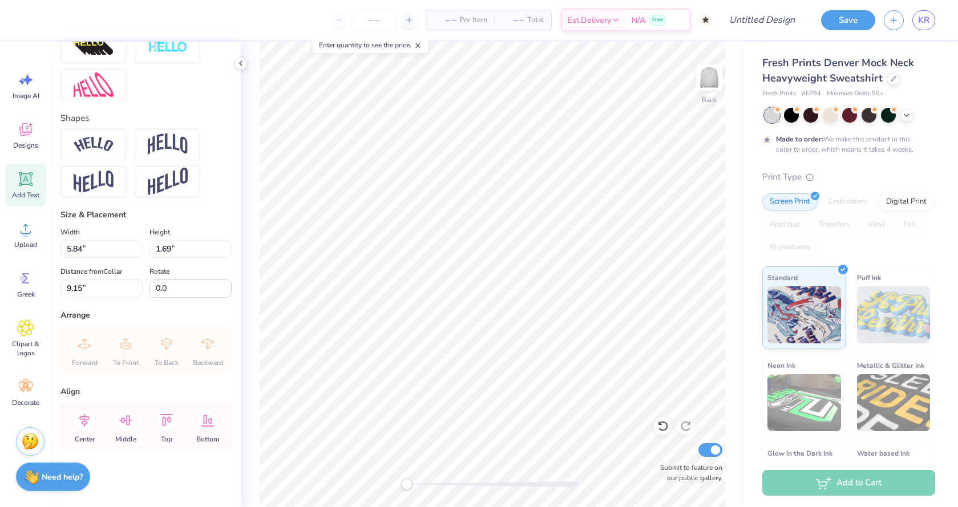
scroll to position [0, 0]
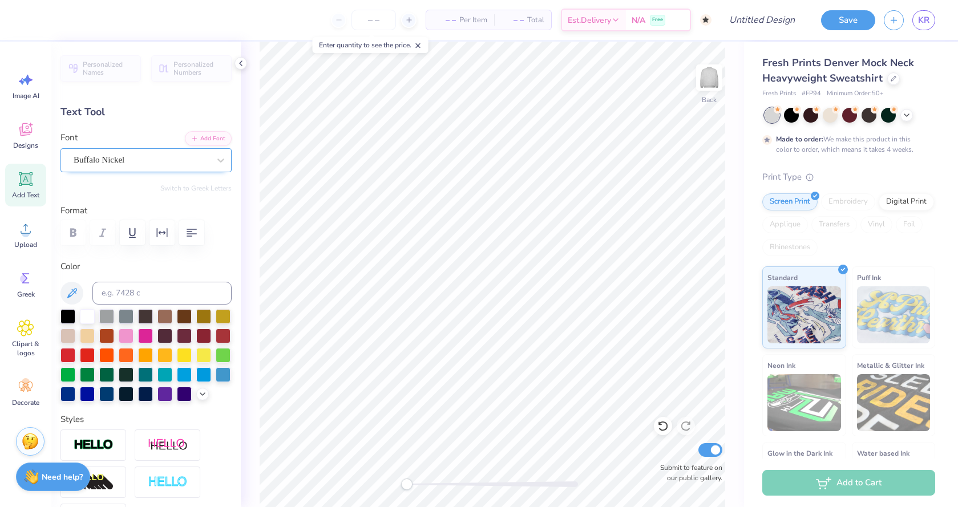
click at [186, 155] on div "Buffalo Nickel" at bounding box center [141, 160] width 138 height 18
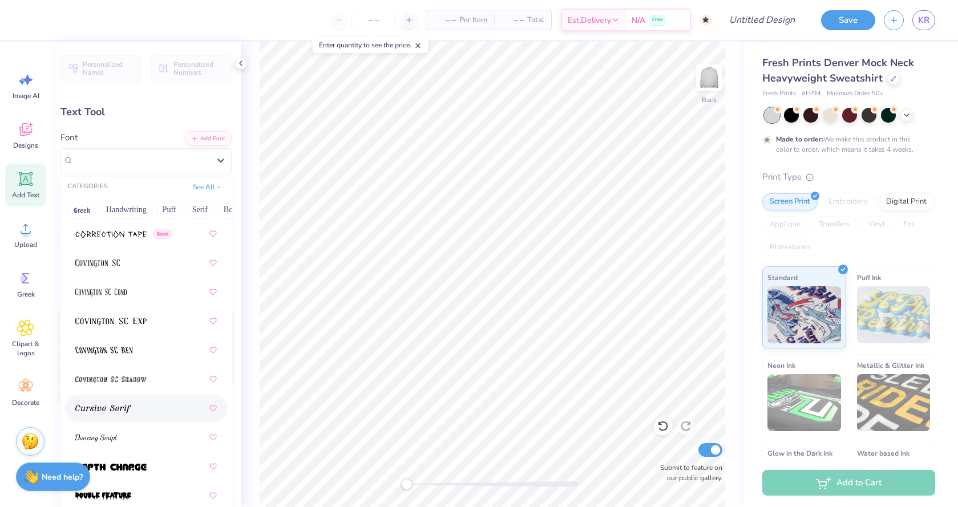
scroll to position [2598, 0]
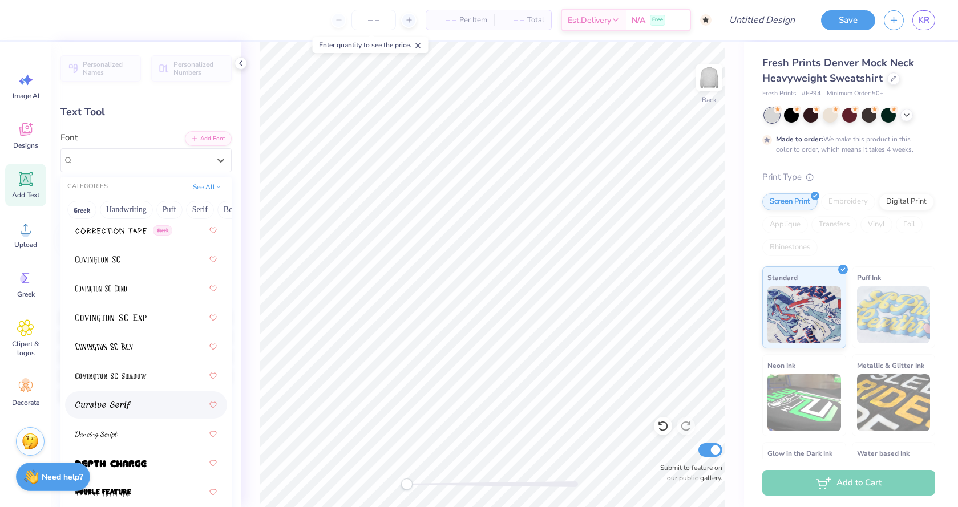
click at [146, 402] on div at bounding box center [146, 405] width 142 height 21
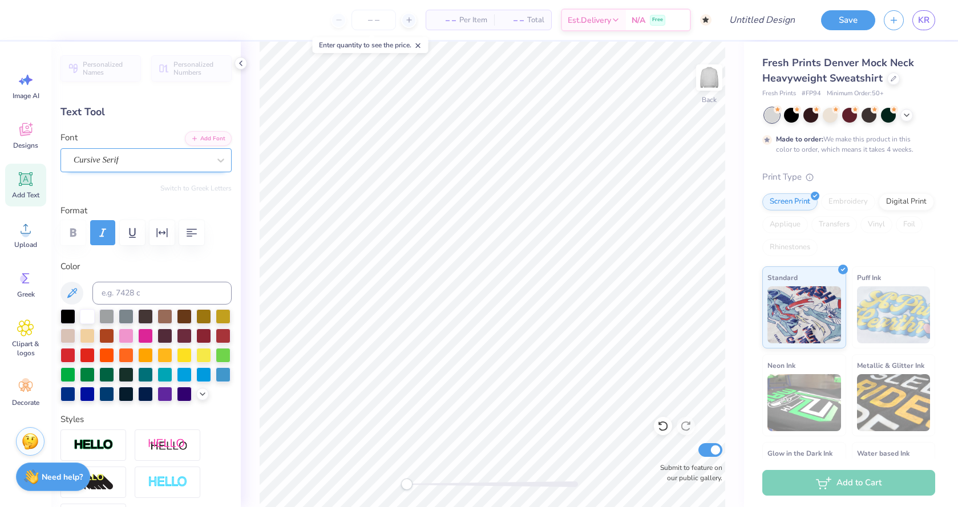
click at [159, 159] on div "Cursive Serif" at bounding box center [141, 160] width 138 height 18
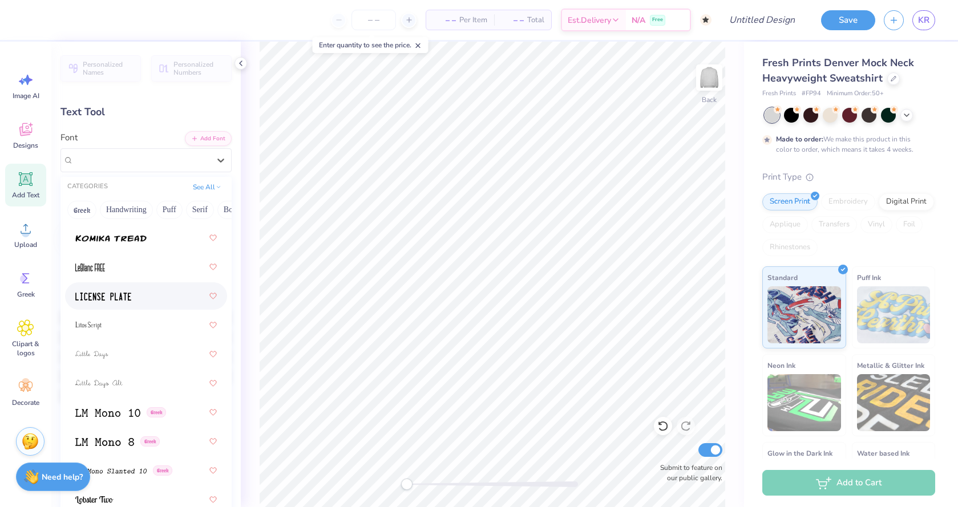
scroll to position [5373, 0]
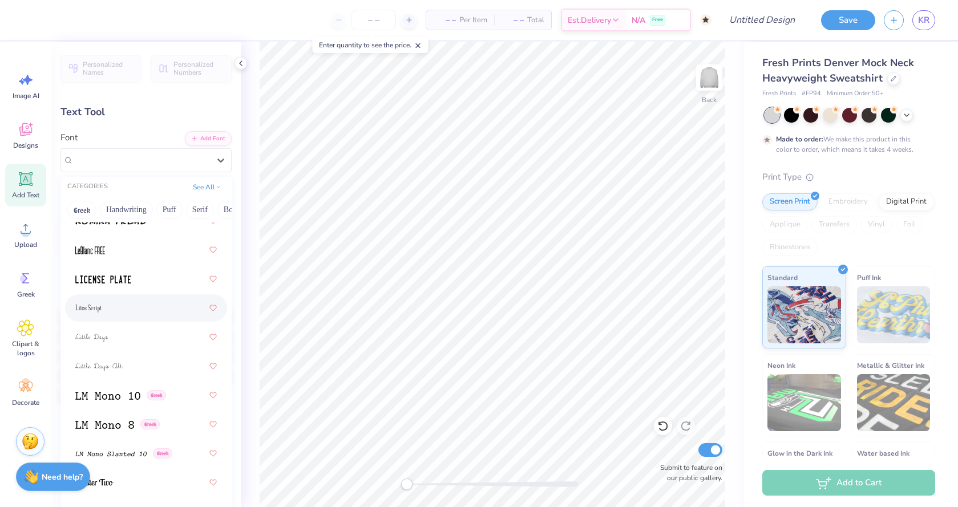
click at [140, 312] on div at bounding box center [146, 308] width 142 height 21
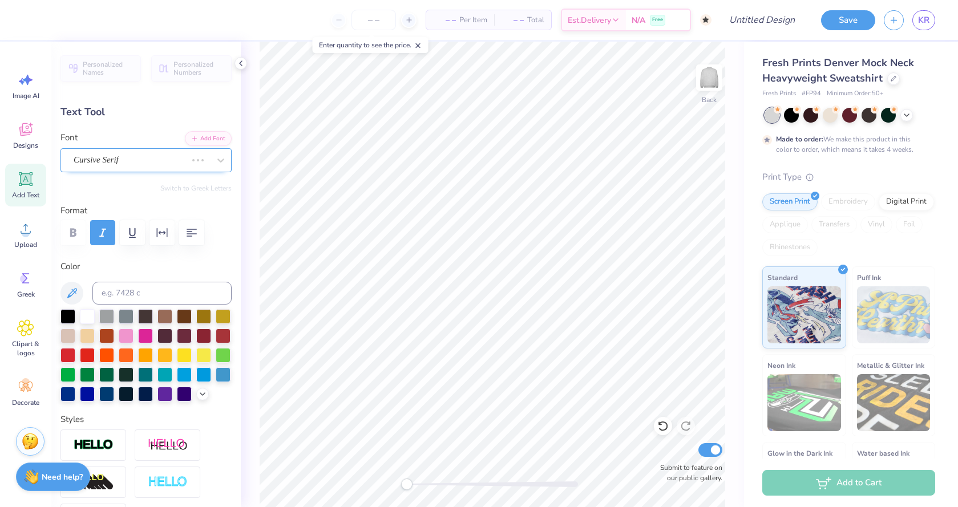
click at [179, 164] on div "Cursive Serif" at bounding box center [129, 160] width 115 height 18
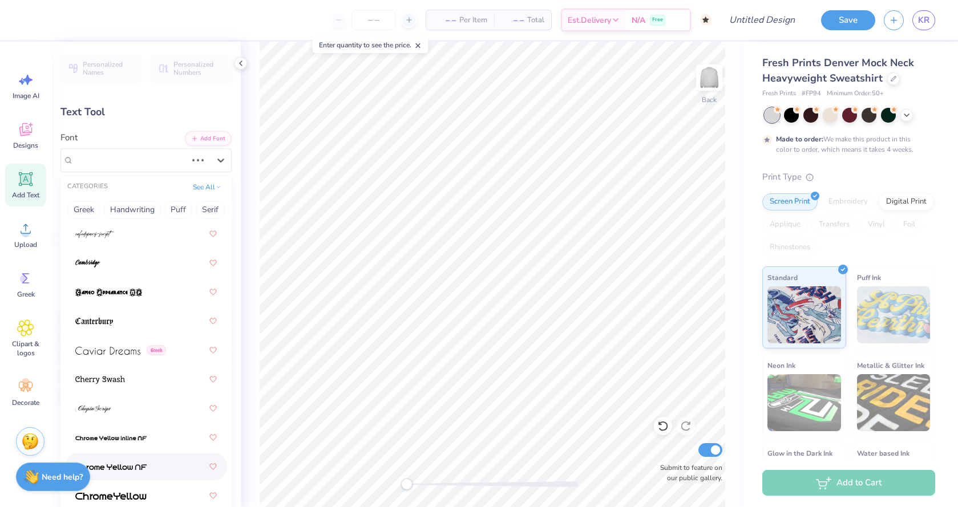
scroll to position [0, 0]
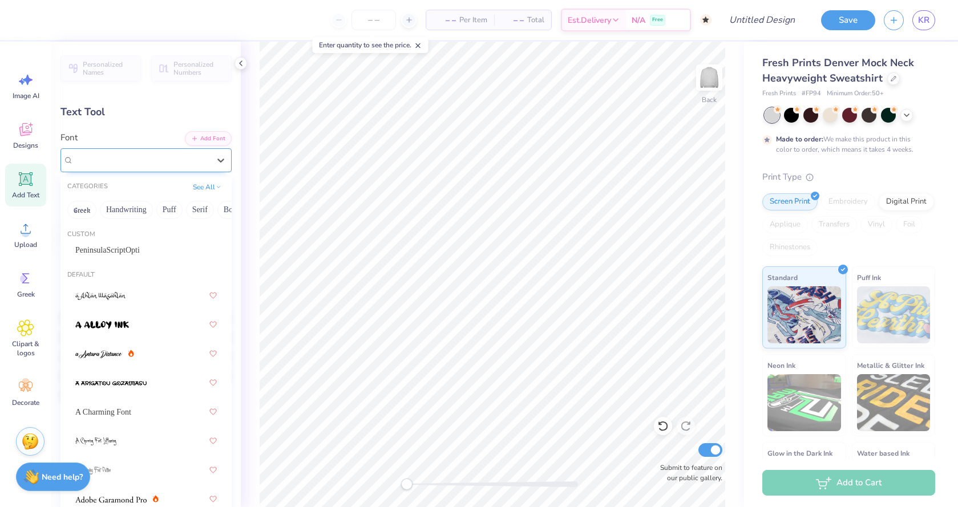
click at [200, 152] on div "Litos Script" at bounding box center [141, 160] width 138 height 18
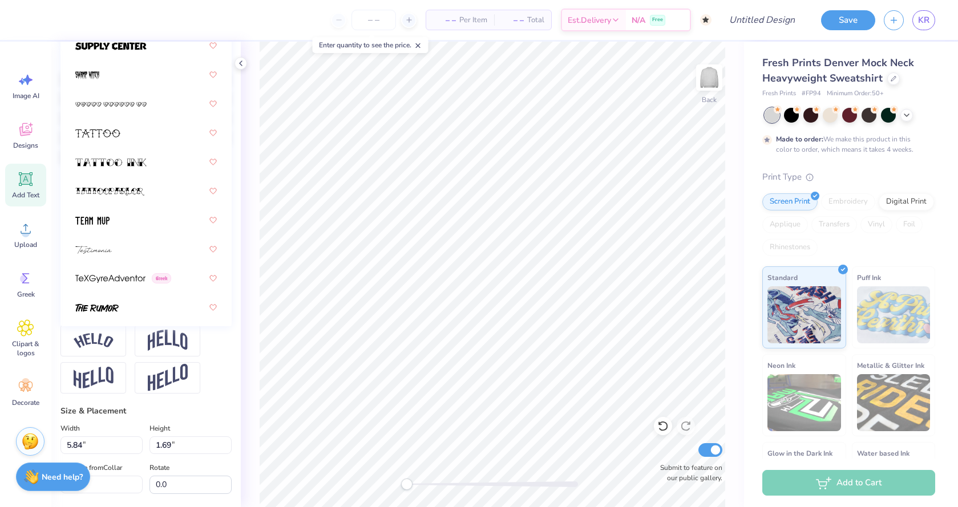
scroll to position [8044, 0]
click at [160, 248] on div at bounding box center [146, 250] width 142 height 21
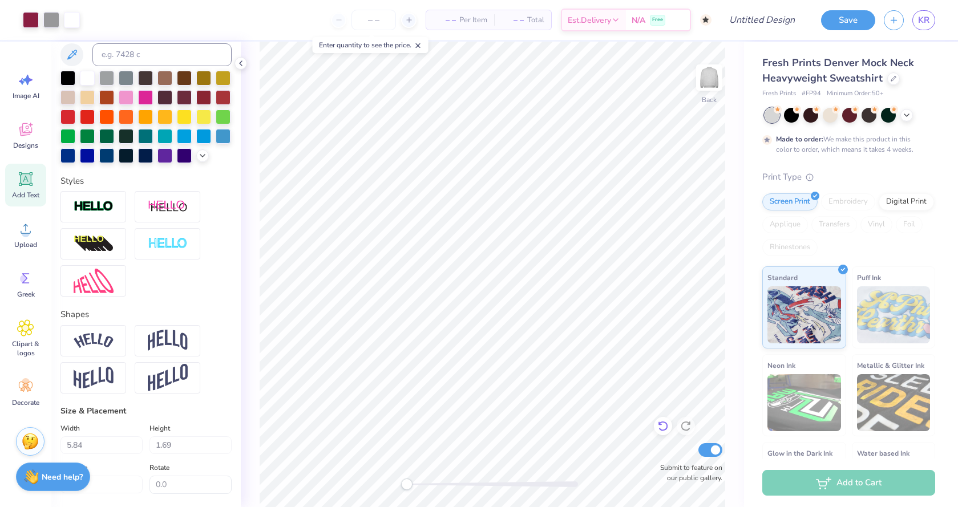
type input "9.83"
type input "1.97"
type input "9.01"
type input "0.0"
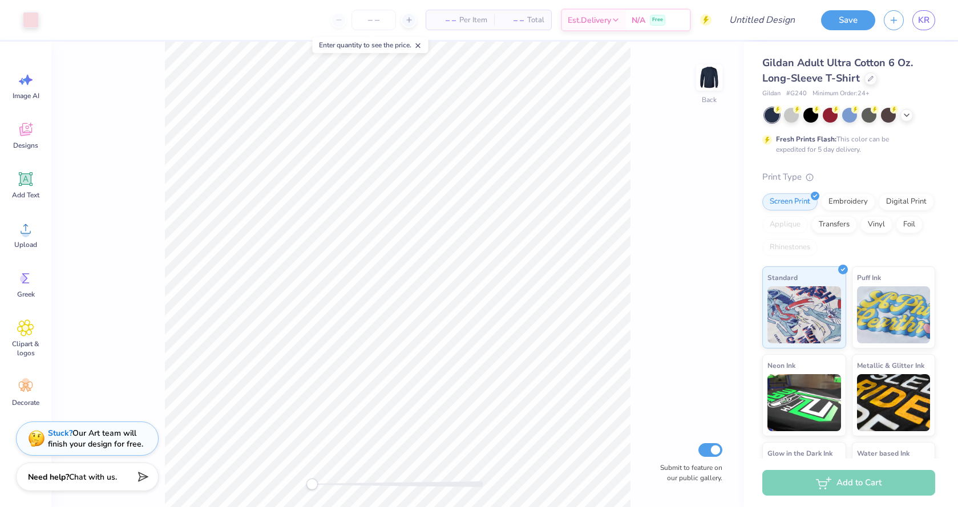
click at [862, 78] on div "Gildan Adult Ultra Cotton 6 Oz. Long-Sleeve T-Shirt" at bounding box center [849, 70] width 173 height 31
click at [868, 78] on icon at bounding box center [871, 78] width 6 height 6
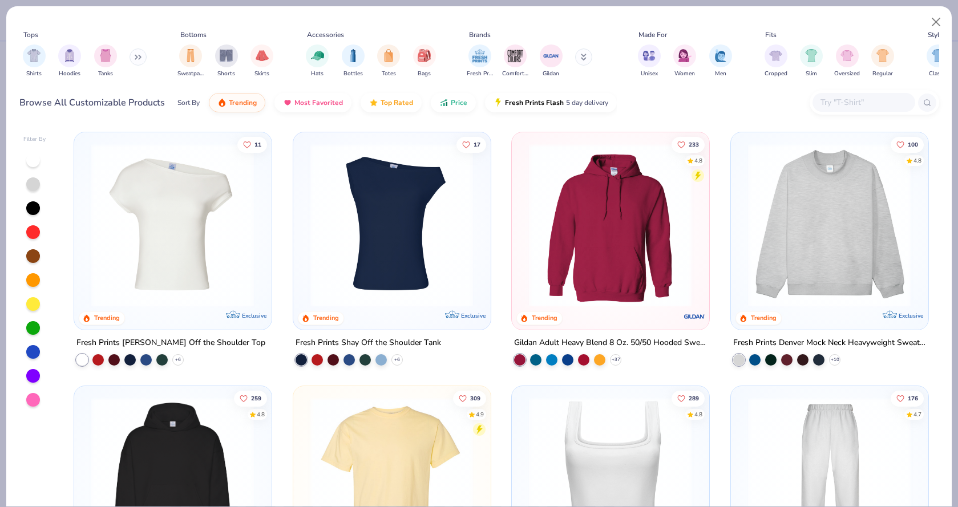
click at [854, 223] on img at bounding box center [830, 225] width 174 height 163
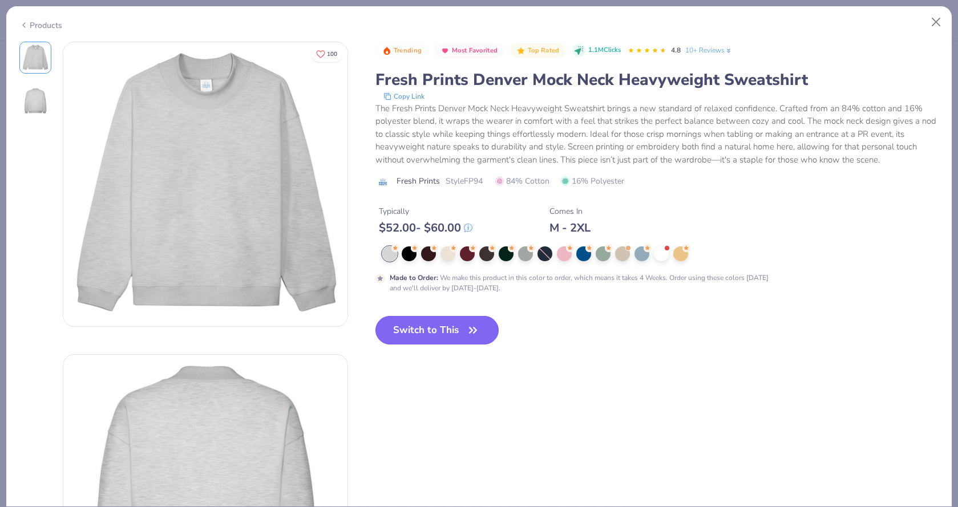
click at [471, 333] on icon "button" at bounding box center [473, 330] width 16 height 16
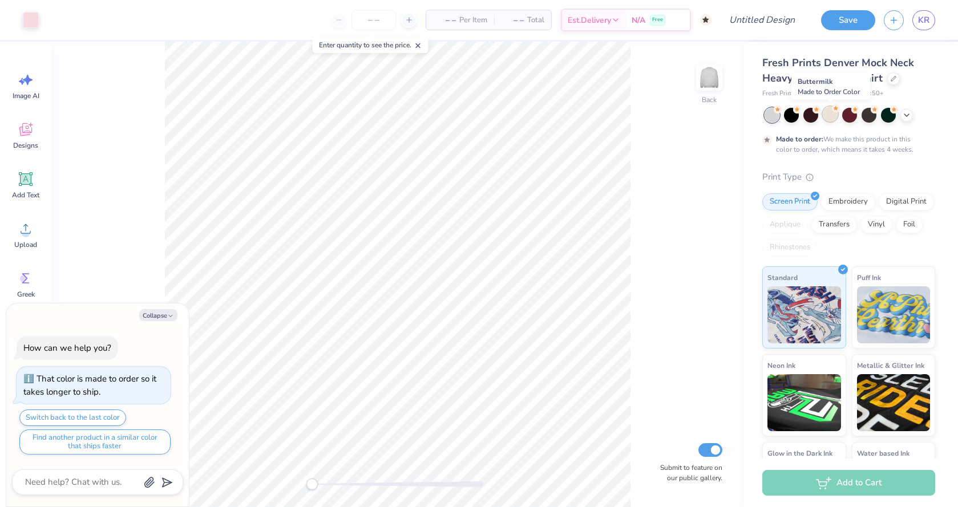
click at [831, 110] on div at bounding box center [830, 114] width 15 height 15
click at [904, 113] on icon at bounding box center [906, 114] width 9 height 9
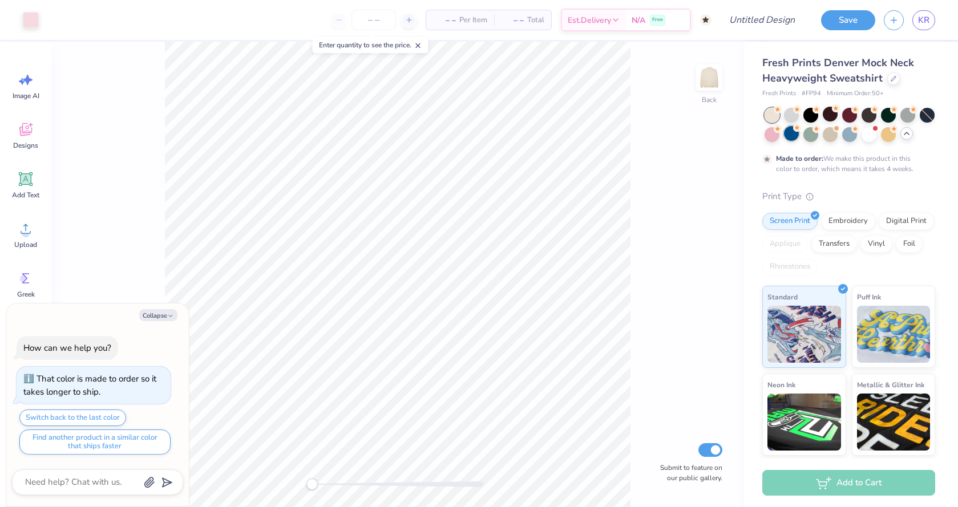
click at [796, 138] on div at bounding box center [791, 133] width 15 height 15
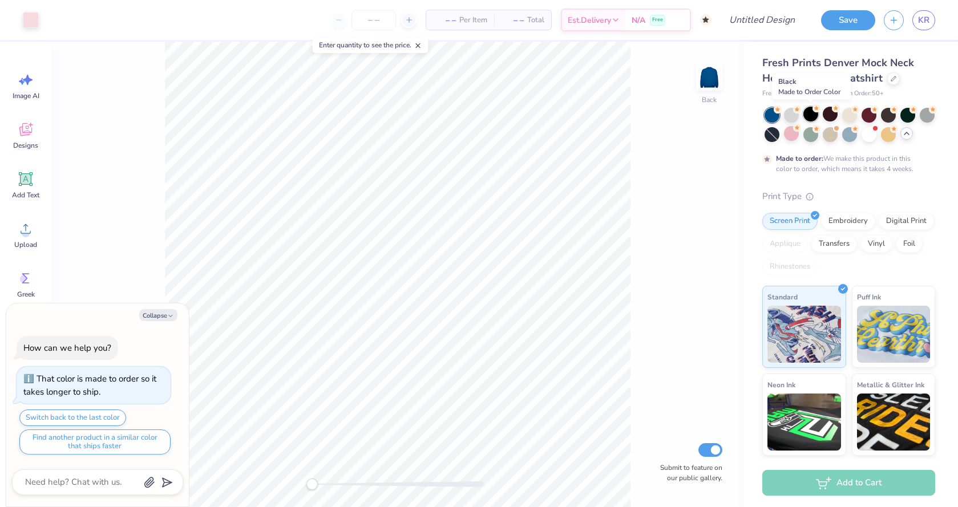
click at [807, 115] on div at bounding box center [811, 114] width 15 height 15
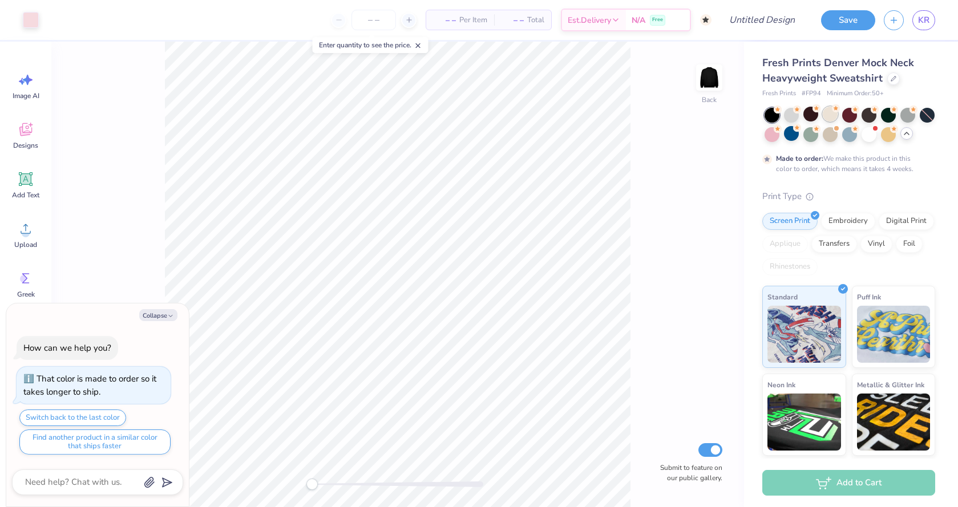
click at [826, 115] on div at bounding box center [830, 114] width 15 height 15
click at [864, 136] on div at bounding box center [869, 133] width 15 height 15
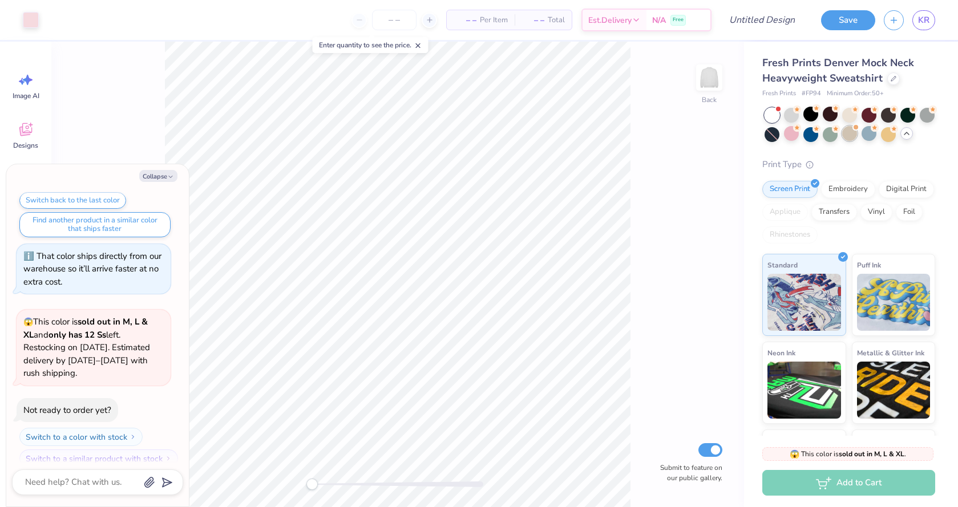
click at [849, 135] on div at bounding box center [849, 133] width 15 height 15
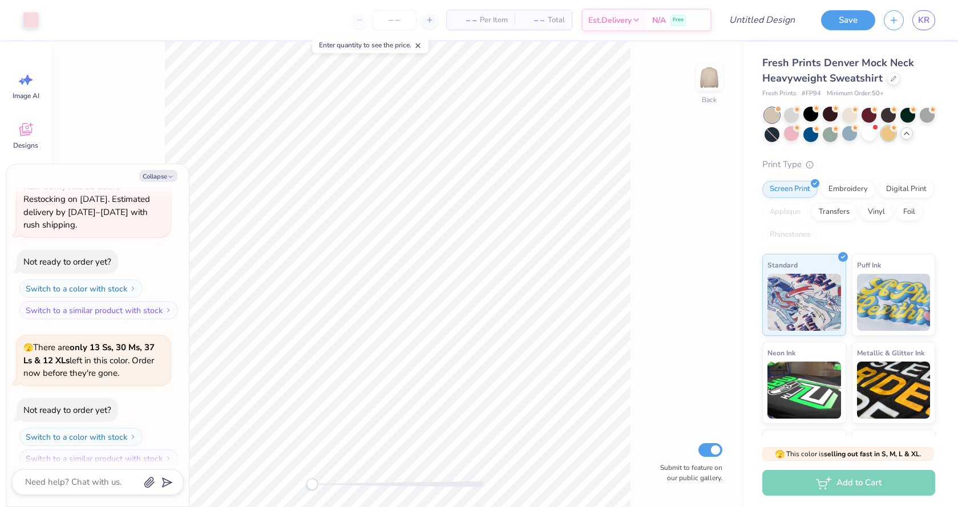
click at [889, 139] on div at bounding box center [888, 133] width 15 height 15
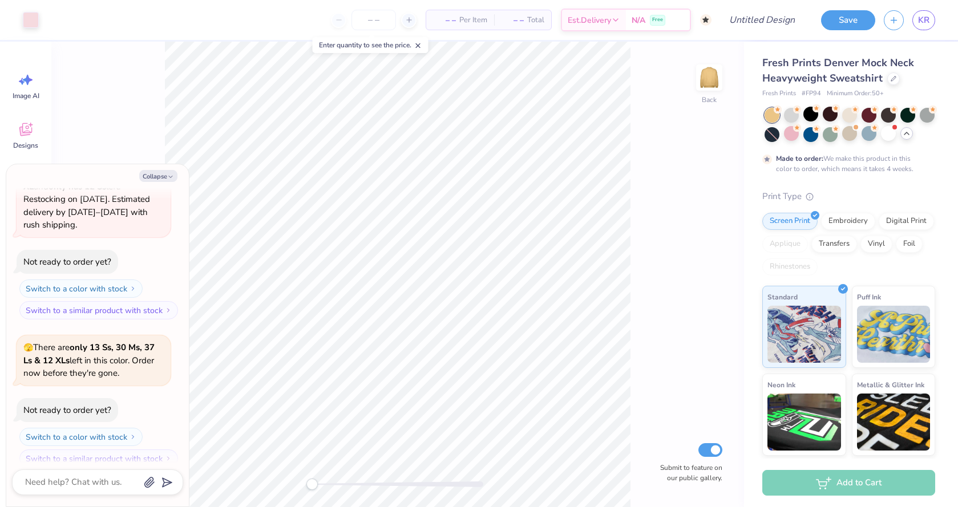
scroll to position [322, 0]
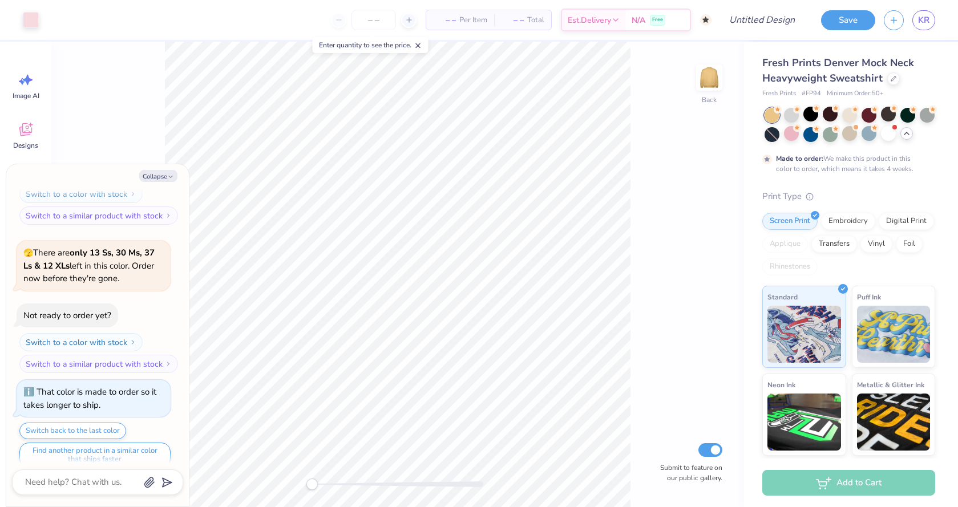
click at [882, 108] on div at bounding box center [888, 114] width 15 height 15
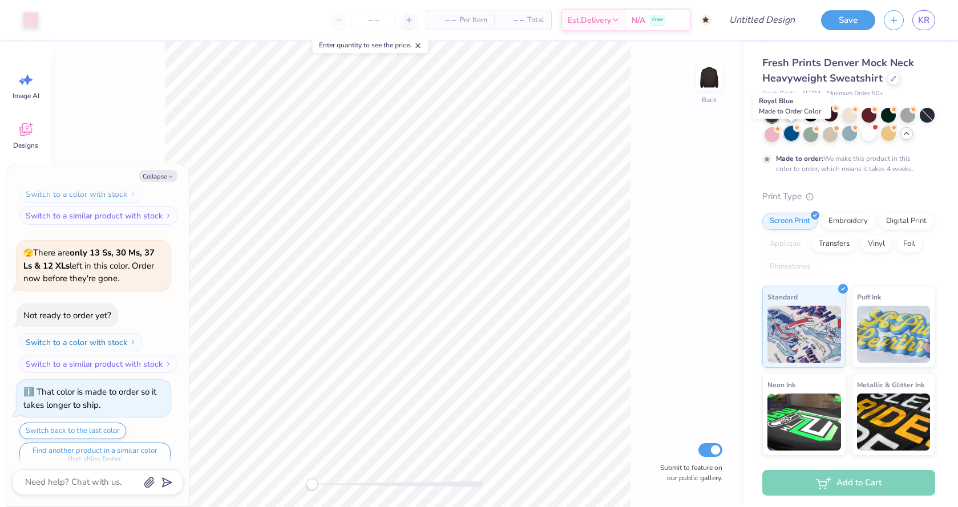
click at [790, 136] on div at bounding box center [791, 133] width 15 height 15
click at [871, 119] on div at bounding box center [869, 114] width 15 height 15
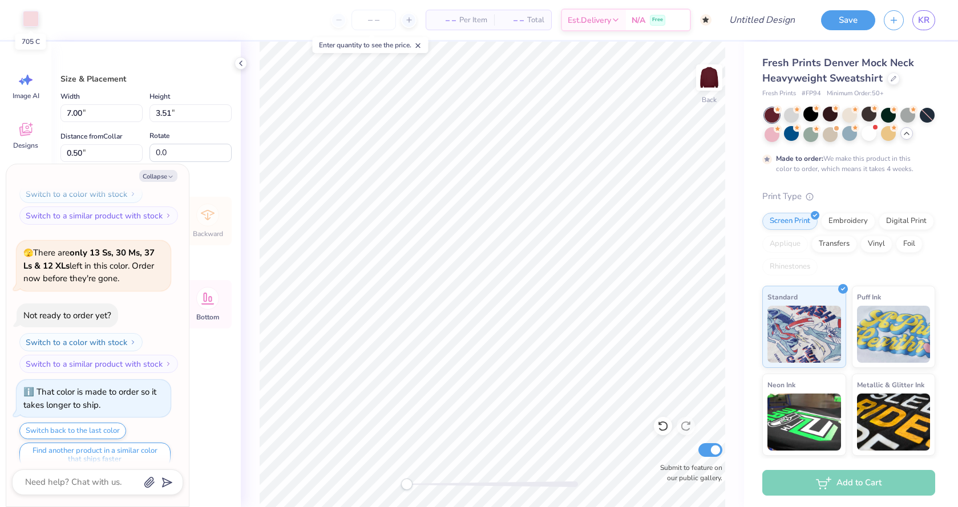
click at [27, 14] on div at bounding box center [31, 19] width 16 height 16
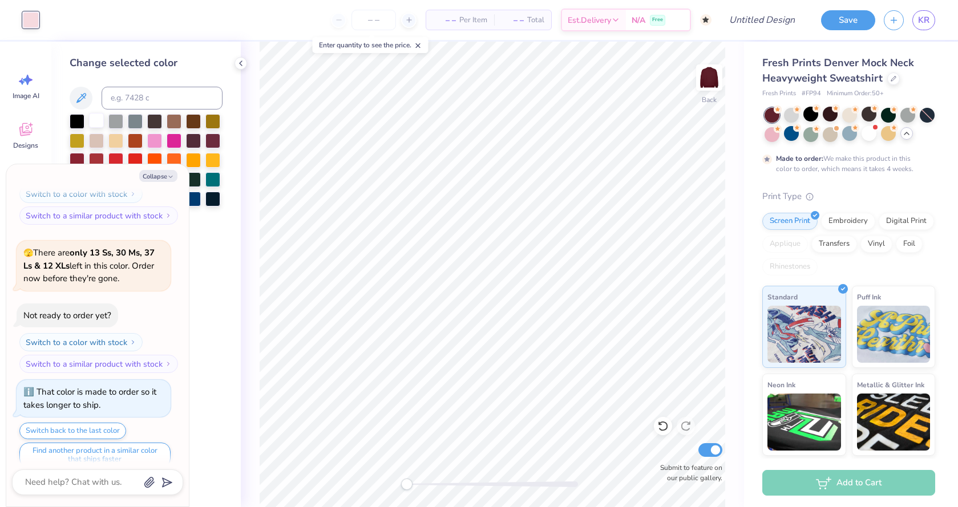
click at [101, 120] on div at bounding box center [96, 120] width 15 height 15
click at [221, 253] on div "Change selected color" at bounding box center [145, 275] width 189 height 466
click at [169, 175] on icon "button" at bounding box center [170, 177] width 7 height 7
type textarea "x"
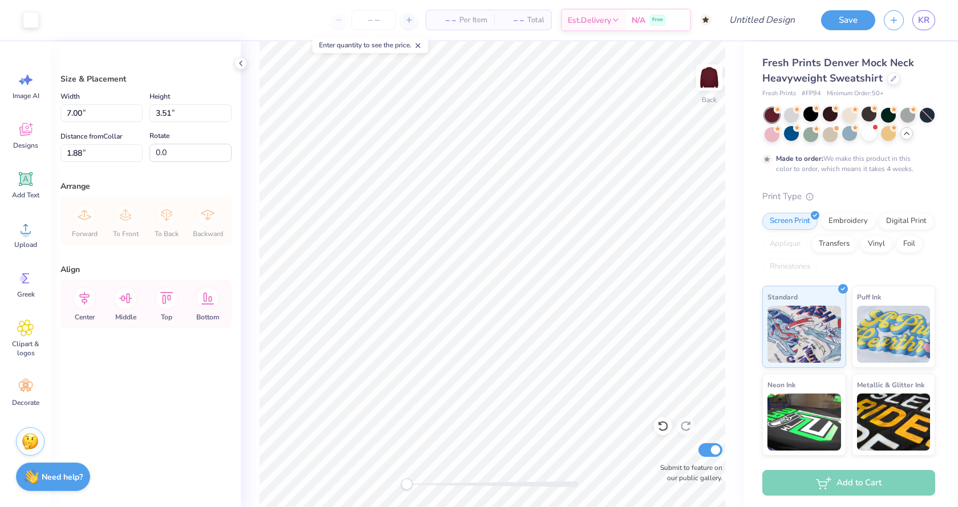
type input "11.08"
type input "5.55"
type input "6.21"
type input "3.11"
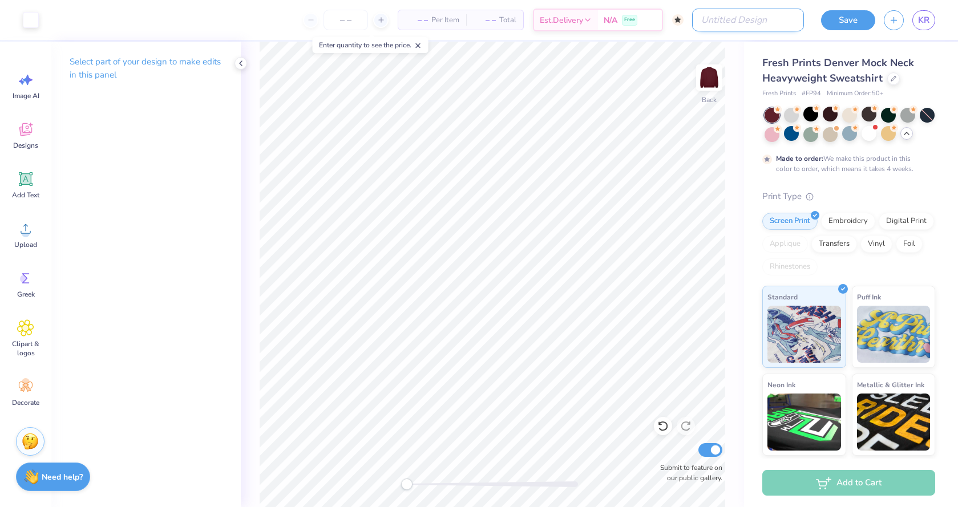
click at [745, 11] on input "Design Title" at bounding box center [748, 20] width 112 height 23
type input "idea 4"
click at [863, 18] on button "Save" at bounding box center [848, 19] width 54 height 20
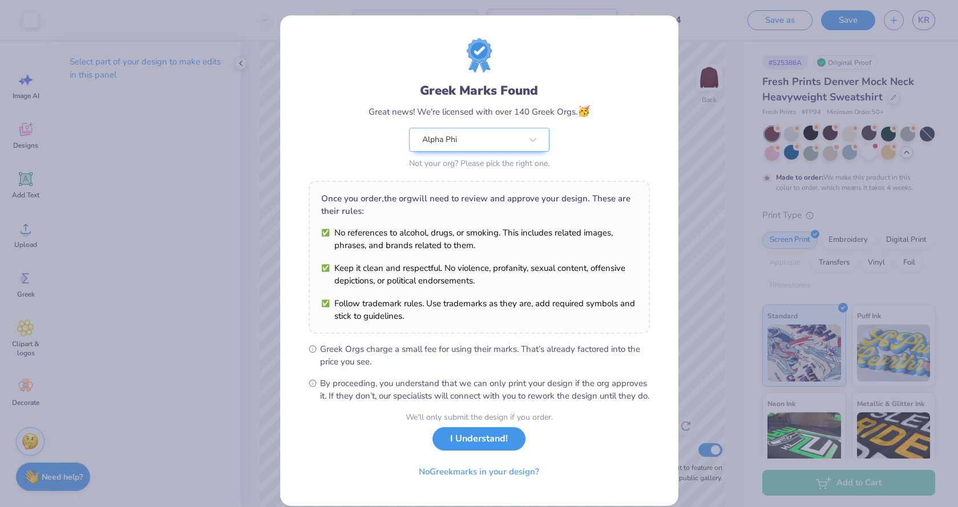
click at [509, 451] on button "I Understand!" at bounding box center [479, 438] width 93 height 23
